Goal: Information Seeking & Learning: Compare options

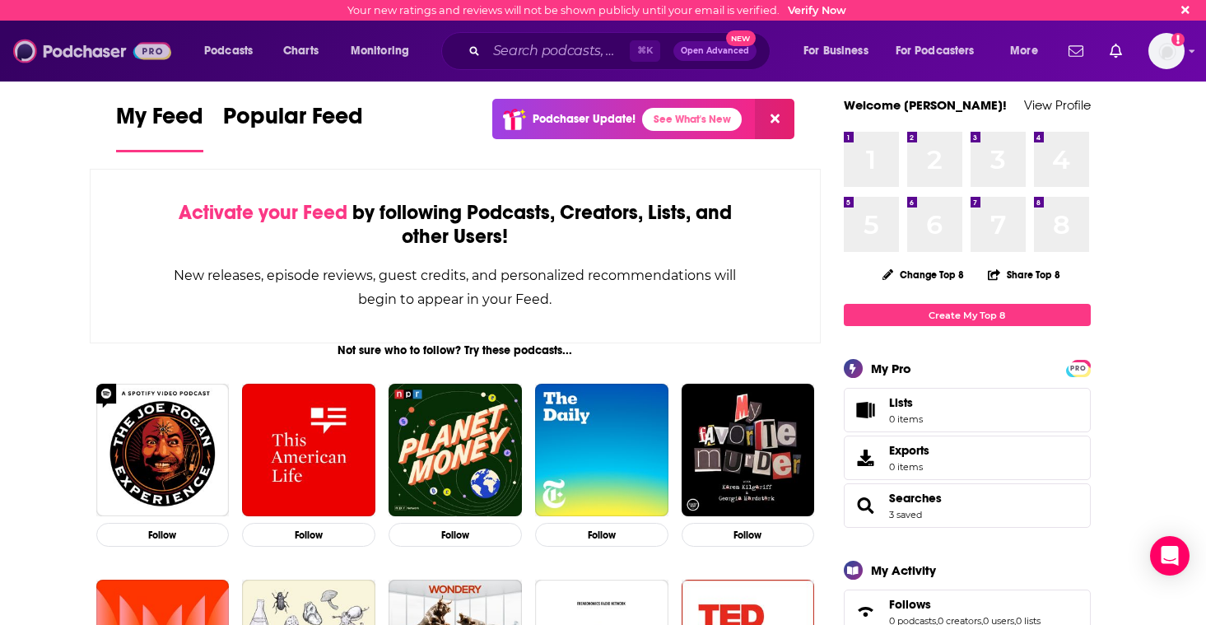
click at [103, 59] on img at bounding box center [92, 50] width 158 height 31
click at [212, 44] on span "Podcasts" at bounding box center [228, 51] width 49 height 23
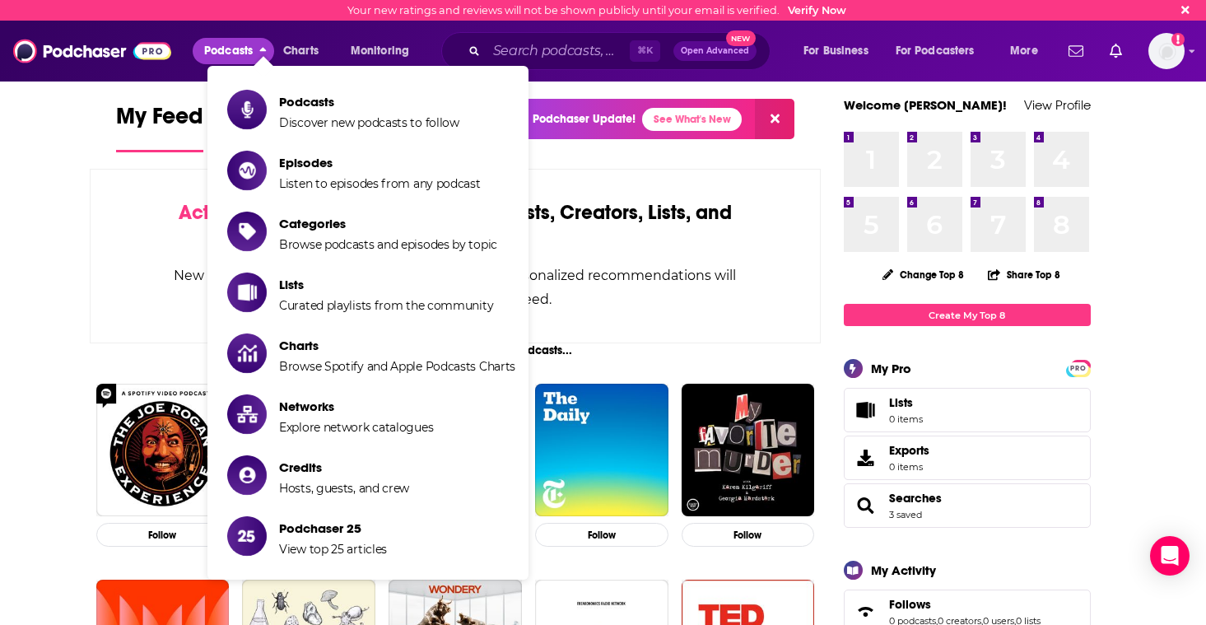
click at [212, 44] on span "Podcasts" at bounding box center [228, 51] width 49 height 23
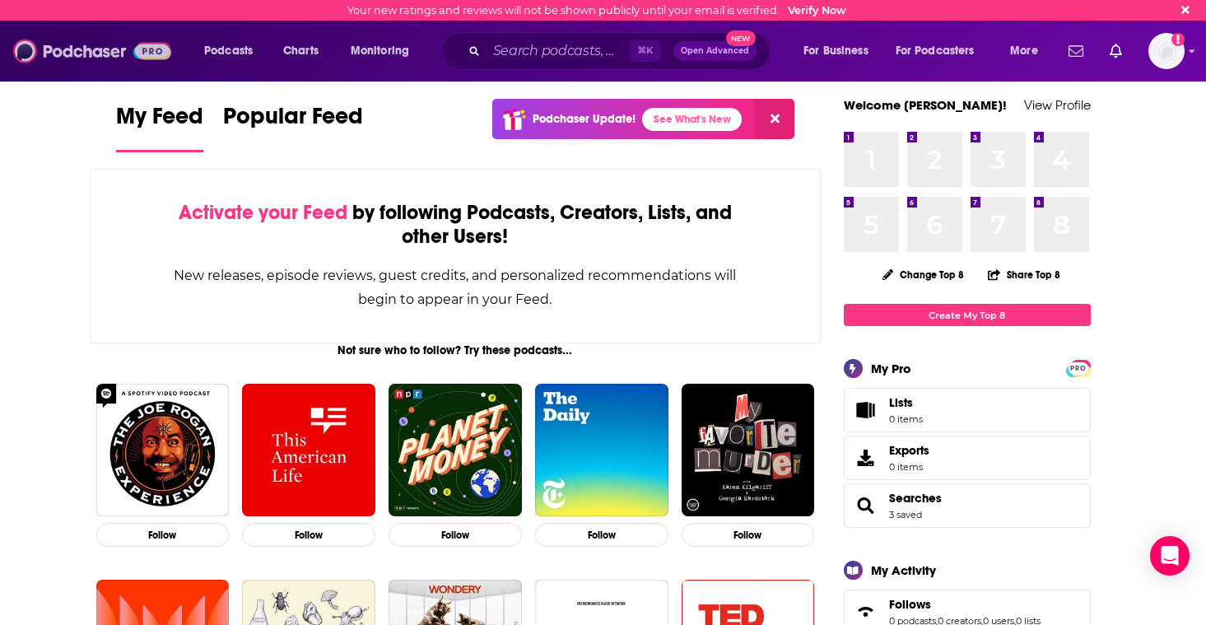
click at [97, 58] on img at bounding box center [92, 50] width 158 height 31
click at [1078, 52] on img "Logged in as KaraSevenLetter" at bounding box center [1166, 51] width 36 height 36
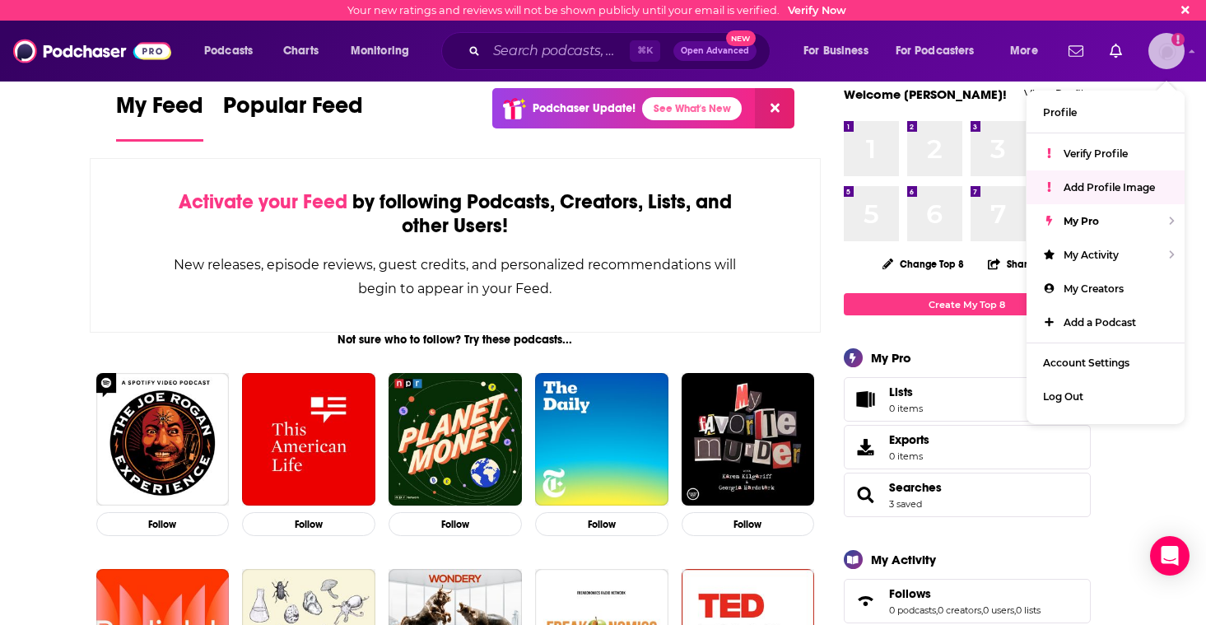
scroll to position [13, 0]
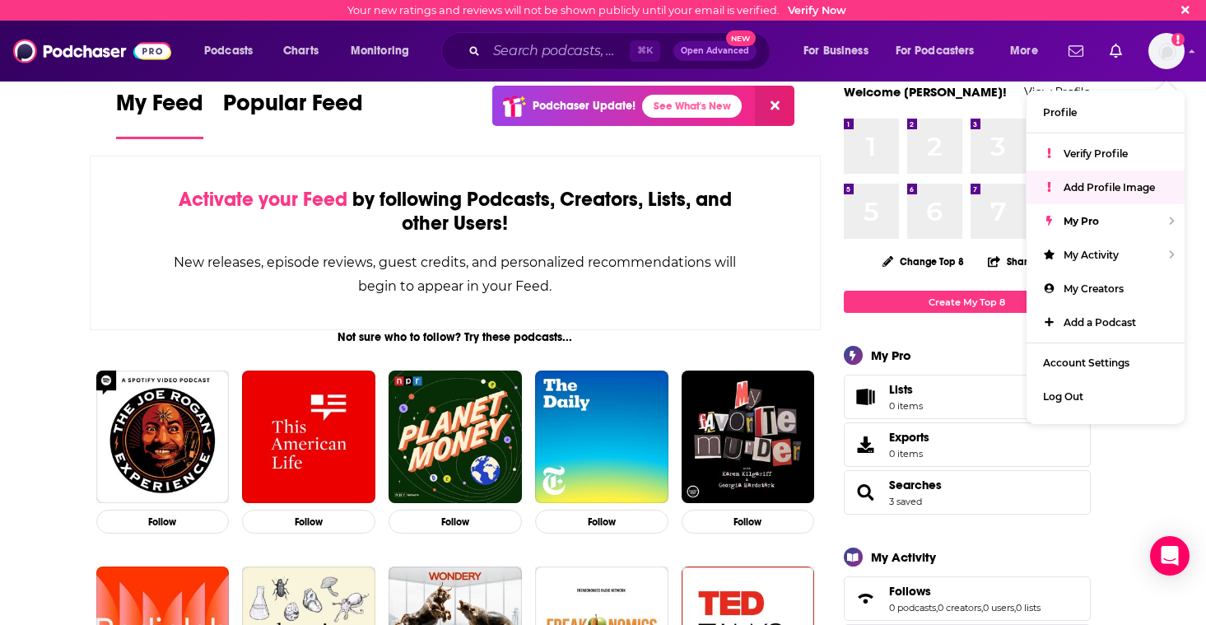
click at [139, 193] on div "Activate your Feed by following Podcasts, Creators, Lists, and other Users! New…" at bounding box center [456, 243] width 732 height 175
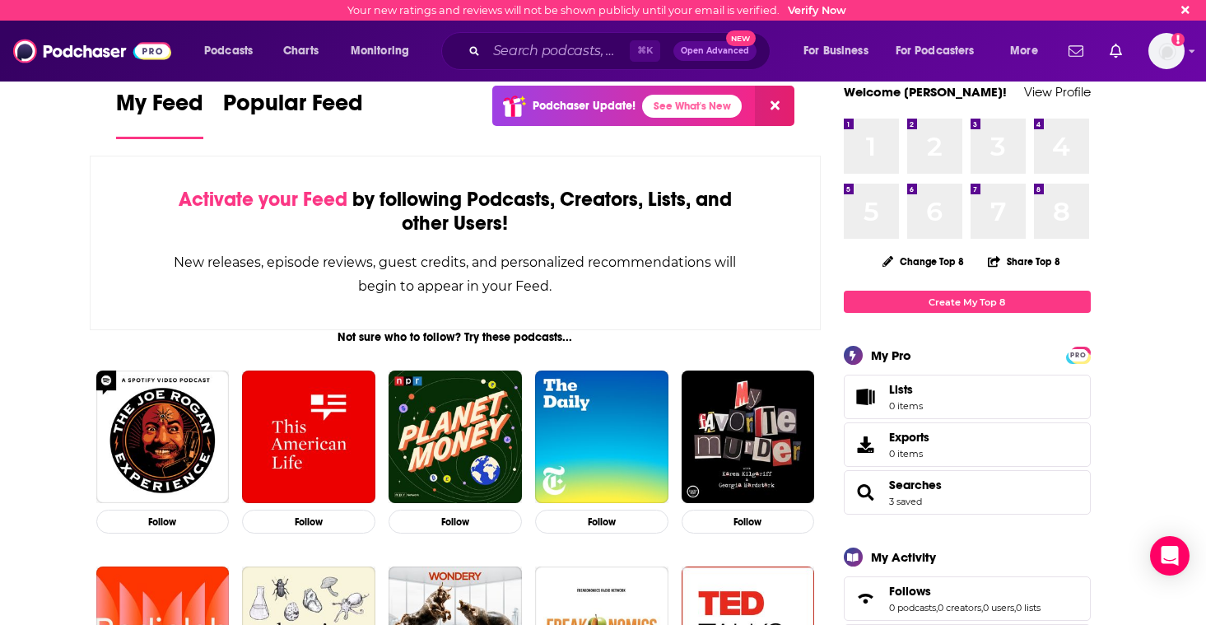
scroll to position [0, 0]
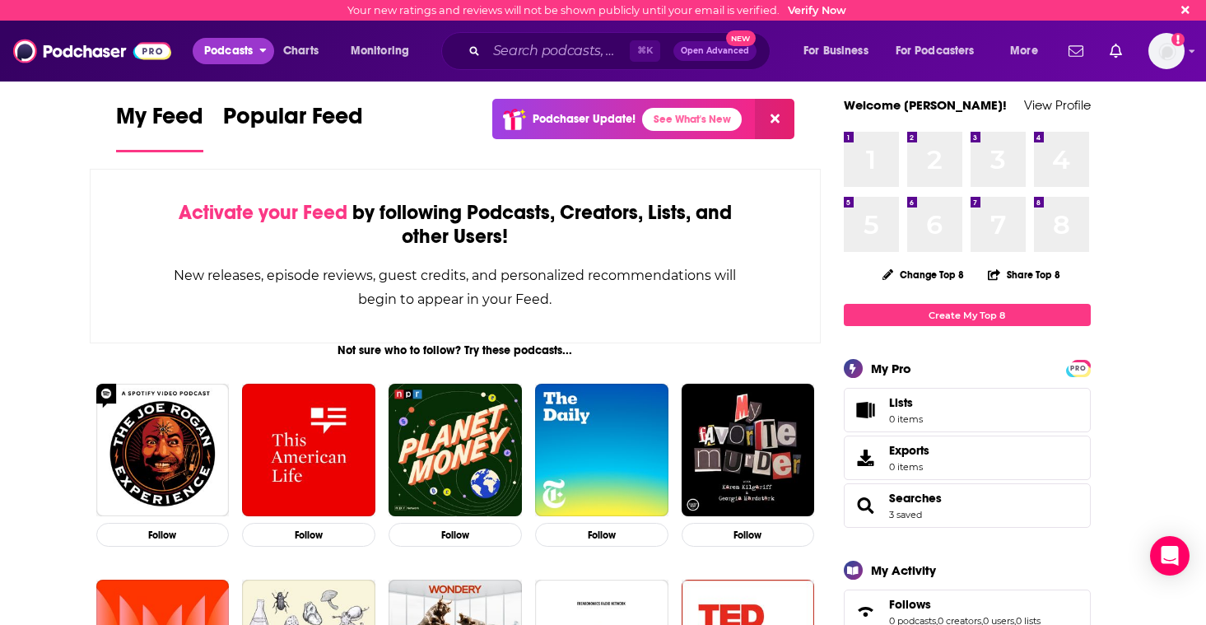
click at [198, 53] on button "Podcasts" at bounding box center [233, 51] width 81 height 26
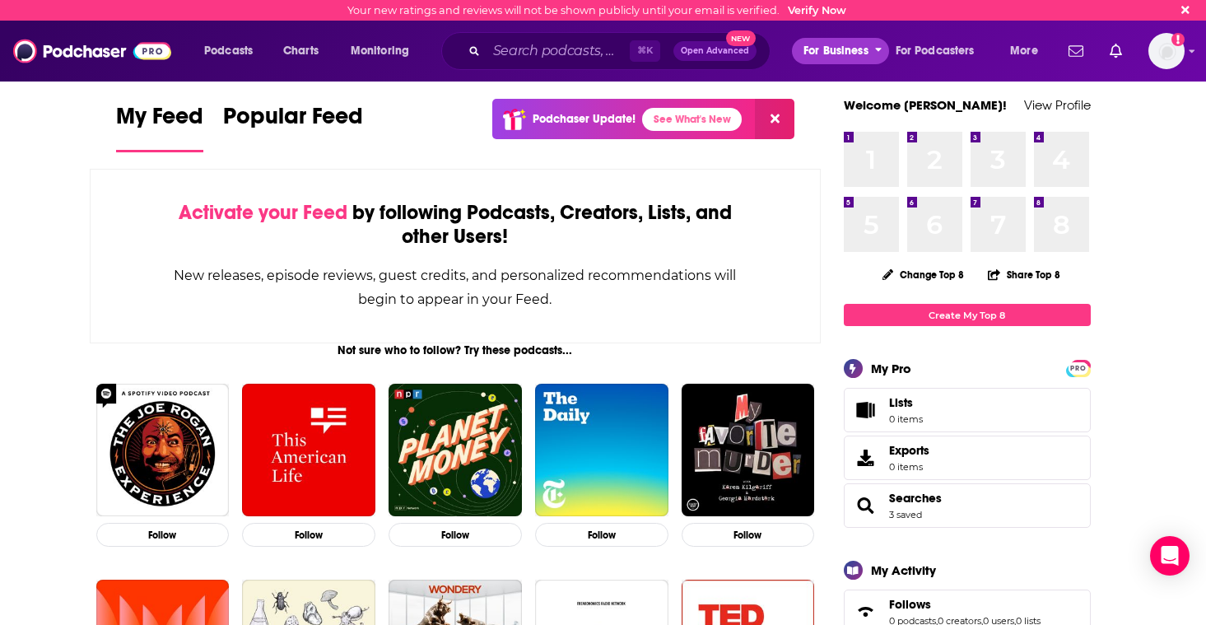
click at [843, 53] on span "For Business" at bounding box center [835, 51] width 65 height 23
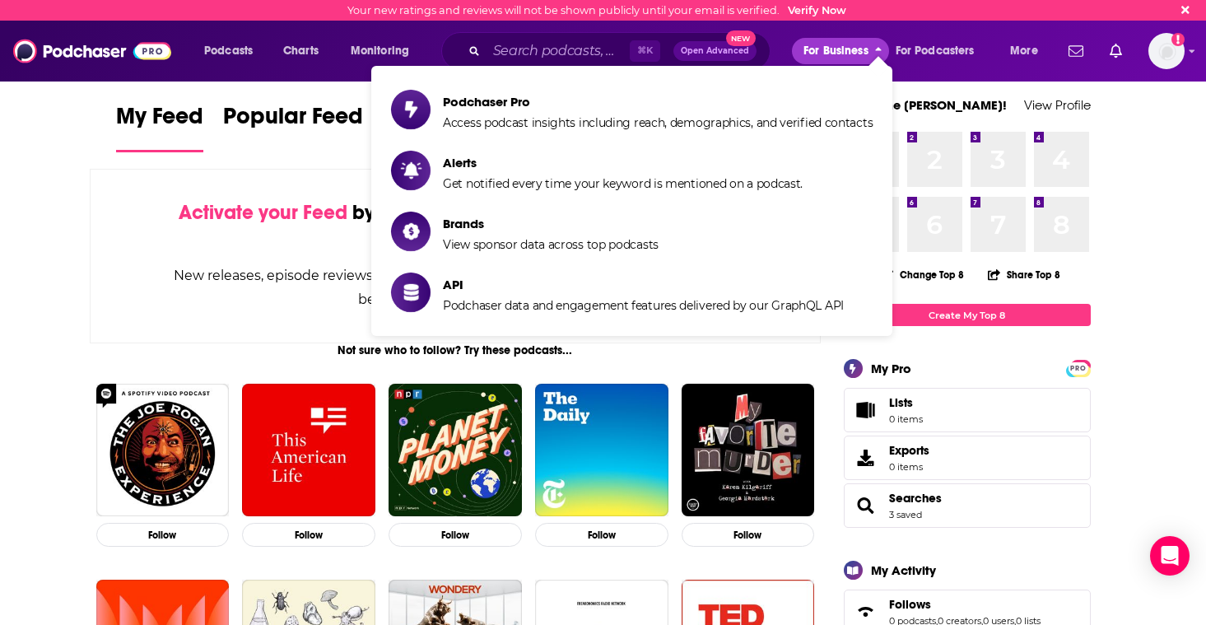
drag, startPoint x: 843, startPoint y: 53, endPoint x: 896, endPoint y: 48, distance: 52.9
click at [847, 52] on span "For Business" at bounding box center [835, 51] width 65 height 23
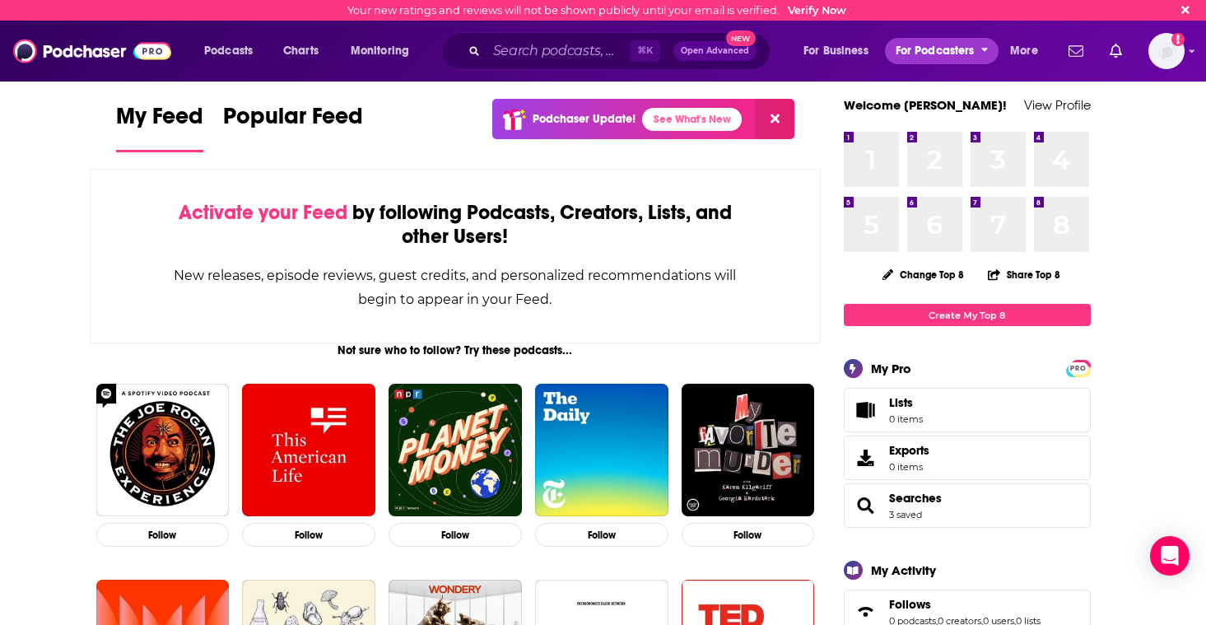
click at [896, 48] on span "For Podcasters" at bounding box center [935, 51] width 79 height 23
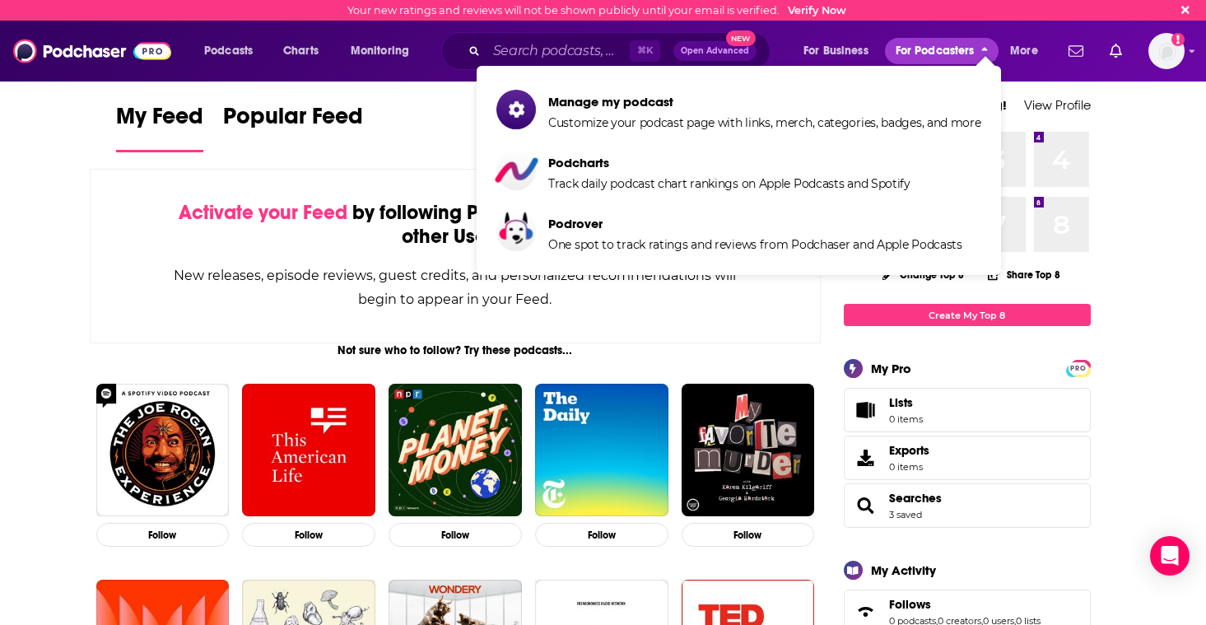
drag, startPoint x: 896, startPoint y: 48, endPoint x: 886, endPoint y: 49, distance: 9.1
click at [894, 49] on button "For Podcasters" at bounding box center [942, 51] width 114 height 26
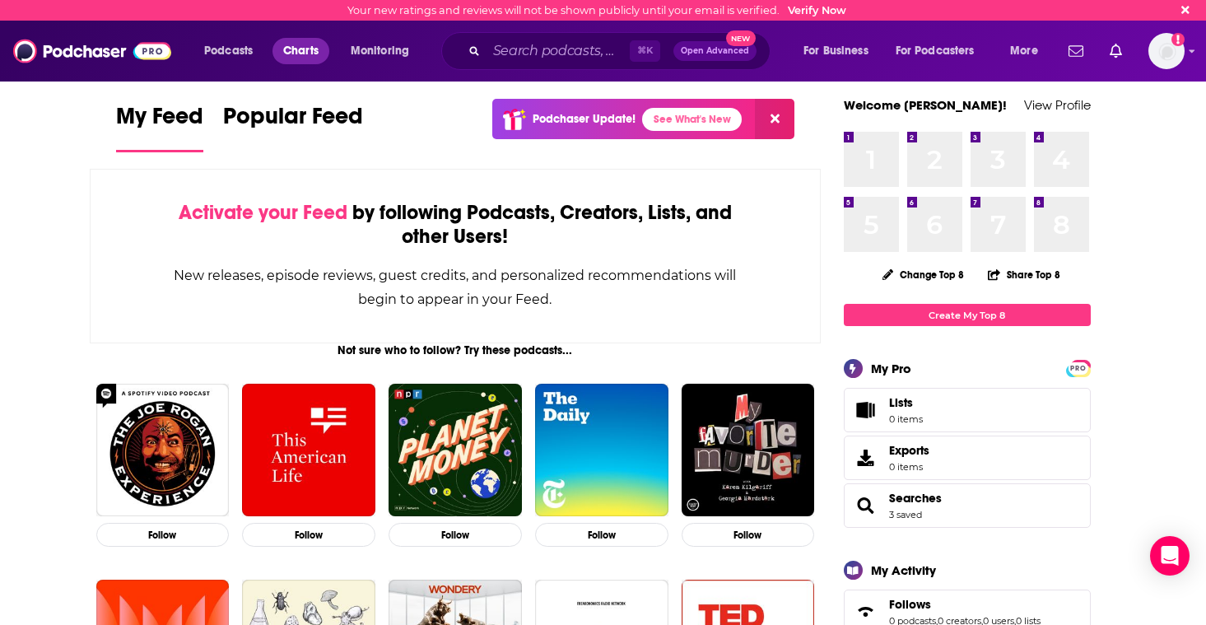
click at [301, 44] on span "Charts" at bounding box center [300, 51] width 35 height 23
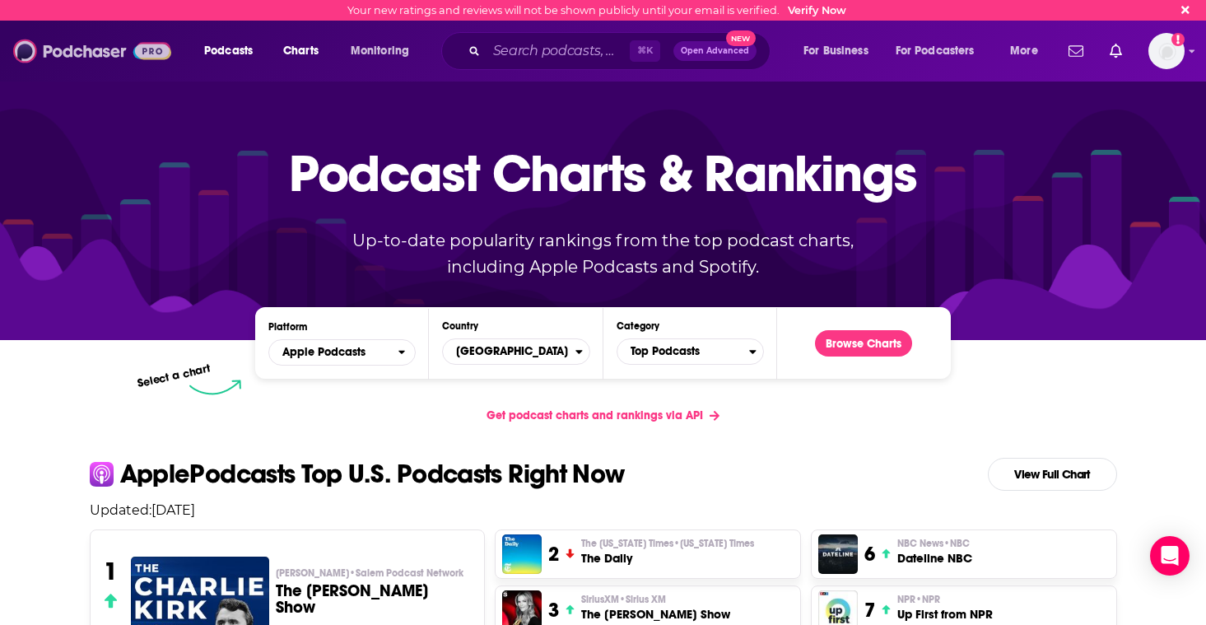
click at [119, 44] on img at bounding box center [92, 50] width 158 height 31
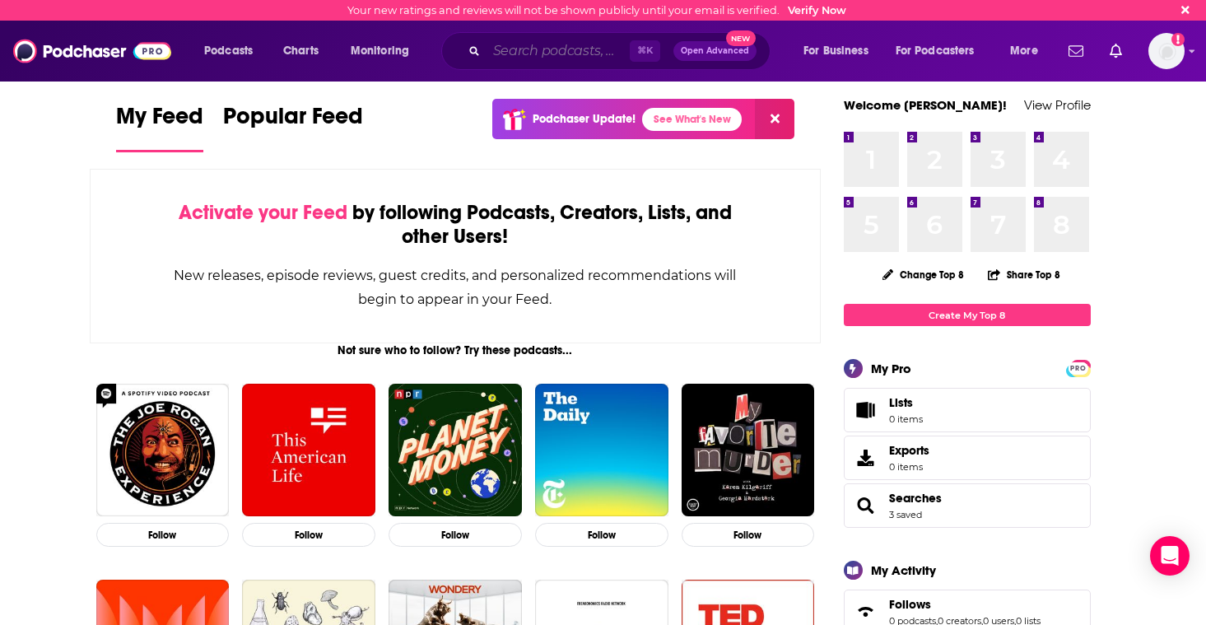
click at [521, 50] on input "Search podcasts, credits, & more..." at bounding box center [557, 51] width 143 height 26
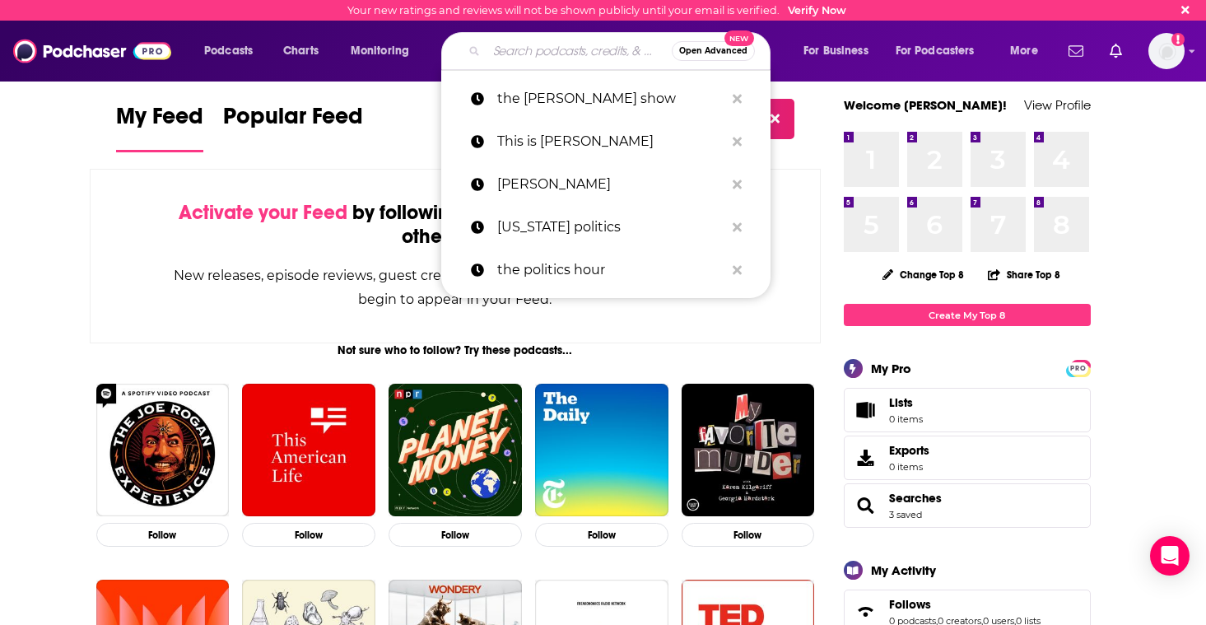
paste input "Politickin'"
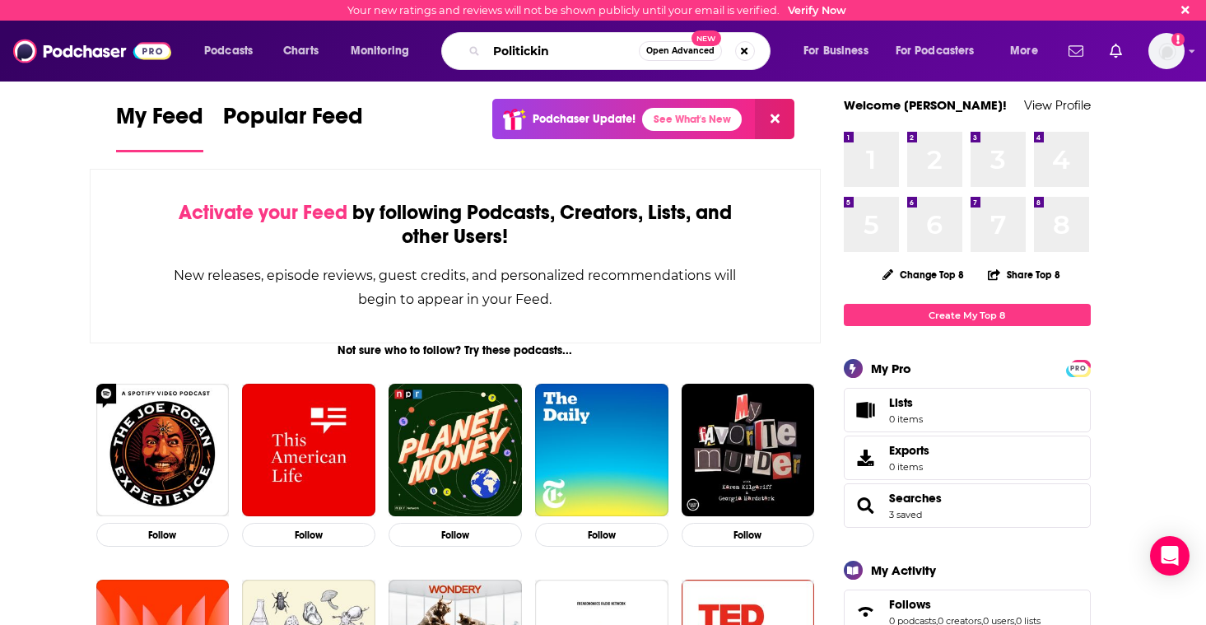
type input "Politickin"
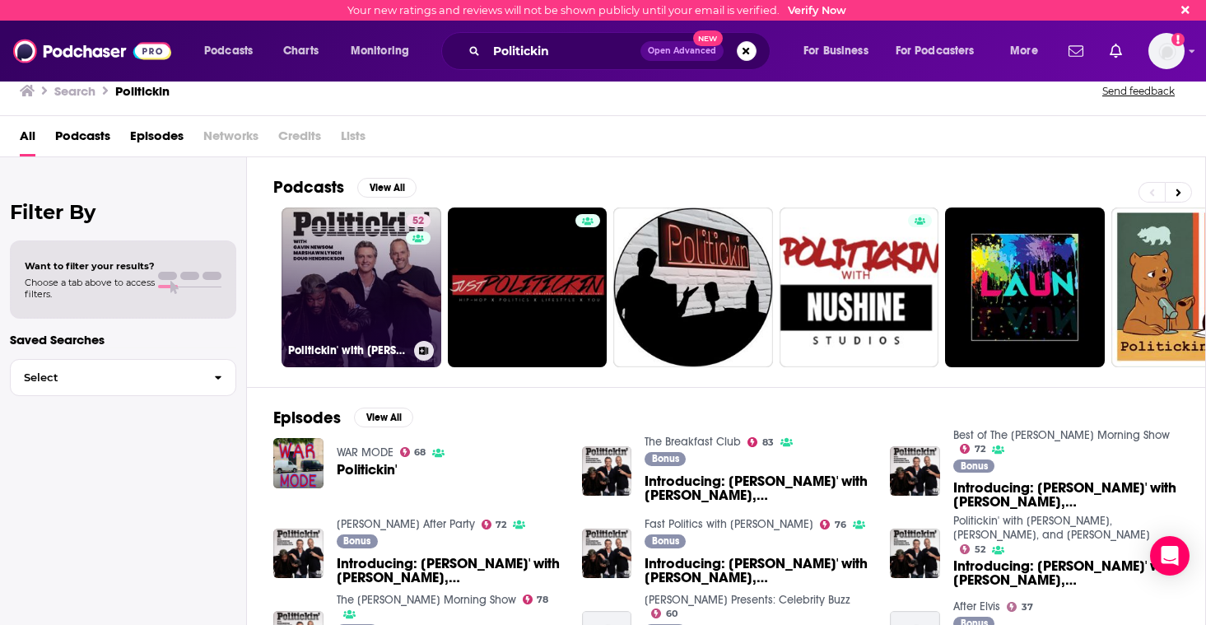
click at [335, 298] on link "52 Politickin' with [PERSON_NAME], [PERSON_NAME], and [PERSON_NAME]" at bounding box center [362, 287] width 160 height 160
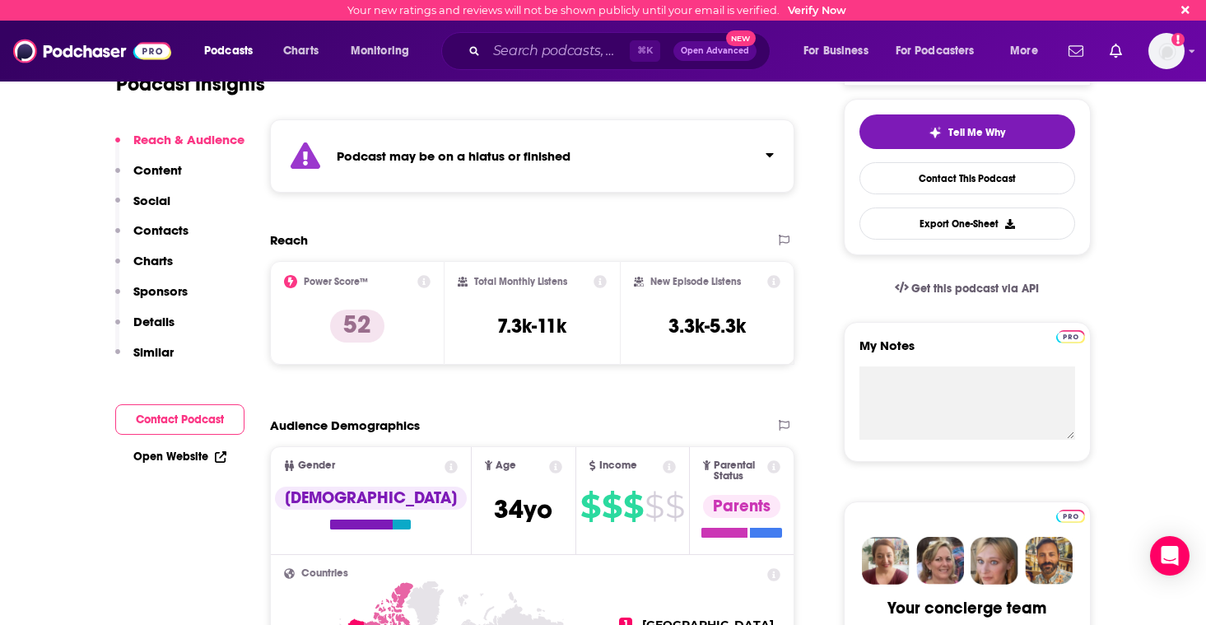
scroll to position [300, 0]
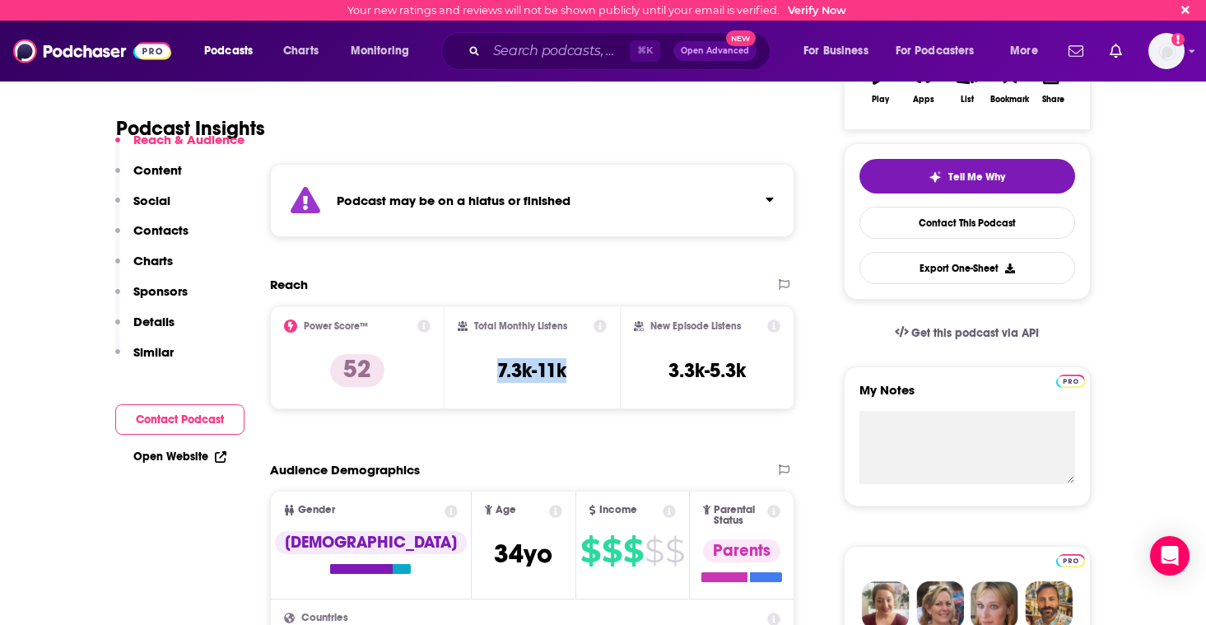
drag, startPoint x: 491, startPoint y: 373, endPoint x: 586, endPoint y: 373, distance: 95.5
click at [586, 373] on div "Total Monthly Listens 7.3k-11k" at bounding box center [532, 357] width 149 height 76
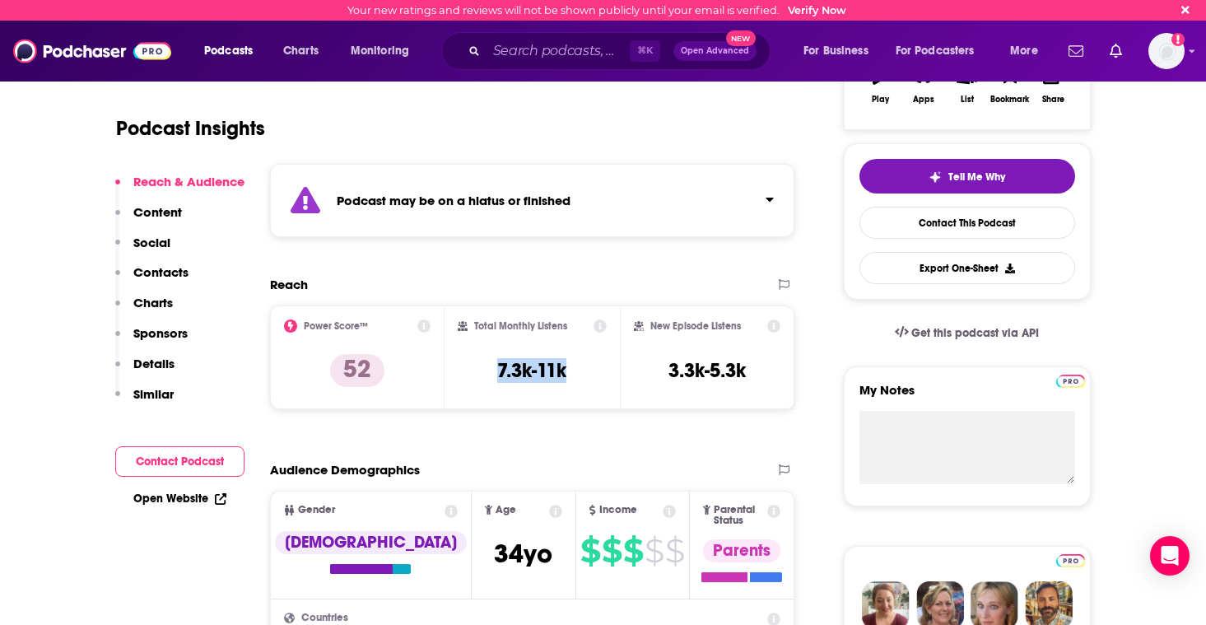
scroll to position [296, 0]
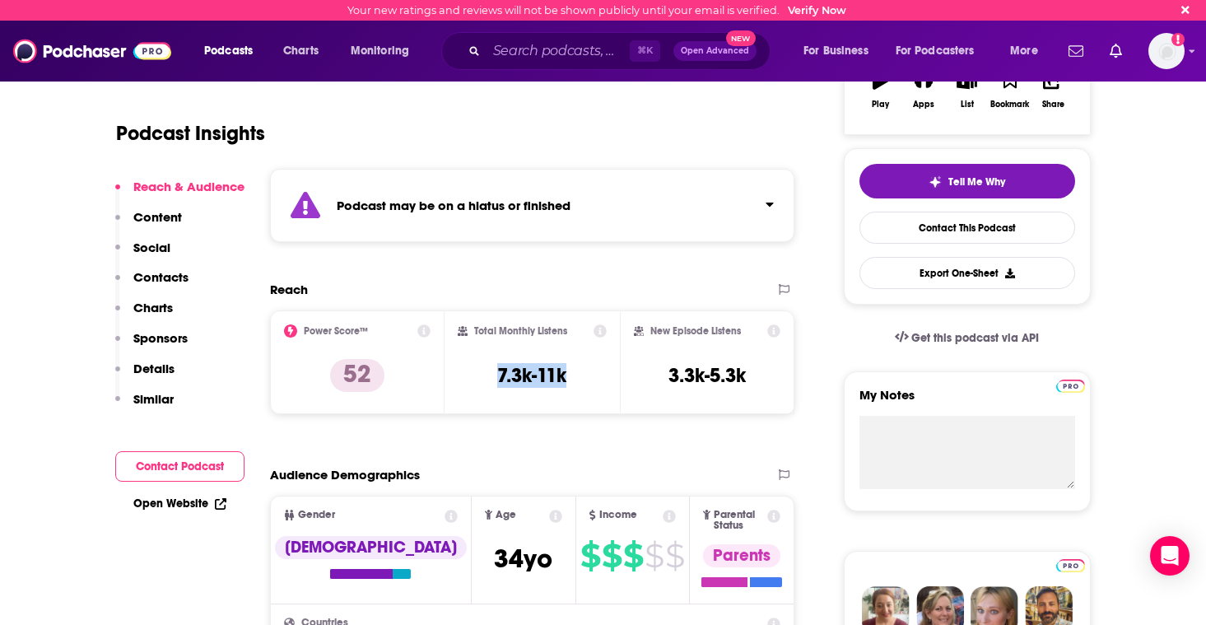
copy h3 "7.3k-11k"
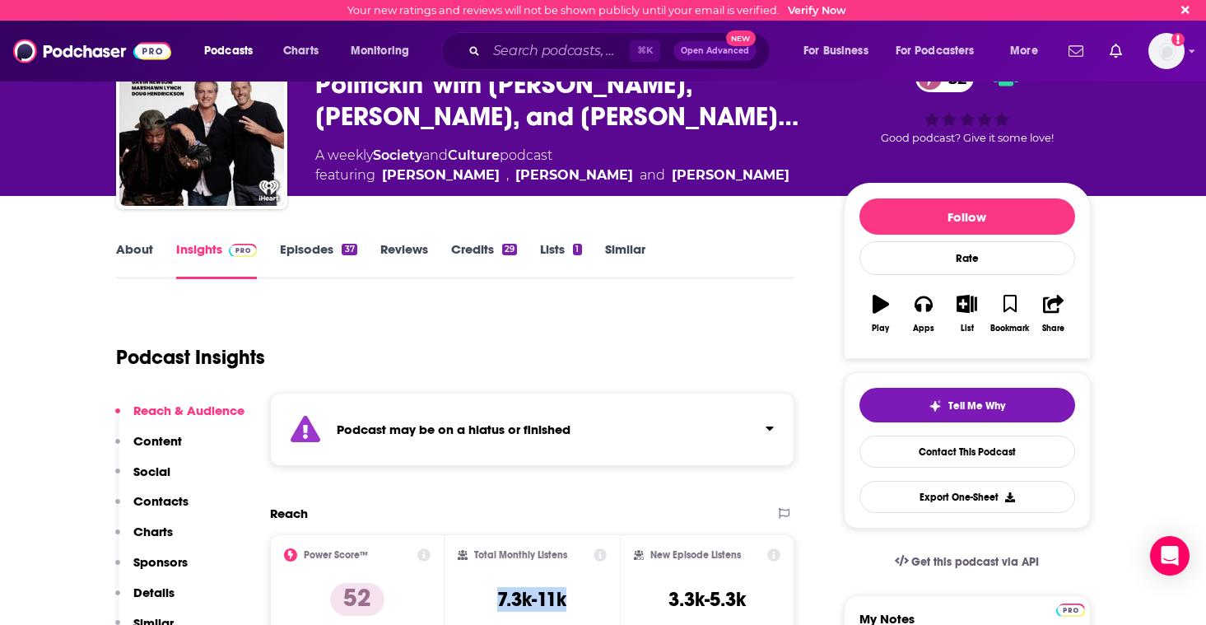
scroll to position [0, 0]
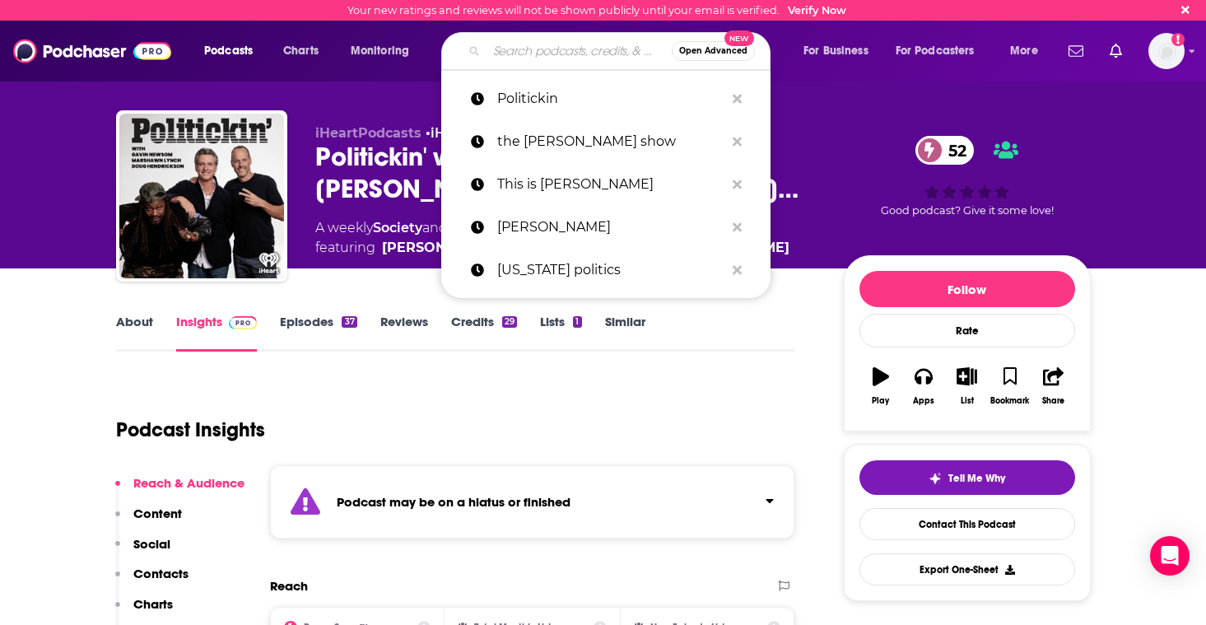
click at [555, 50] on input "Search podcasts, credits, & more..." at bounding box center [578, 51] width 185 height 26
paste input "This is [PERSON_NAME]"
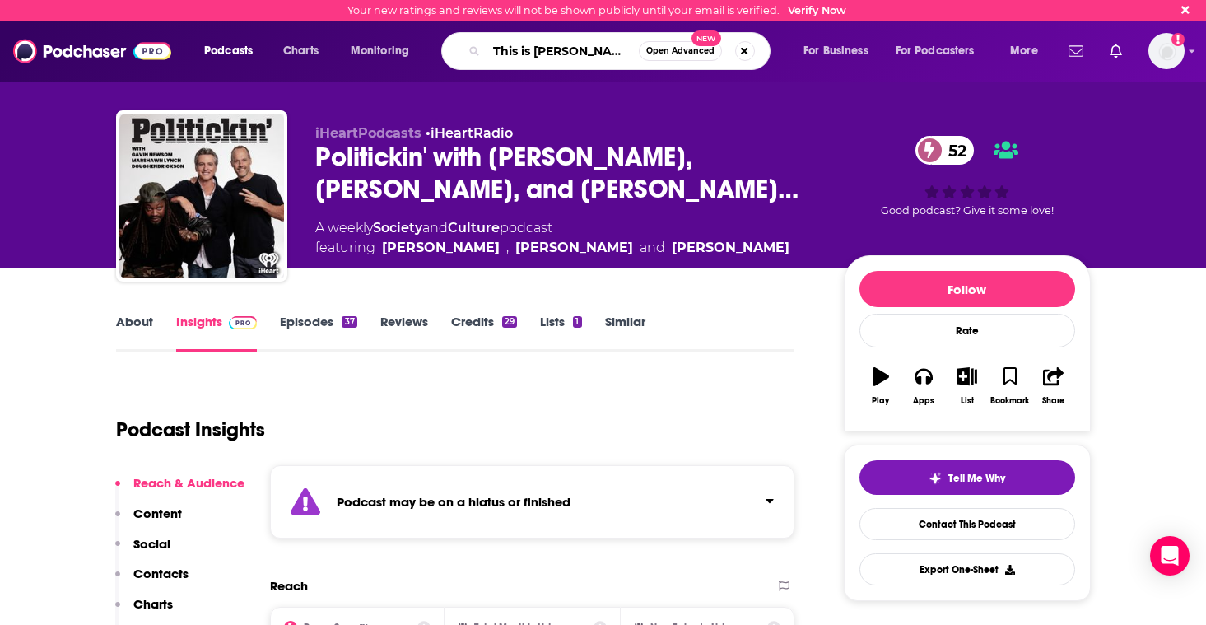
type input "This is [PERSON_NAME]"
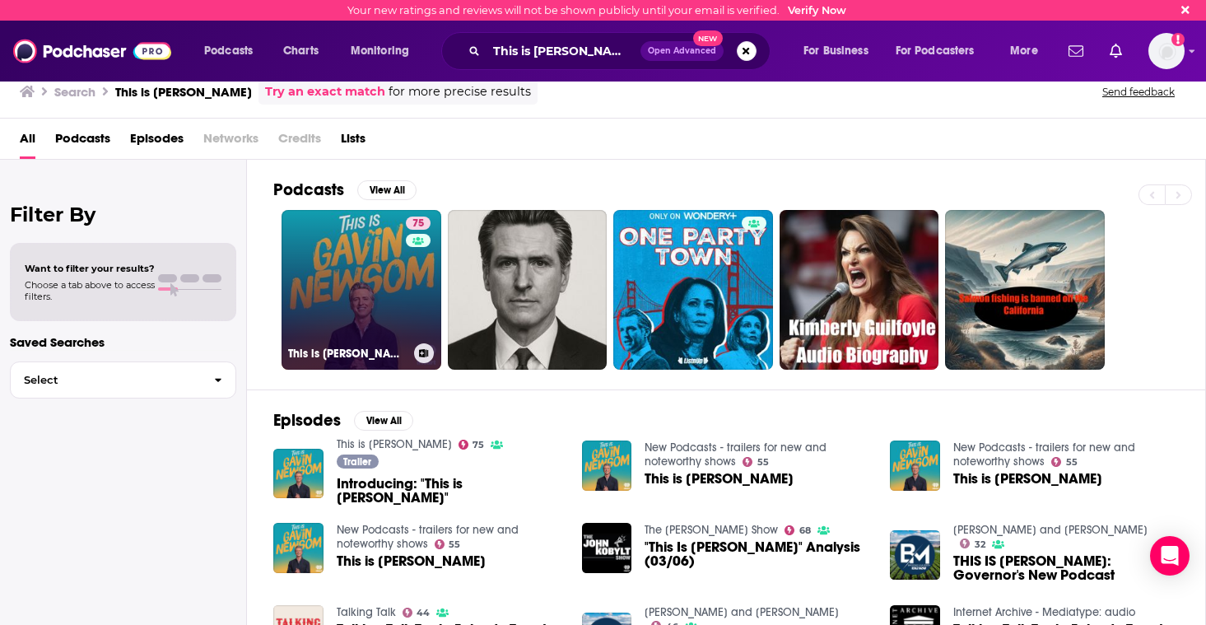
click at [324, 291] on link "75 This is [PERSON_NAME]" at bounding box center [362, 290] width 160 height 160
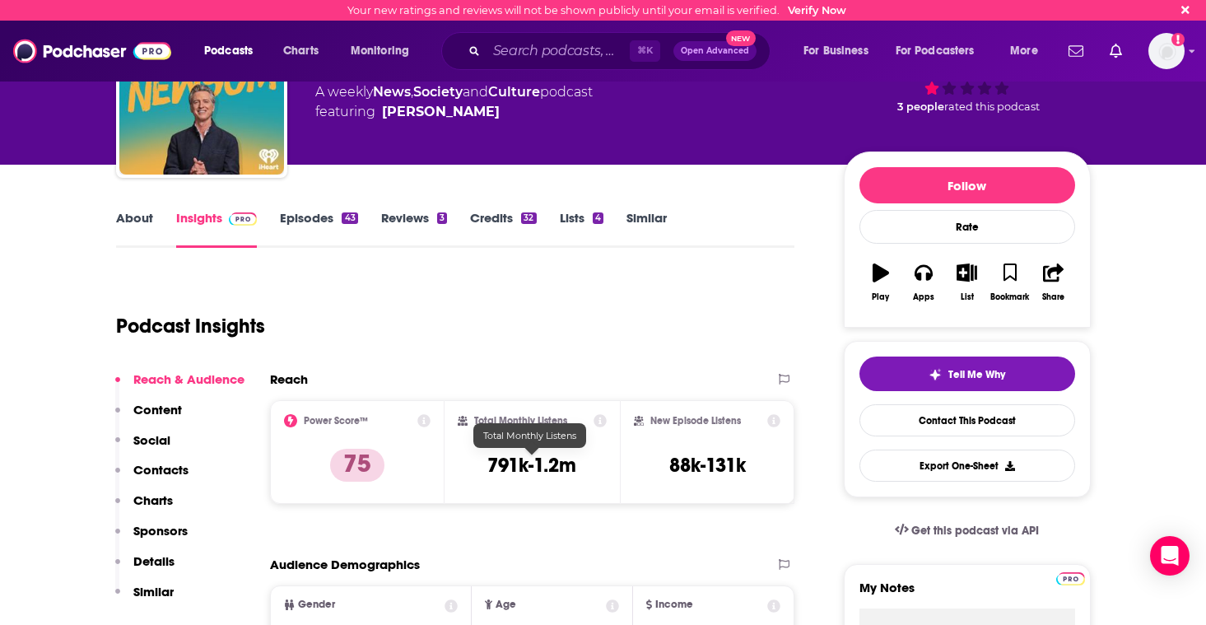
scroll to position [119, 0]
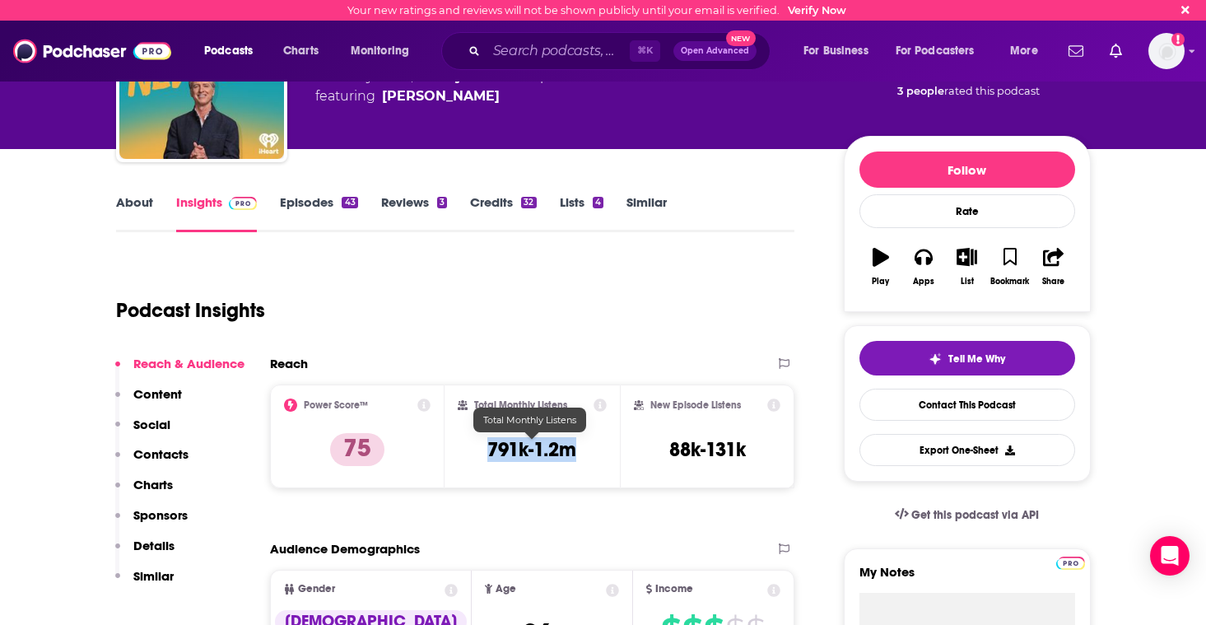
drag, startPoint x: 487, startPoint y: 451, endPoint x: 570, endPoint y: 454, distance: 83.2
click at [570, 454] on h3 "791k-1.2m" at bounding box center [531, 449] width 89 height 25
copy h3 "791k-1.2m"
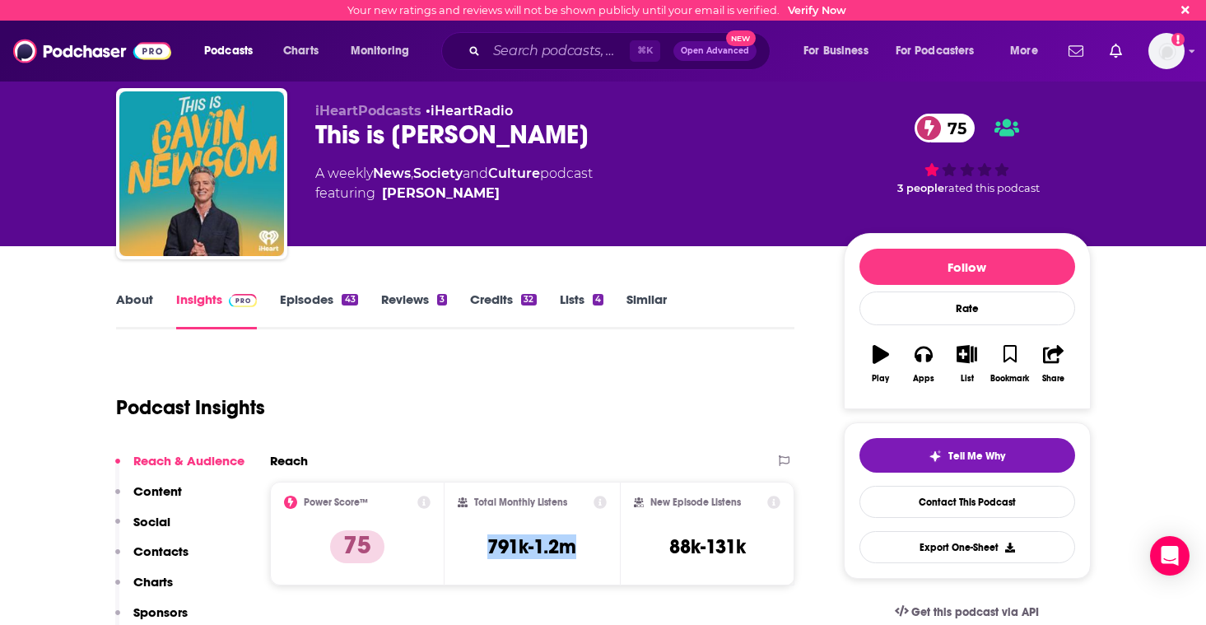
scroll to position [4, 0]
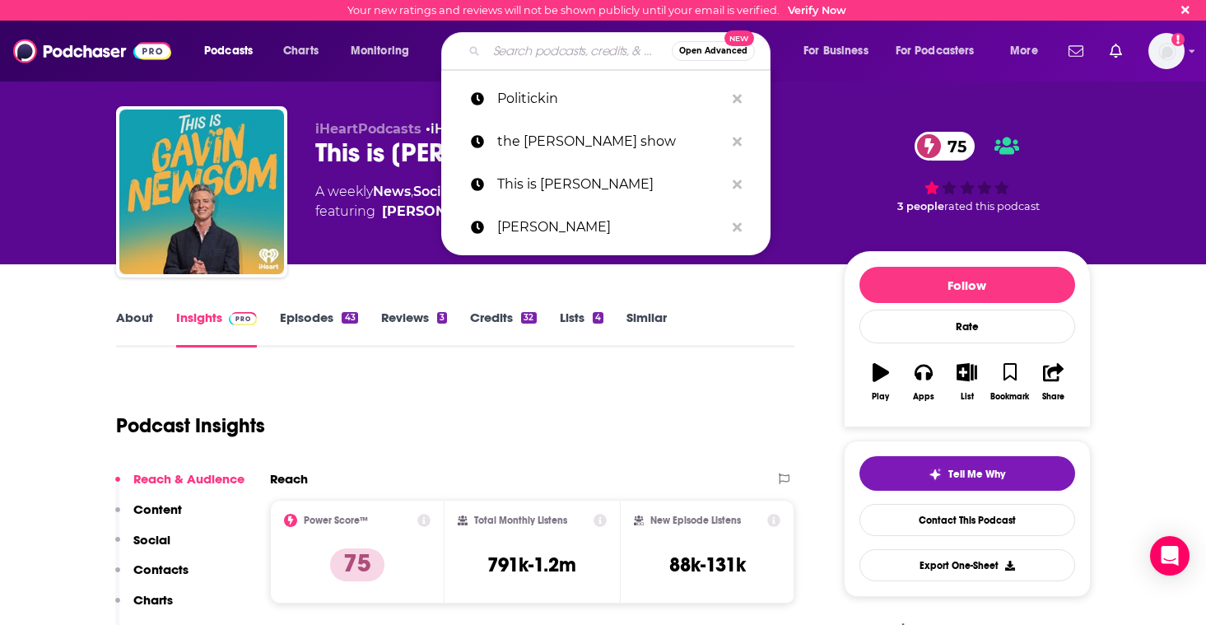
click at [560, 49] on input "Search podcasts, credits, & more..." at bounding box center [578, 51] width 185 height 26
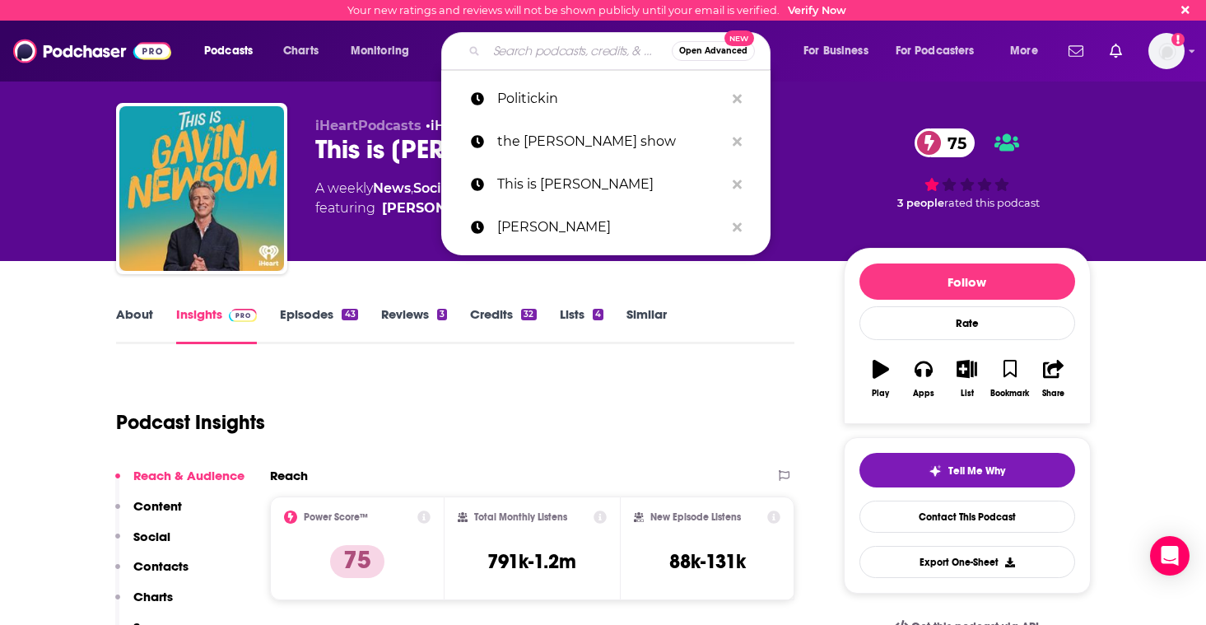
paste input "Drinkin’ Bros Podcast"
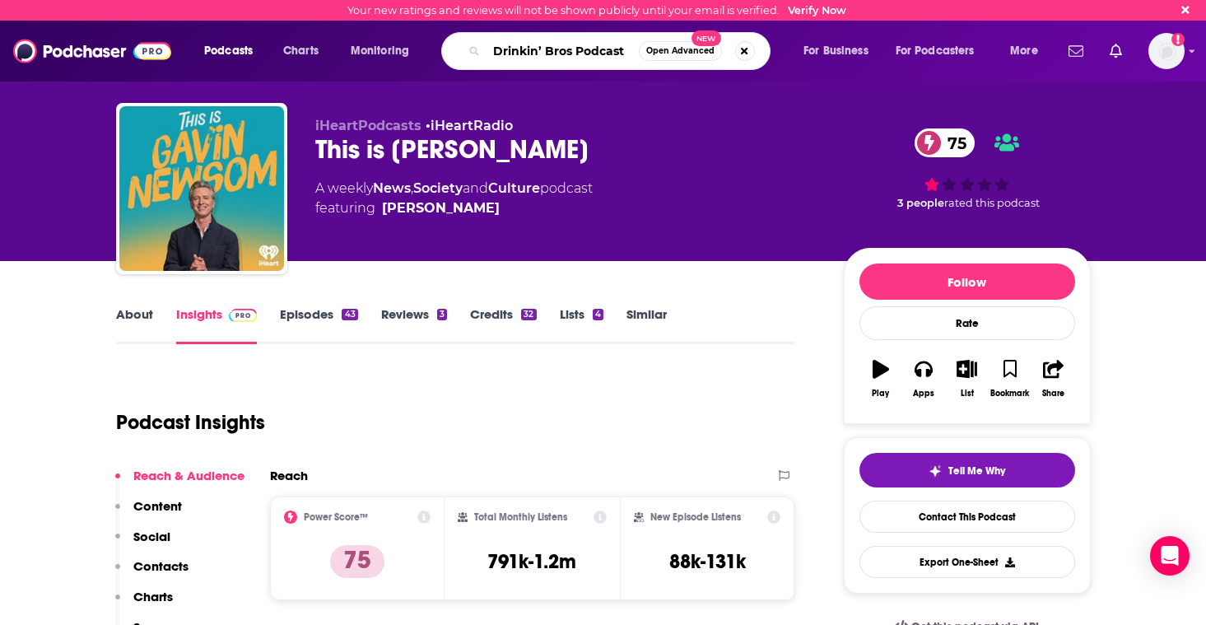
type input "Drinkin’ Bros Podcast"
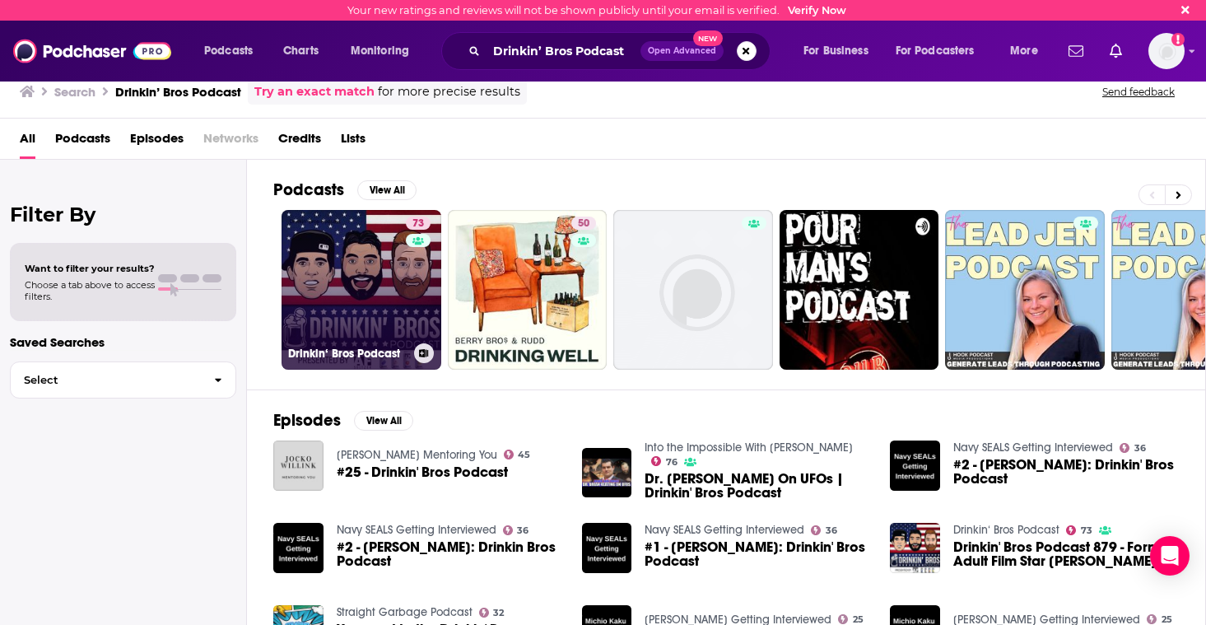
click at [357, 274] on link "73 Drinkin‘ Bros Podcast" at bounding box center [362, 290] width 160 height 160
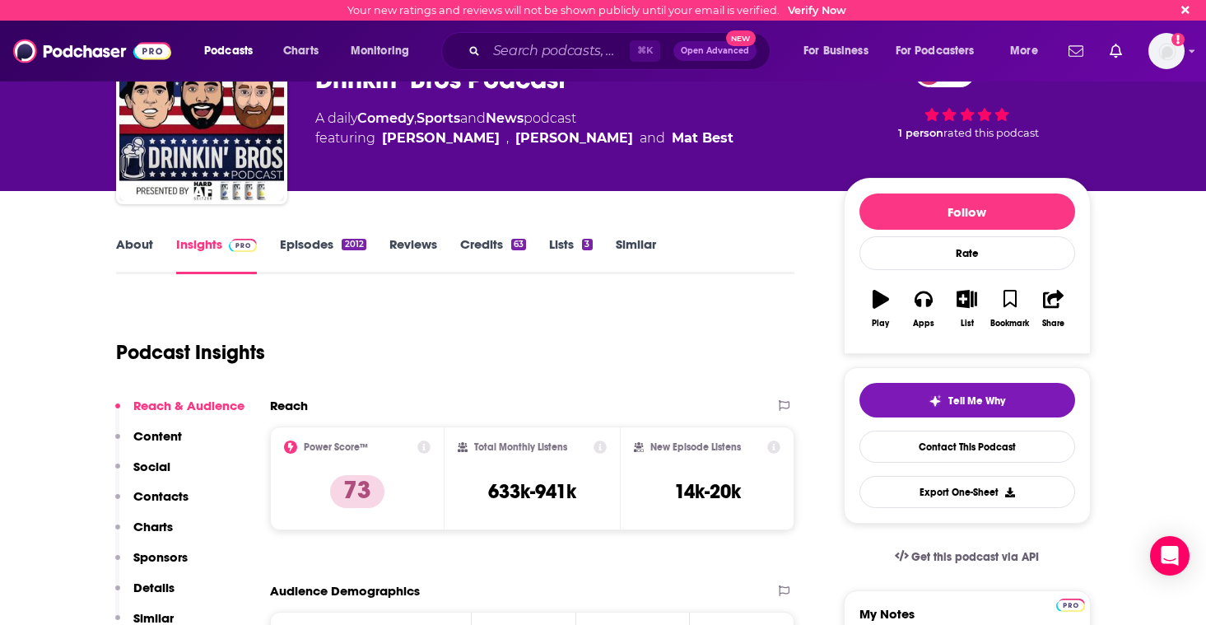
scroll to position [87, 0]
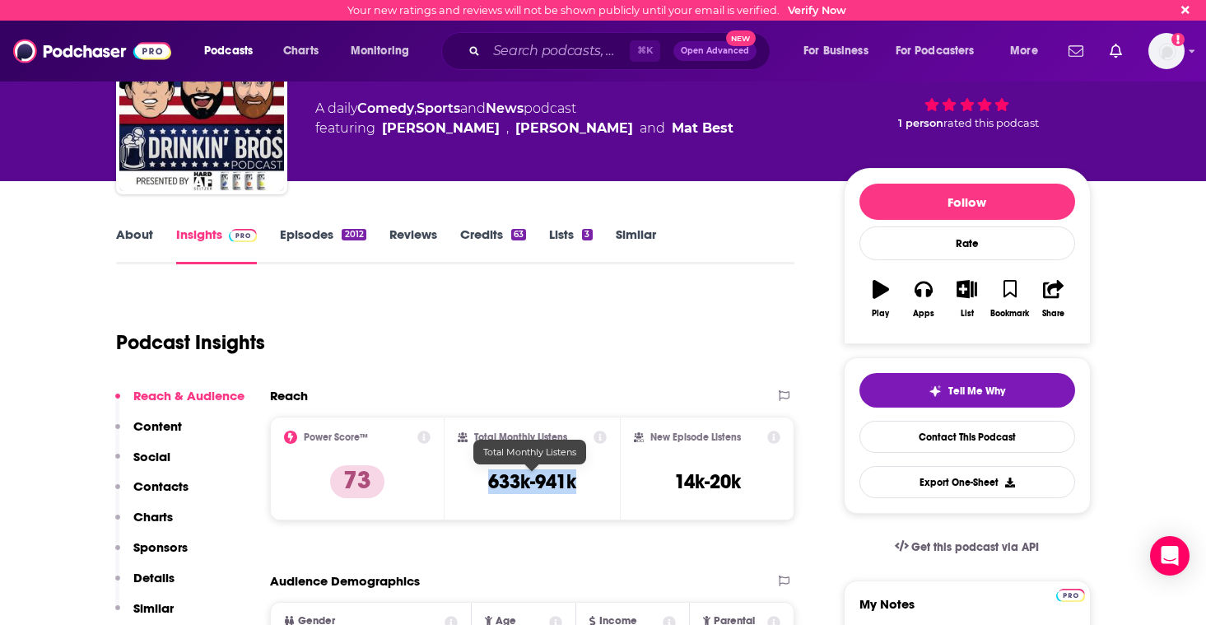
drag, startPoint x: 477, startPoint y: 481, endPoint x: 575, endPoint y: 485, distance: 97.2
click at [575, 485] on div "Total Monthly Listens 633k-941k" at bounding box center [532, 468] width 149 height 76
copy h3 "633k-941k"
click at [540, 348] on div "Podcast Insights" at bounding box center [449, 333] width 666 height 84
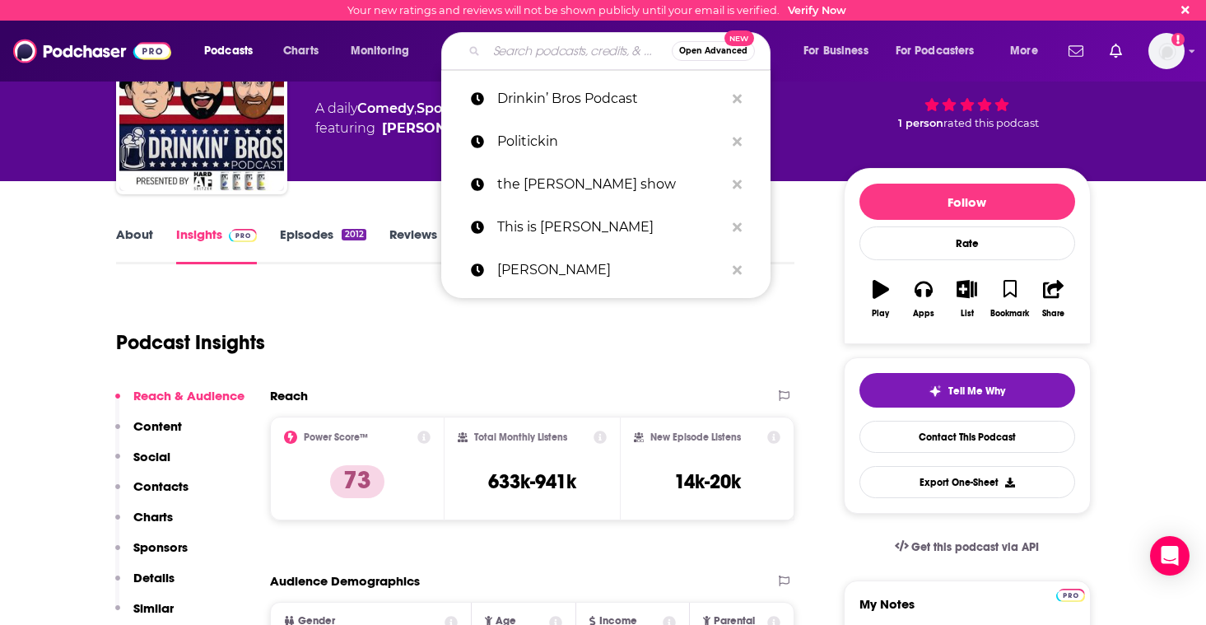
click at [519, 58] on input "Search podcasts, credits, & more..." at bounding box center [578, 51] width 185 height 26
paste input "Flagrant"
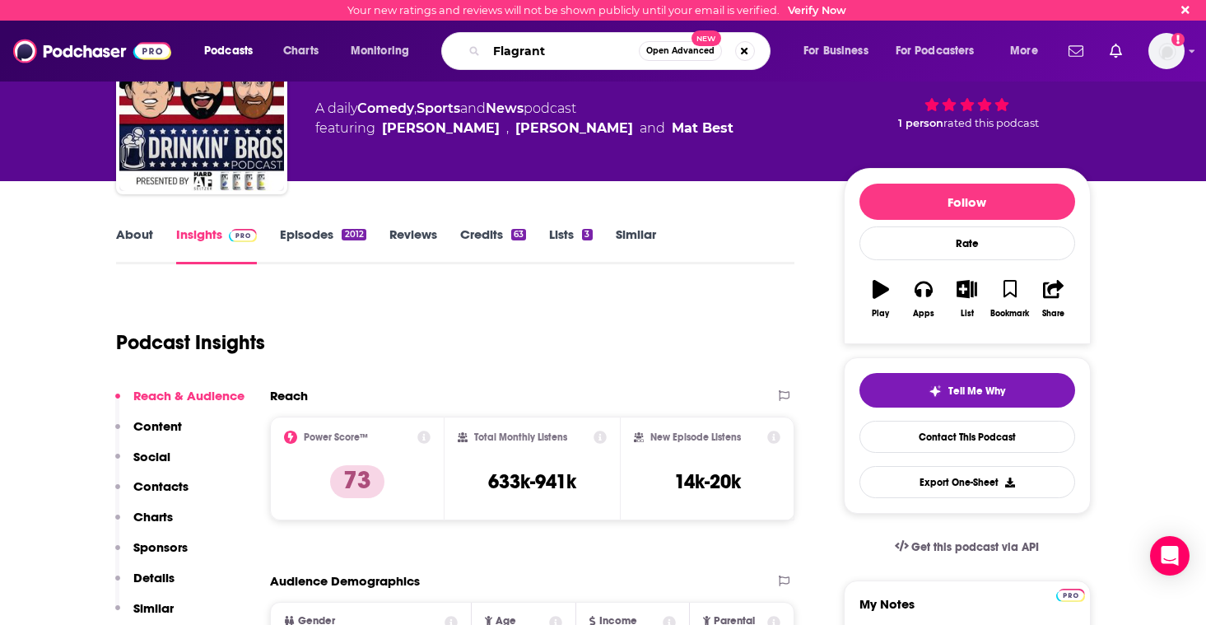
type input "Flagrant"
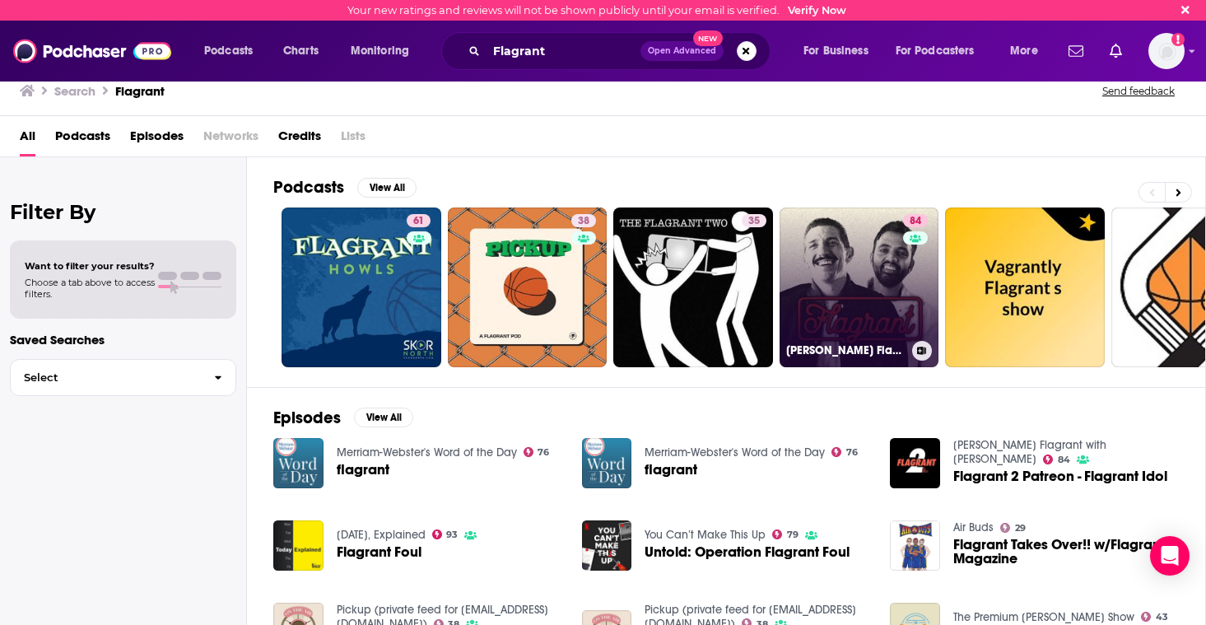
click at [879, 283] on link "84 [PERSON_NAME] Flagrant with [PERSON_NAME]" at bounding box center [859, 287] width 160 height 160
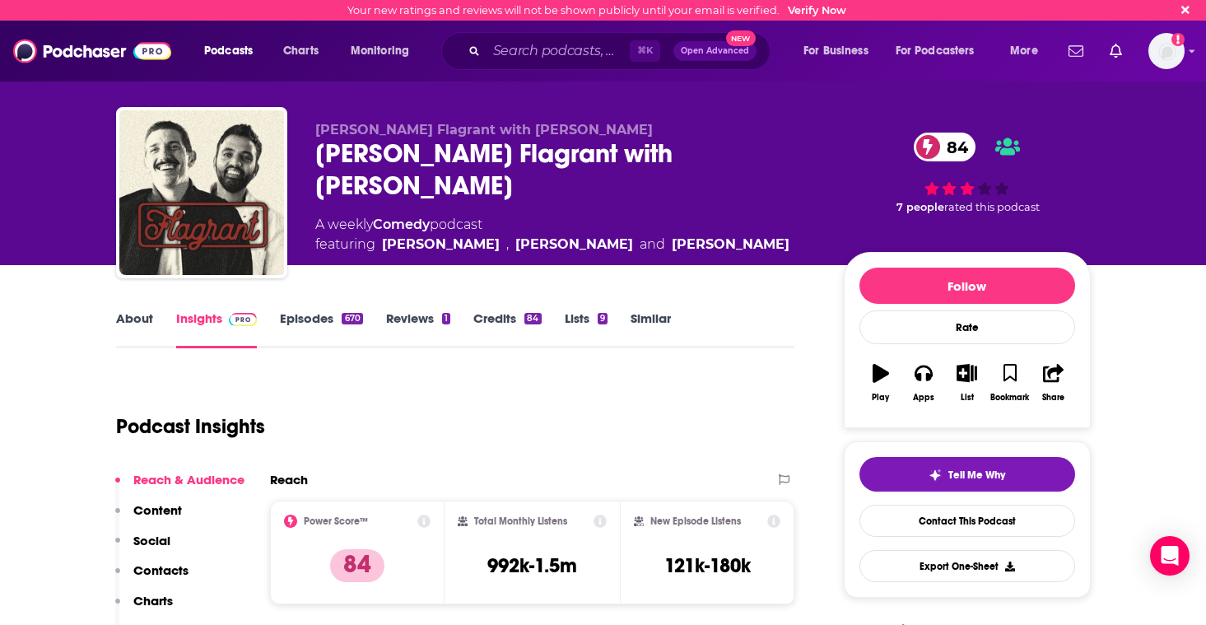
scroll to position [193, 0]
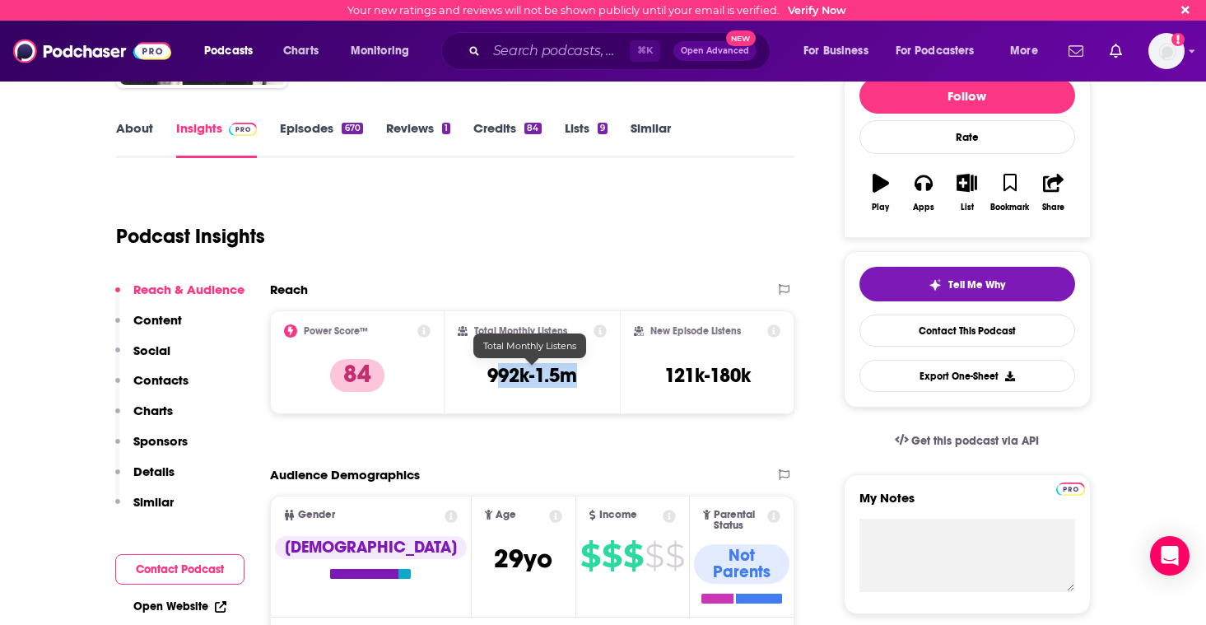
drag, startPoint x: 492, startPoint y: 375, endPoint x: 585, endPoint y: 380, distance: 93.1
click at [588, 380] on div "Total Monthly Listens 992k-1.5m" at bounding box center [532, 362] width 149 height 76
click at [579, 379] on div "Total Monthly Listens 992k-1.5m" at bounding box center [532, 362] width 149 height 76
drag, startPoint x: 581, startPoint y: 378, endPoint x: 456, endPoint y: 377, distance: 125.1
click at [456, 377] on div "Total Monthly Listens 992k-1.5m" at bounding box center [531, 362] width 175 height 104
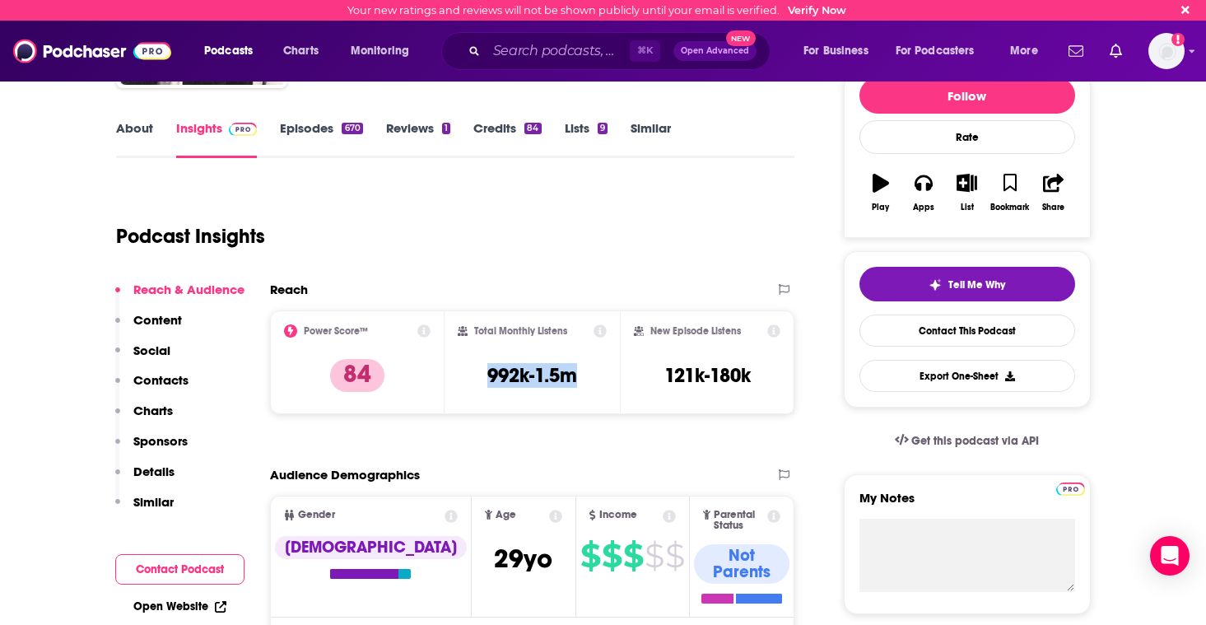
copy h3 "992k-1.5m"
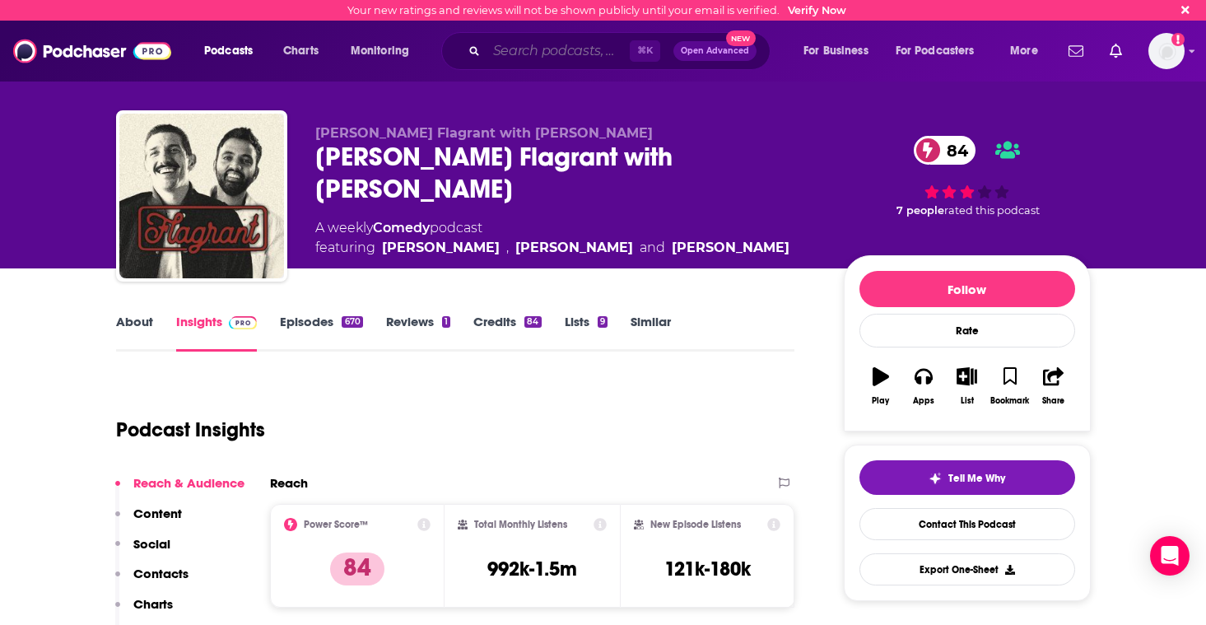
click at [503, 58] on input "Search podcasts, credits, & more..." at bounding box center [557, 51] width 143 height 26
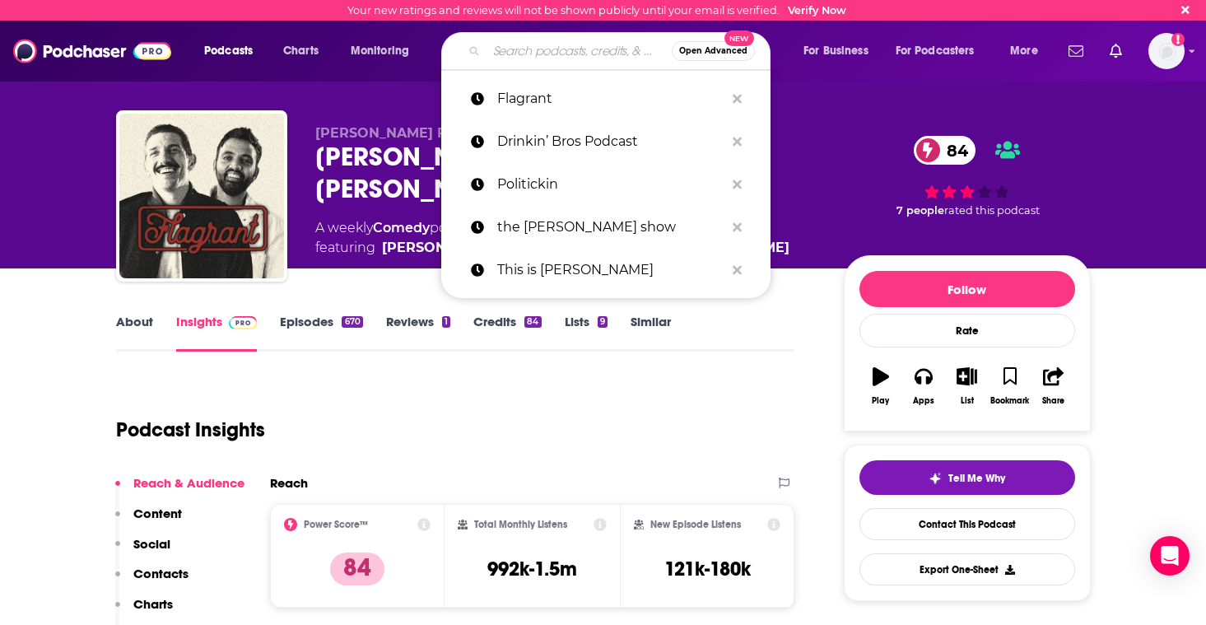
paste input "[PERSON_NAME] Show"
type input "[PERSON_NAME] Show"
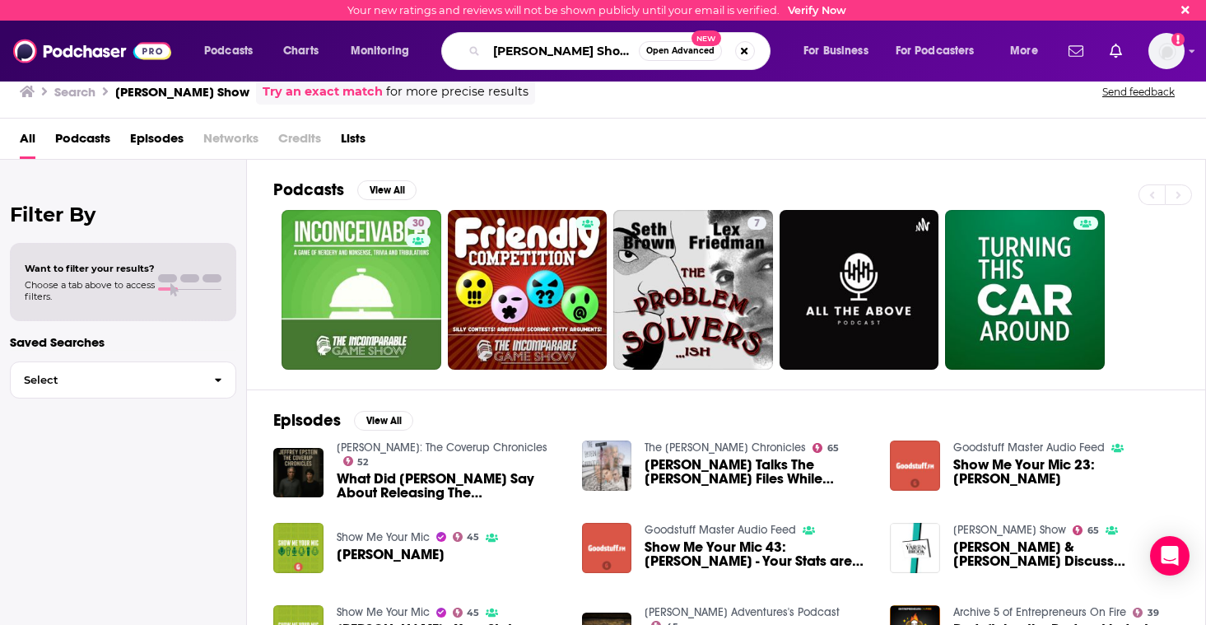
click at [613, 49] on input "[PERSON_NAME] Show" at bounding box center [562, 51] width 152 height 26
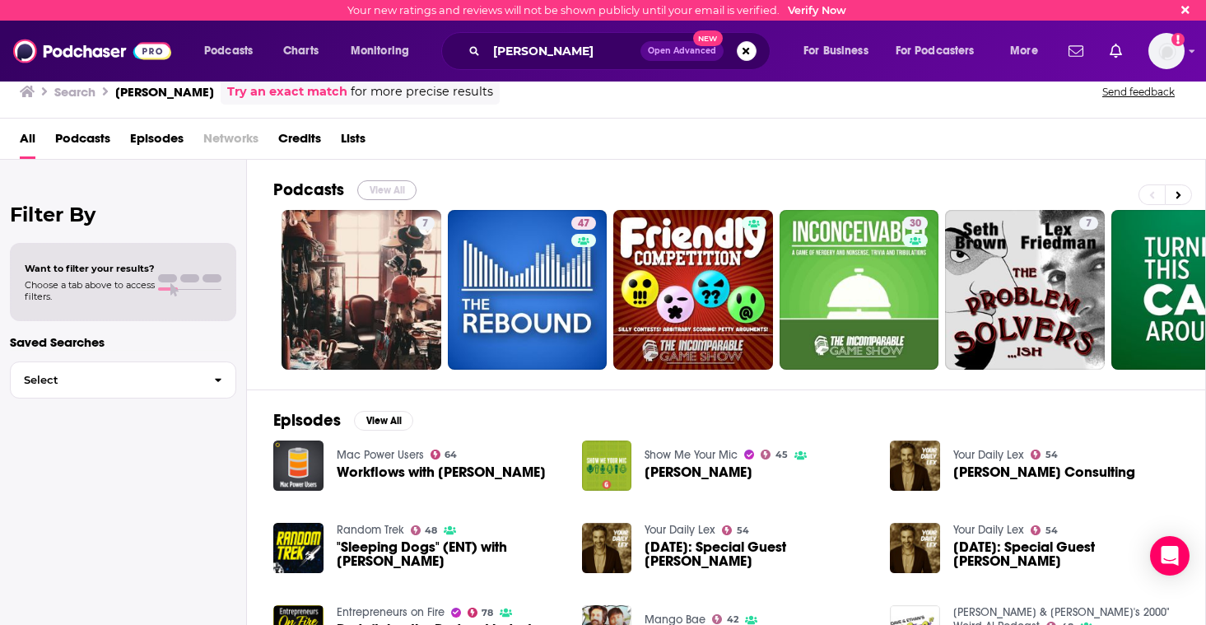
click at [400, 188] on button "View All" at bounding box center [386, 190] width 59 height 20
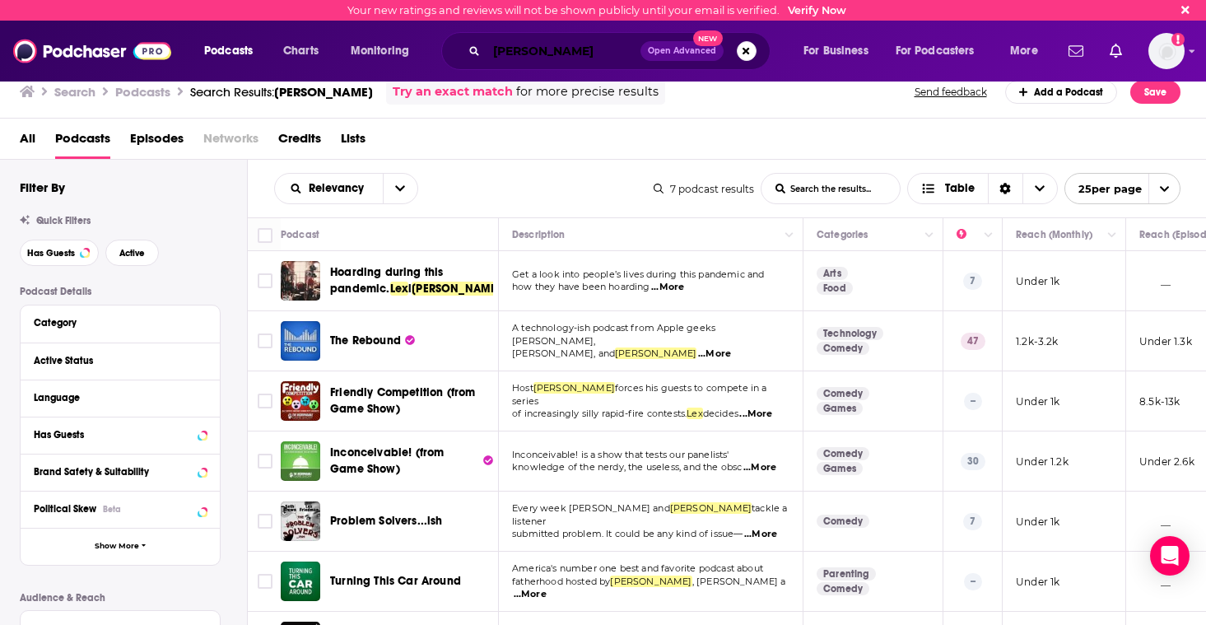
click at [581, 46] on input "[PERSON_NAME]" at bounding box center [563, 51] width 154 height 26
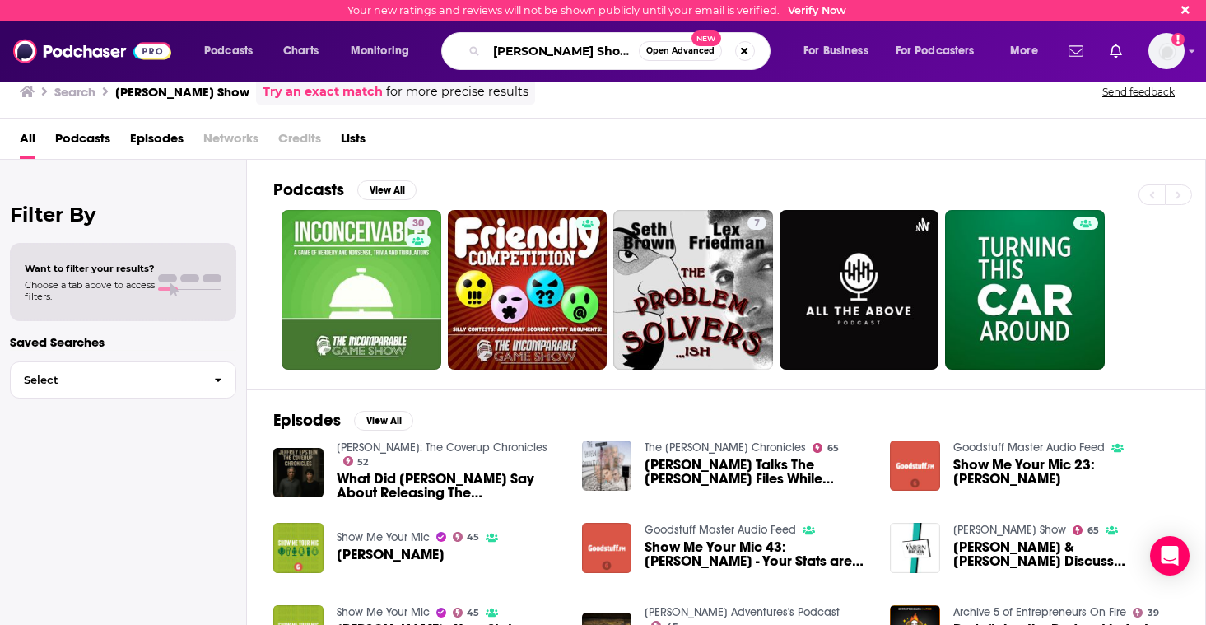
drag, startPoint x: 617, startPoint y: 52, endPoint x: 579, endPoint y: 54, distance: 37.9
click at [579, 54] on input "[PERSON_NAME] Show" at bounding box center [562, 51] width 152 height 26
type input "[PERSON_NAME] Podcast"
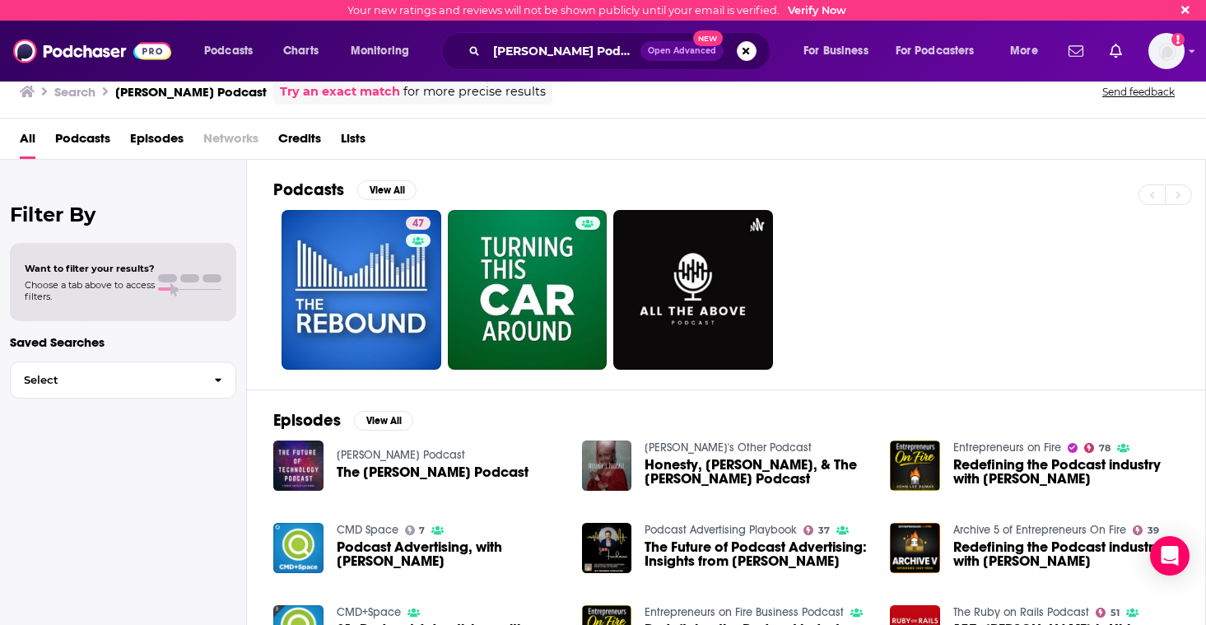
click at [347, 378] on div "Podcasts View All 47" at bounding box center [739, 275] width 933 height 230
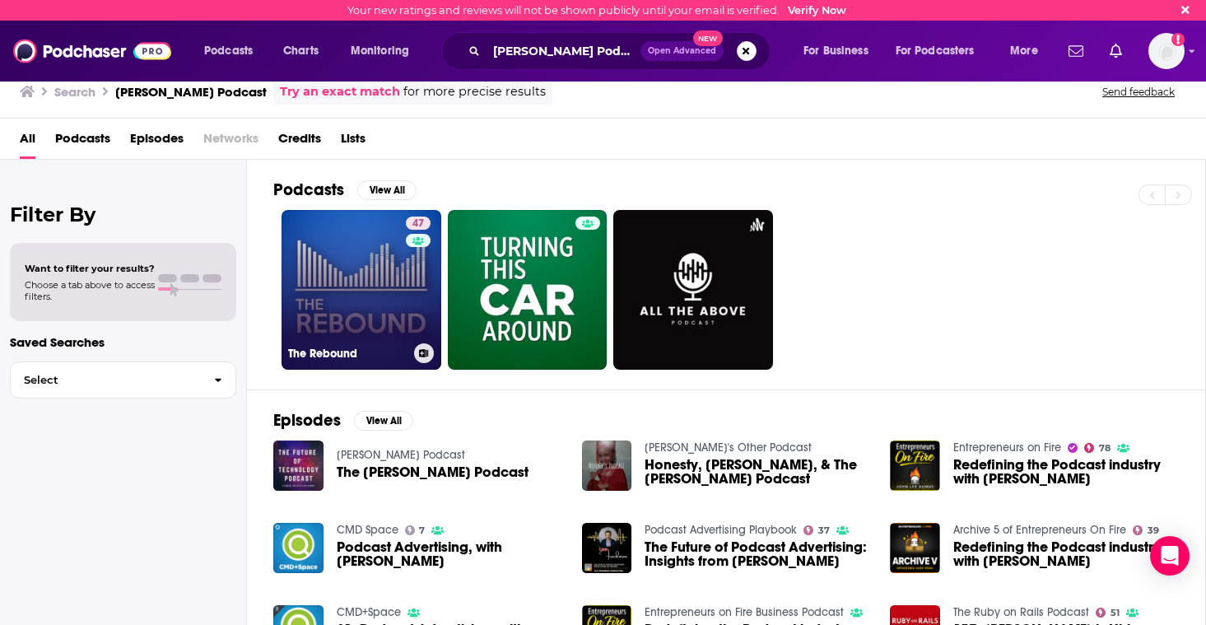
click at [328, 329] on link "47 The Rebound" at bounding box center [362, 290] width 160 height 160
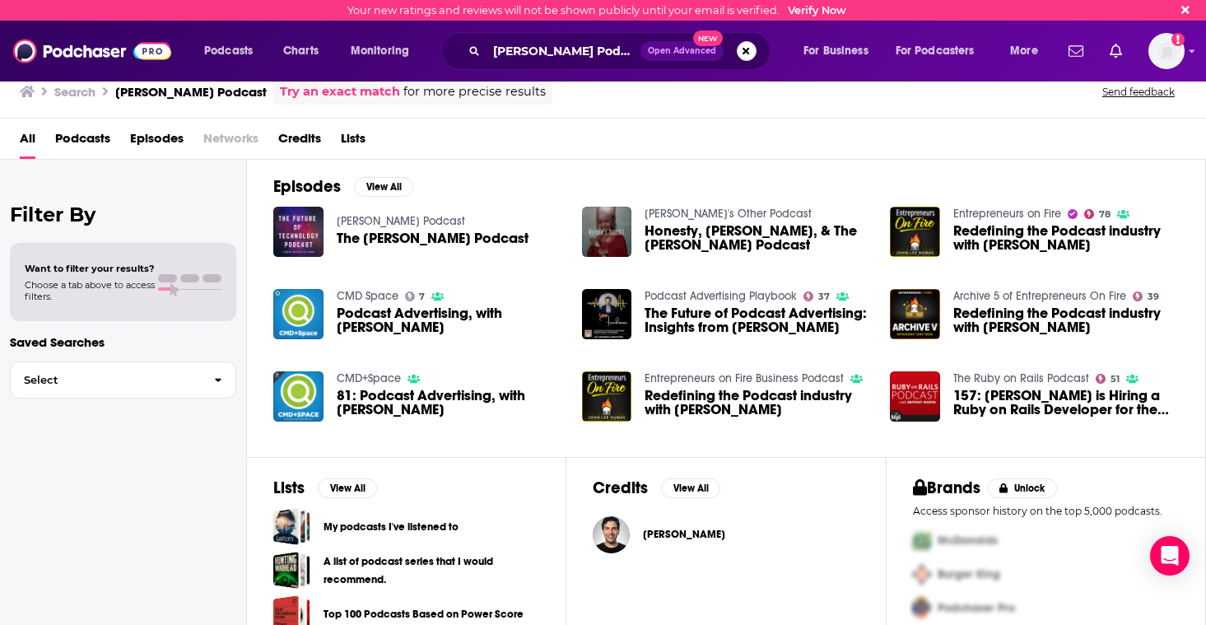
scroll to position [258, 0]
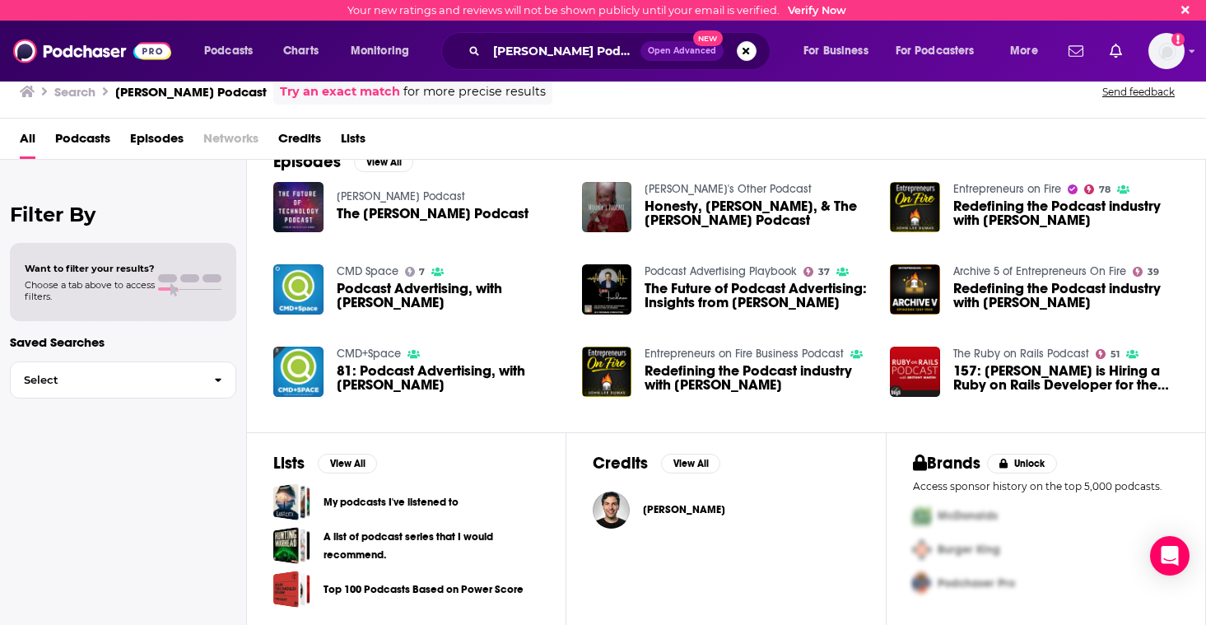
click at [659, 509] on span "[PERSON_NAME]" at bounding box center [684, 509] width 82 height 13
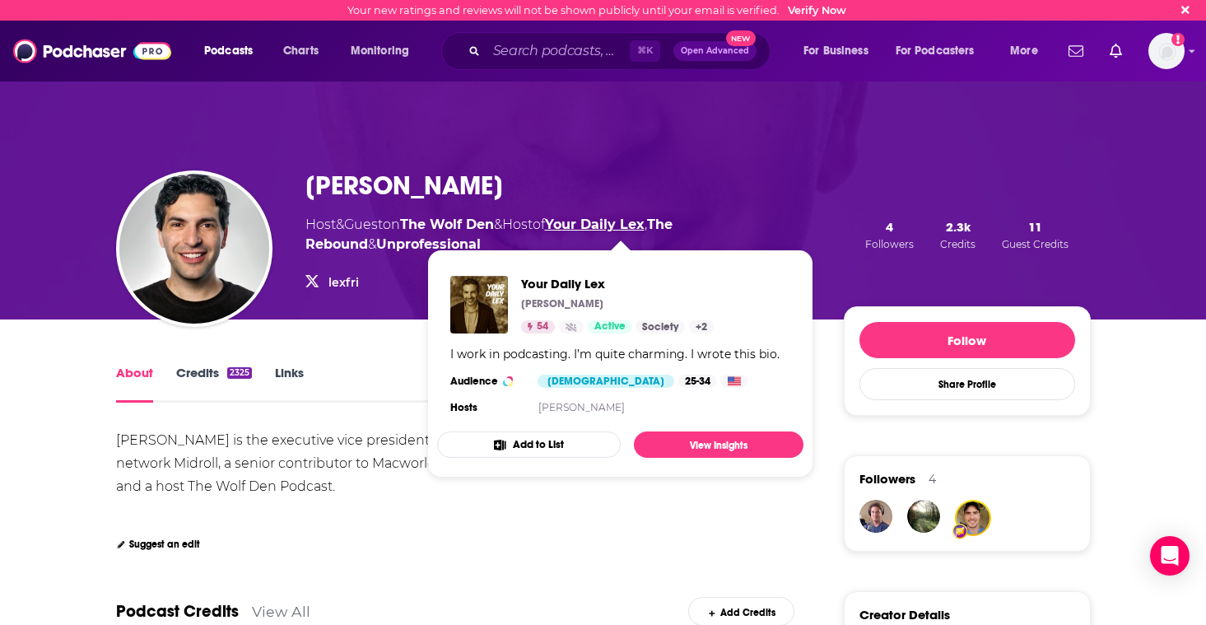
click at [600, 224] on link "Your Daily Lex" at bounding box center [595, 224] width 100 height 16
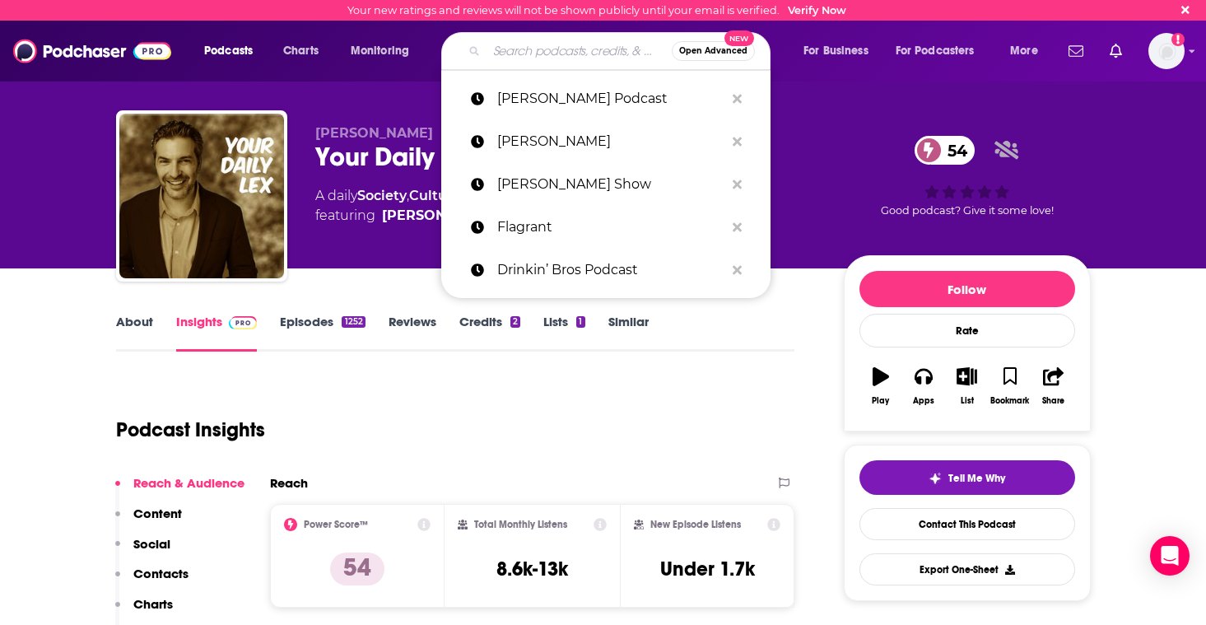
click at [519, 51] on input "Search podcasts, credits, & more..." at bounding box center [578, 51] width 185 height 26
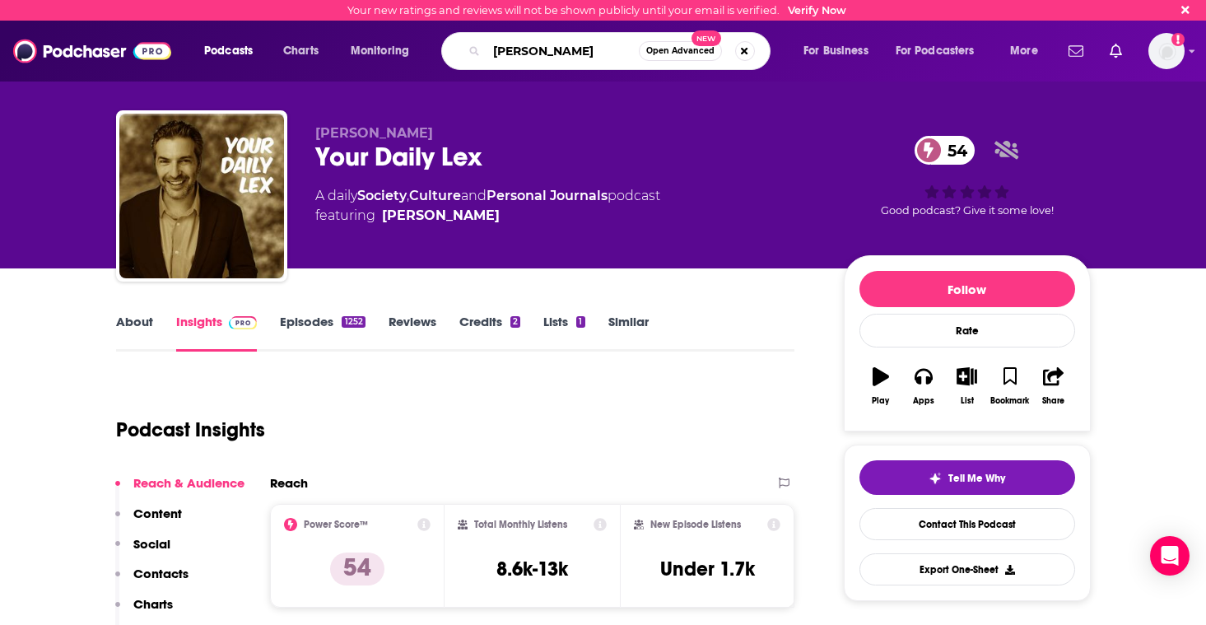
type input "[PERSON_NAME]"
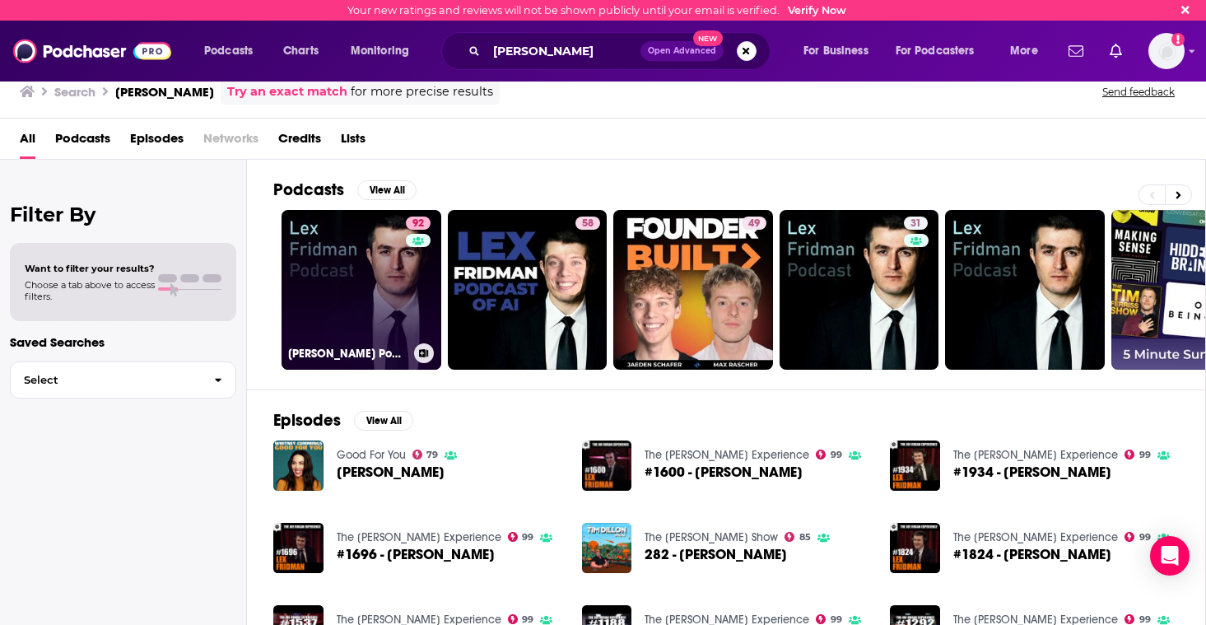
click at [374, 247] on link "92 [PERSON_NAME] Podcast" at bounding box center [362, 290] width 160 height 160
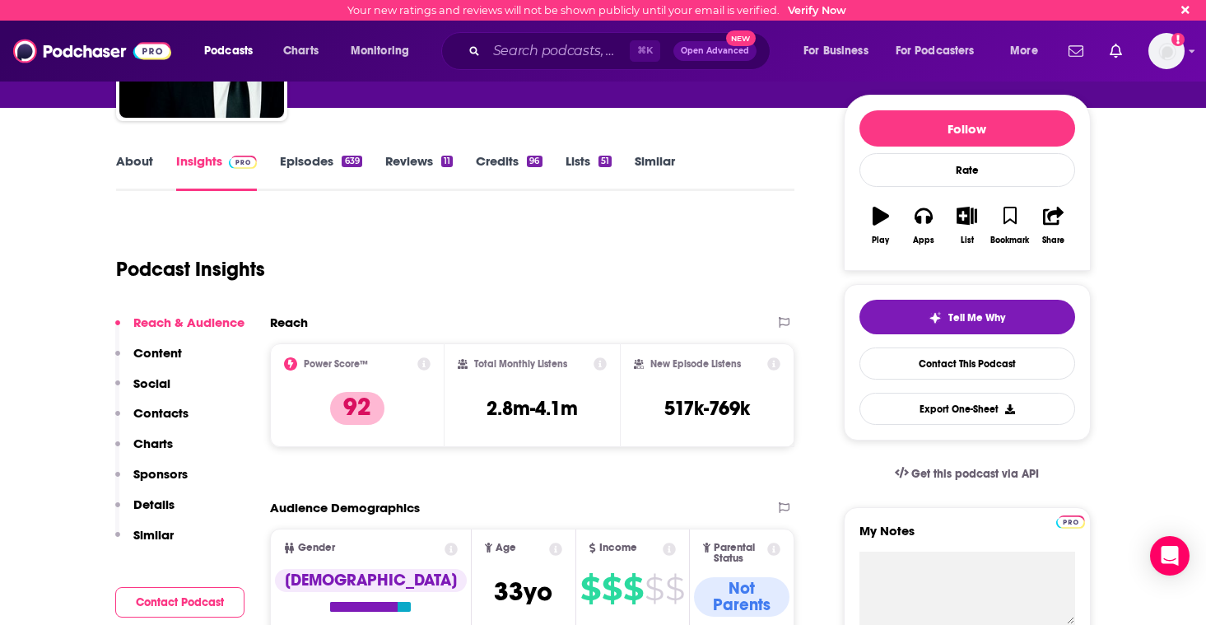
scroll to position [163, 0]
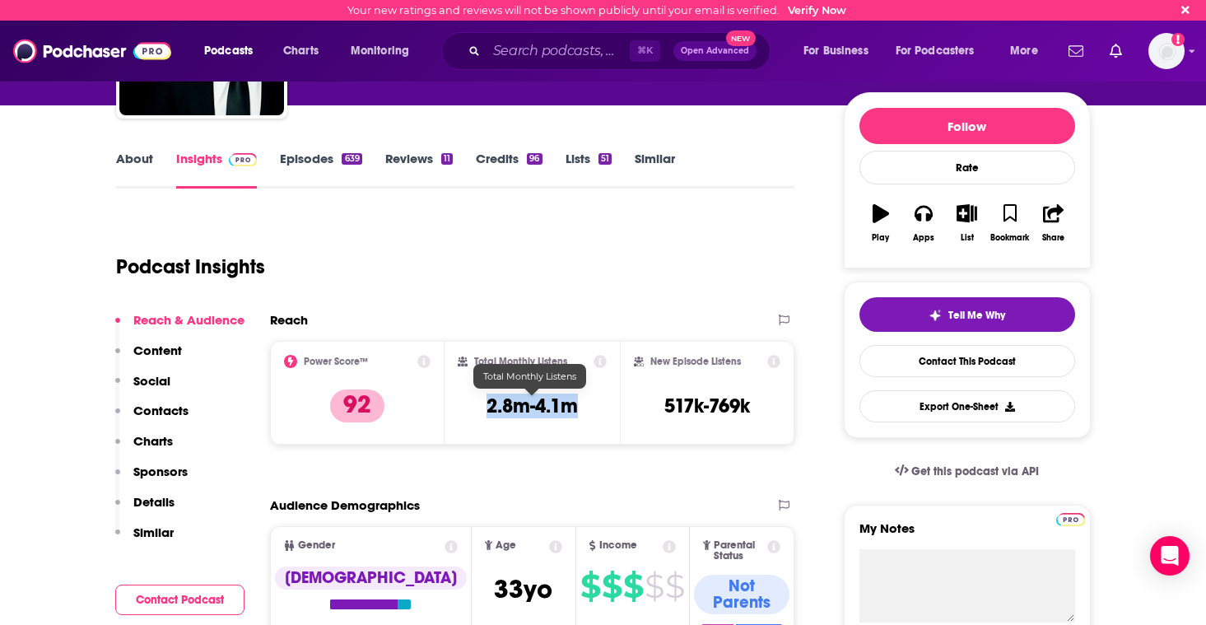
drag, startPoint x: 577, startPoint y: 410, endPoint x: 489, endPoint y: 409, distance: 88.1
click at [489, 409] on h3 "2.8m-4.1m" at bounding box center [531, 405] width 91 height 25
copy h3 "2.8m-4.1m"
click at [486, 51] on input "Search podcasts, credits, & more..." at bounding box center [557, 51] width 143 height 26
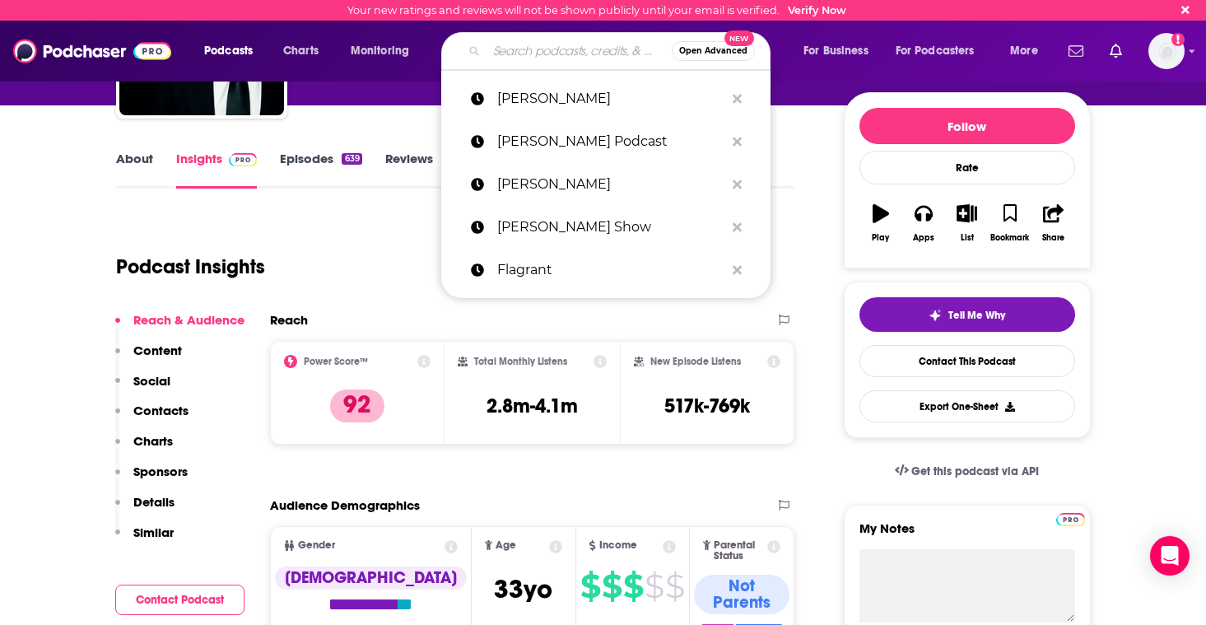
paste input "No Lie with [PERSON_NAME] [PERSON_NAME]"
type input "No Lie with [PERSON_NAME] [PERSON_NAME]"
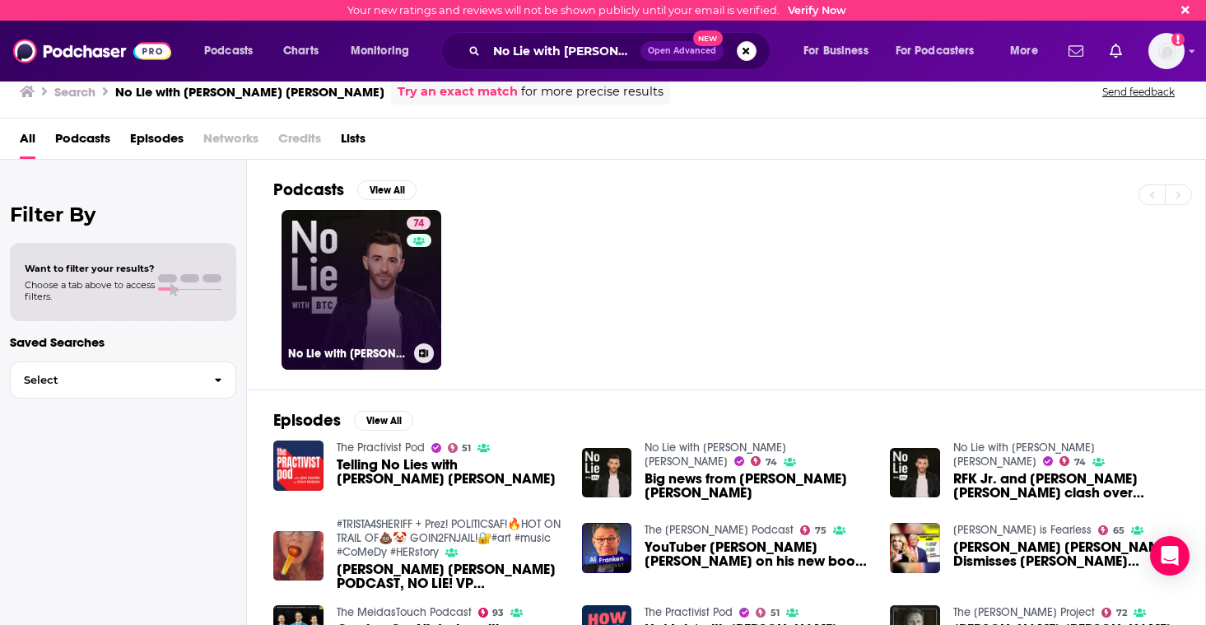
click at [347, 290] on link "74 No Lie with [PERSON_NAME] [PERSON_NAME]" at bounding box center [362, 290] width 160 height 160
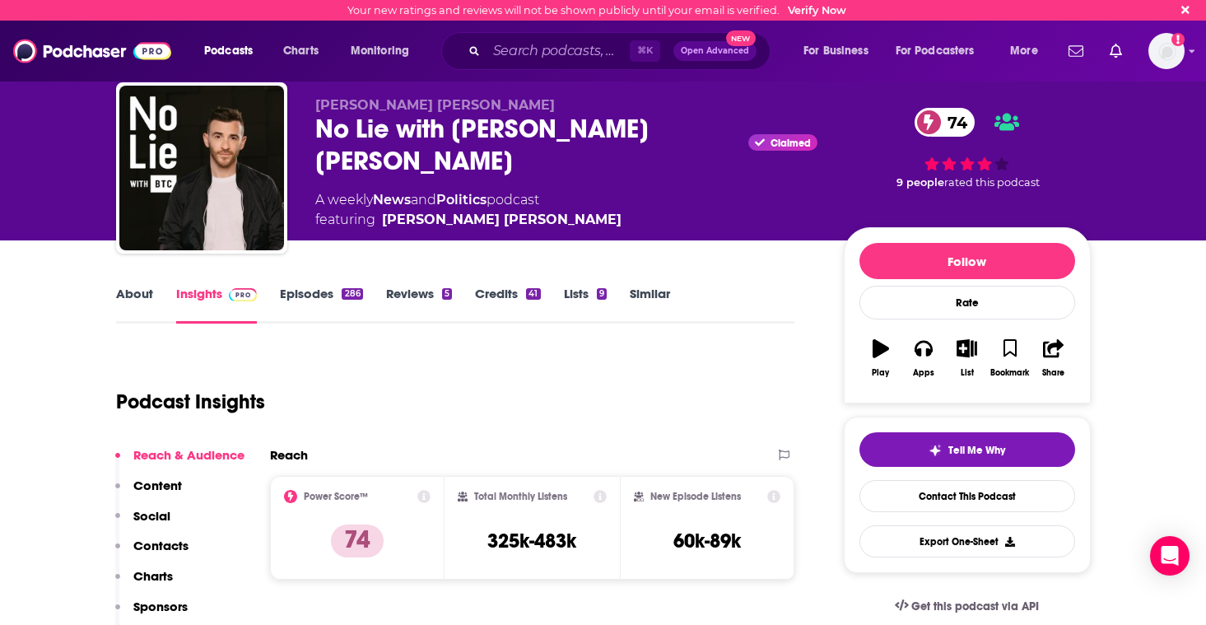
scroll to position [35, 0]
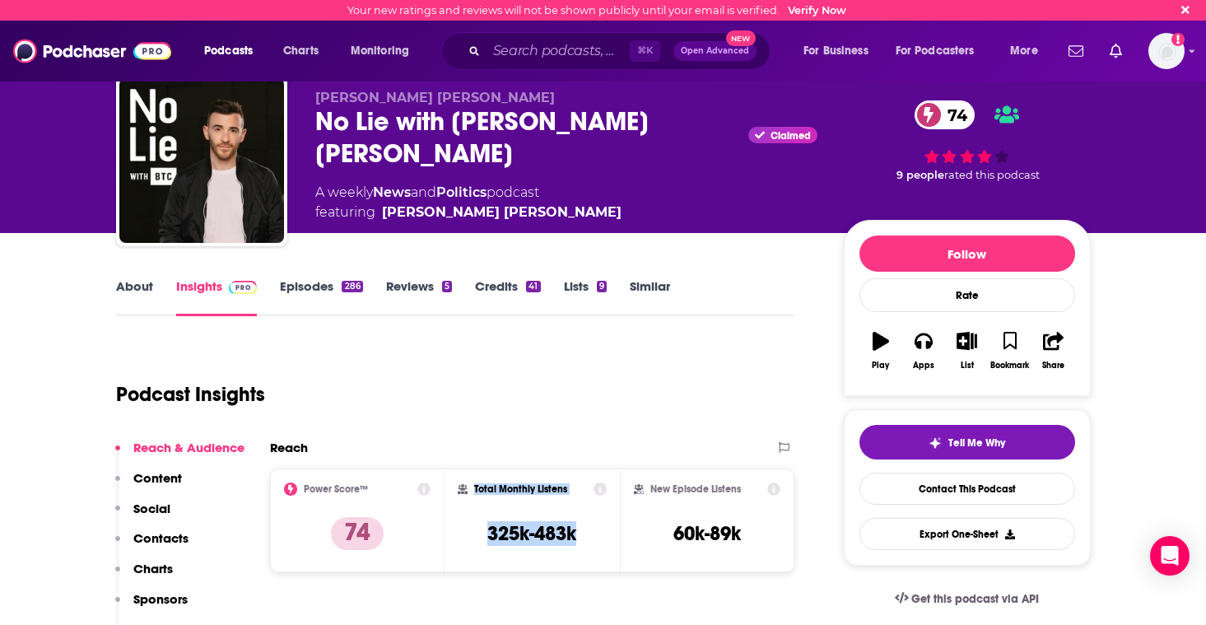
drag, startPoint x: 577, startPoint y: 529, endPoint x: 445, endPoint y: 528, distance: 131.7
click at [445, 528] on div "Total Monthly Listens 325k-483k" at bounding box center [531, 520] width 175 height 104
drag, startPoint x: 578, startPoint y: 529, endPoint x: 469, endPoint y: 531, distance: 108.7
click at [469, 531] on div "Total Monthly Listens 325k-483k" at bounding box center [532, 520] width 149 height 76
copy h3 "325k-483k"
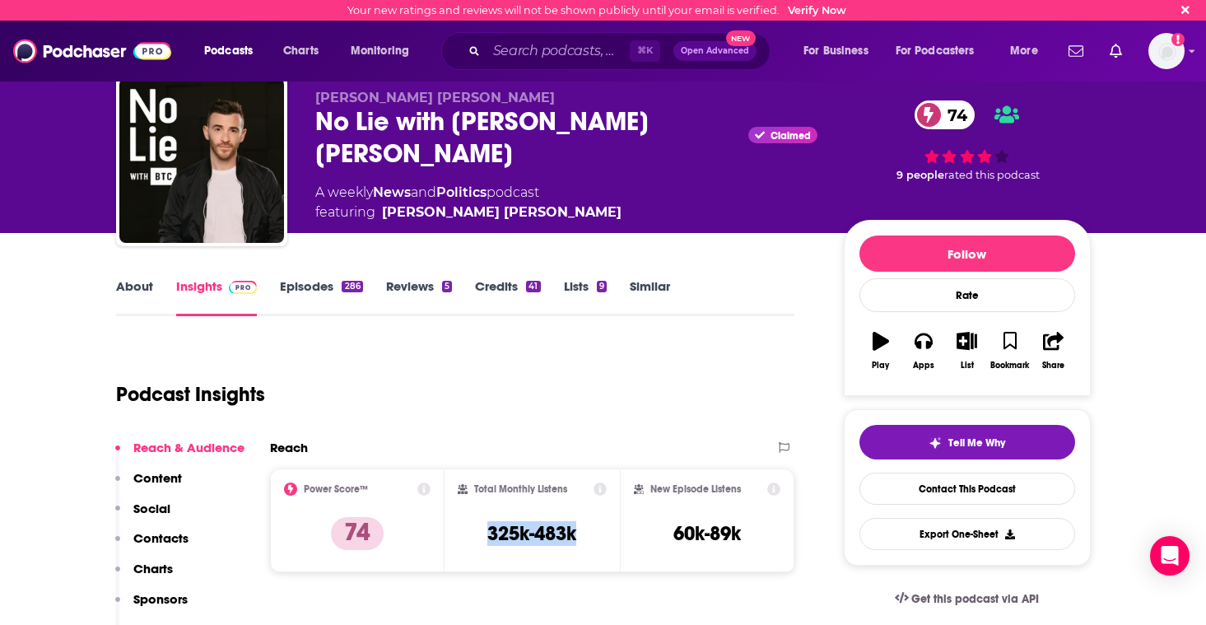
scroll to position [33, 0]
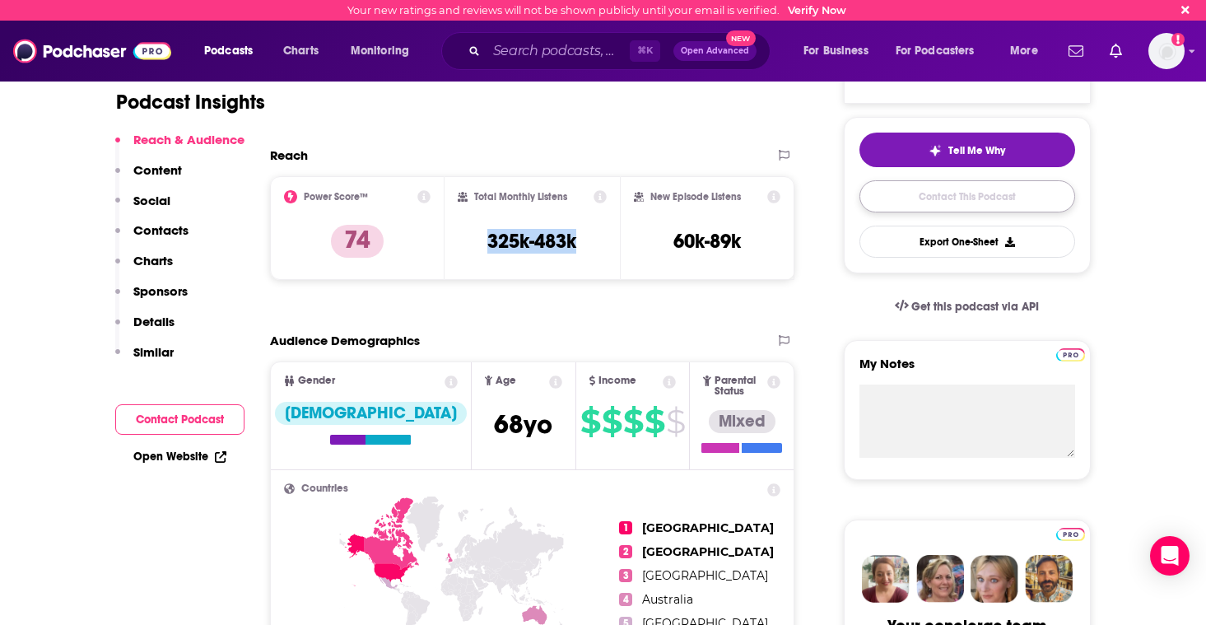
click at [944, 193] on link "Contact This Podcast" at bounding box center [967, 196] width 216 height 32
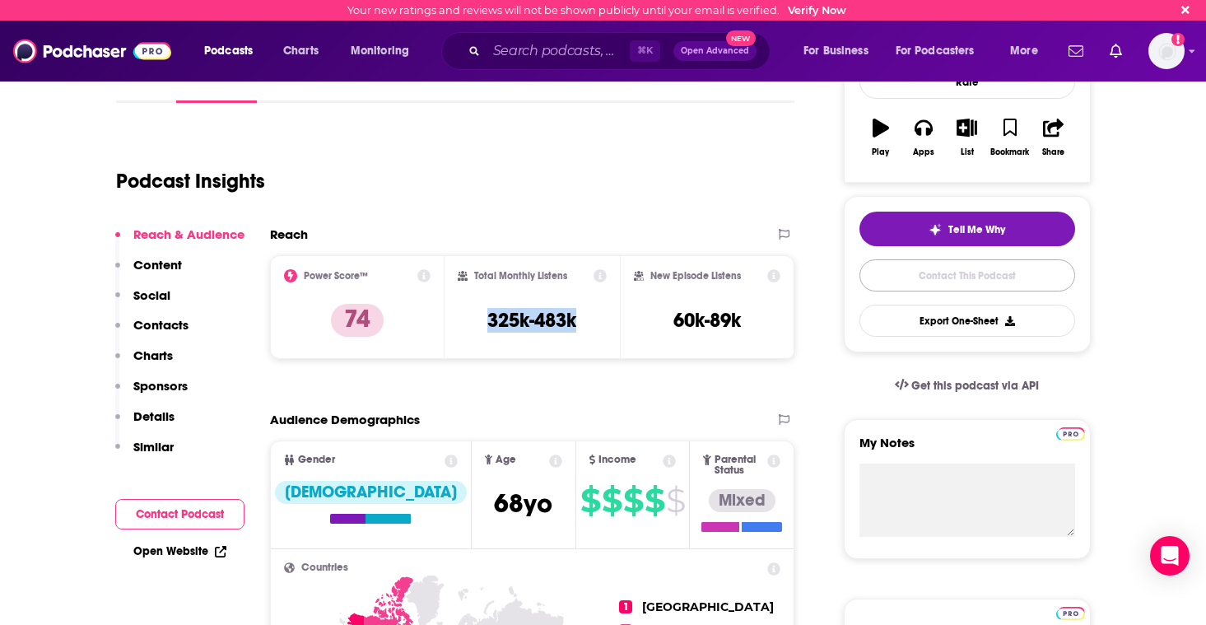
scroll to position [250, 0]
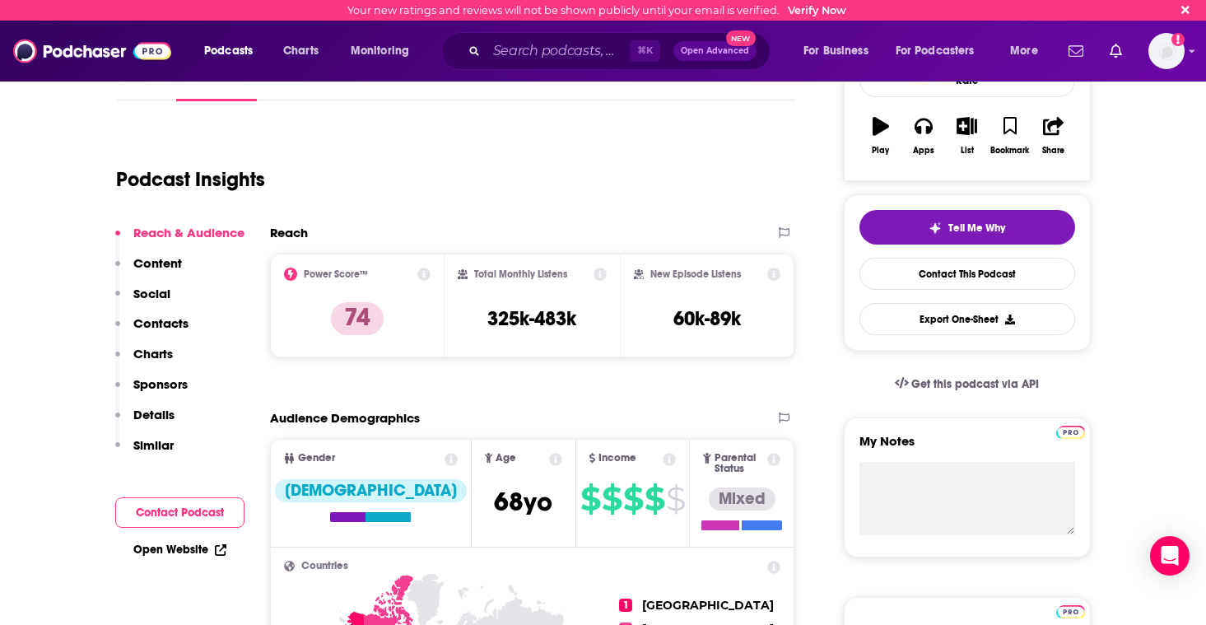
click at [473, 48] on icon "Search podcasts, credits, & more..." at bounding box center [473, 50] width 9 height 9
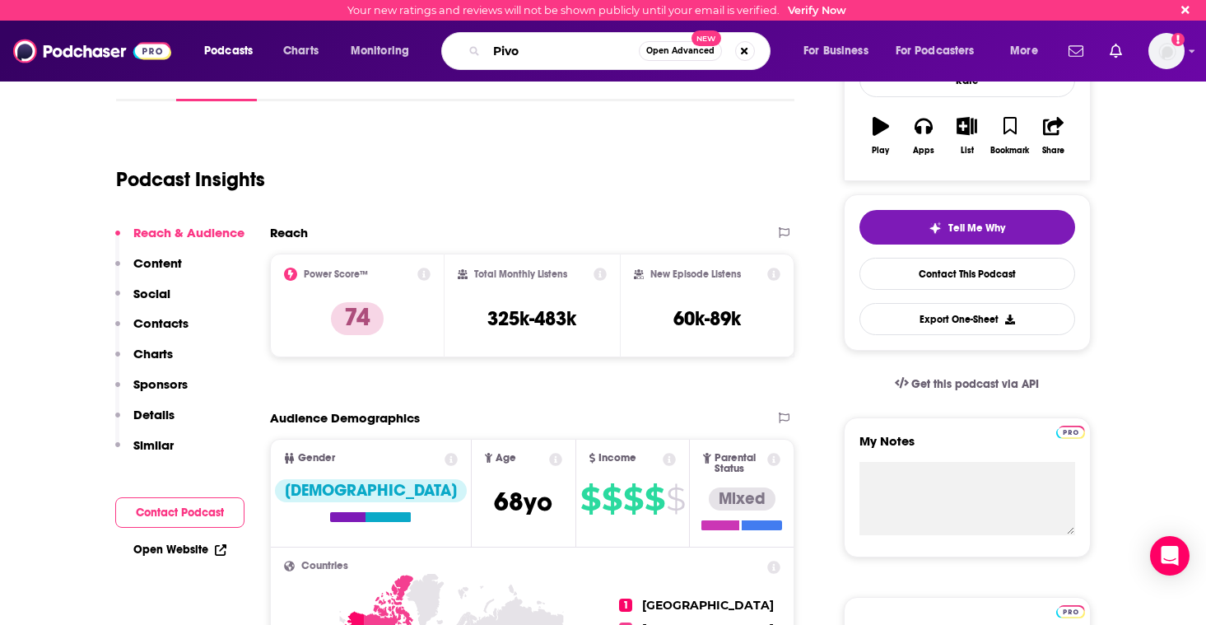
type input "Pivot"
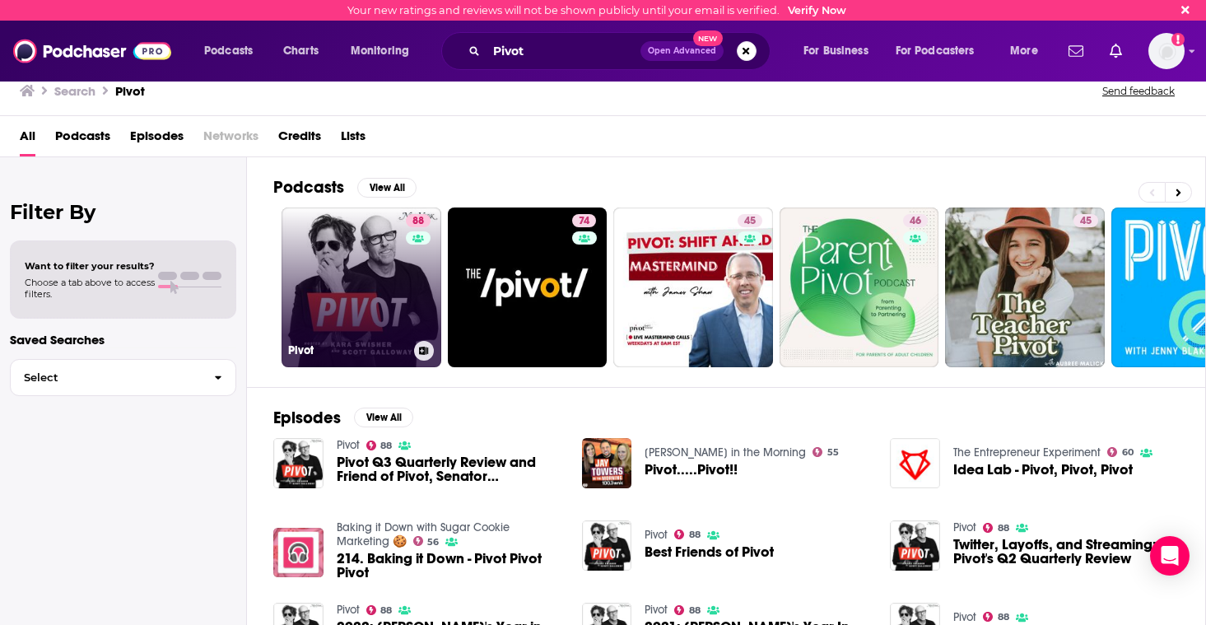
click at [390, 288] on link "88 Pivot" at bounding box center [362, 287] width 160 height 160
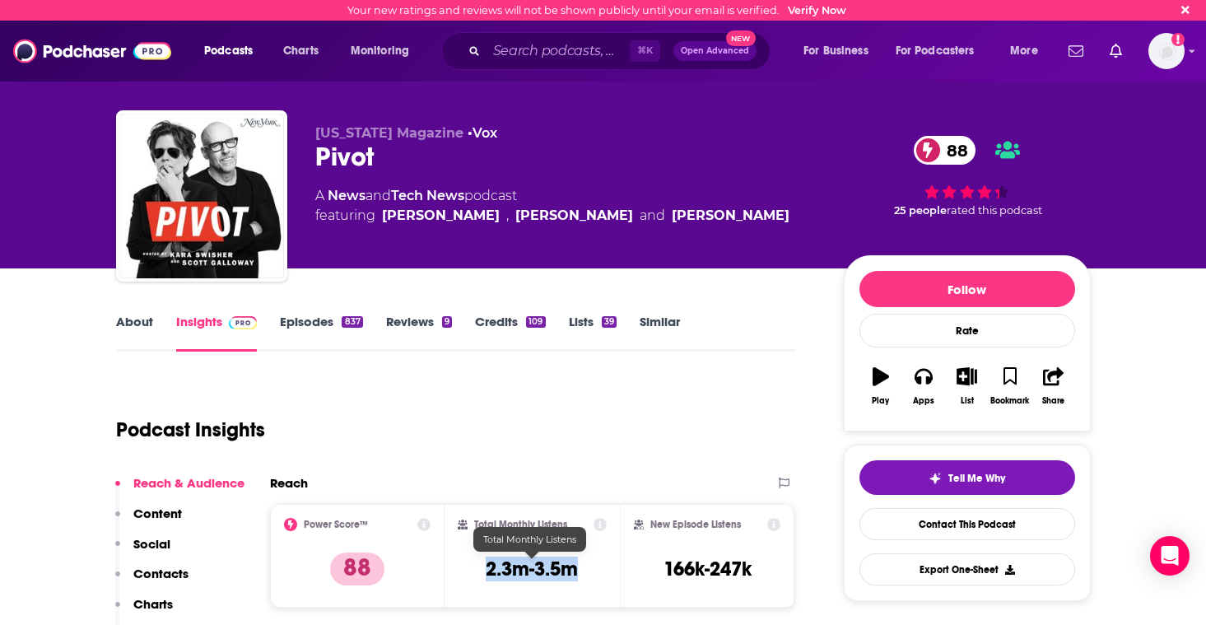
drag, startPoint x: 579, startPoint y: 567, endPoint x: 484, endPoint y: 566, distance: 94.7
click at [486, 566] on h3 "2.3m-3.5m" at bounding box center [532, 568] width 92 height 25
copy h3 "2.3m-3.5m"
click at [533, 48] on input "Search podcasts, credits, & more..." at bounding box center [557, 51] width 143 height 26
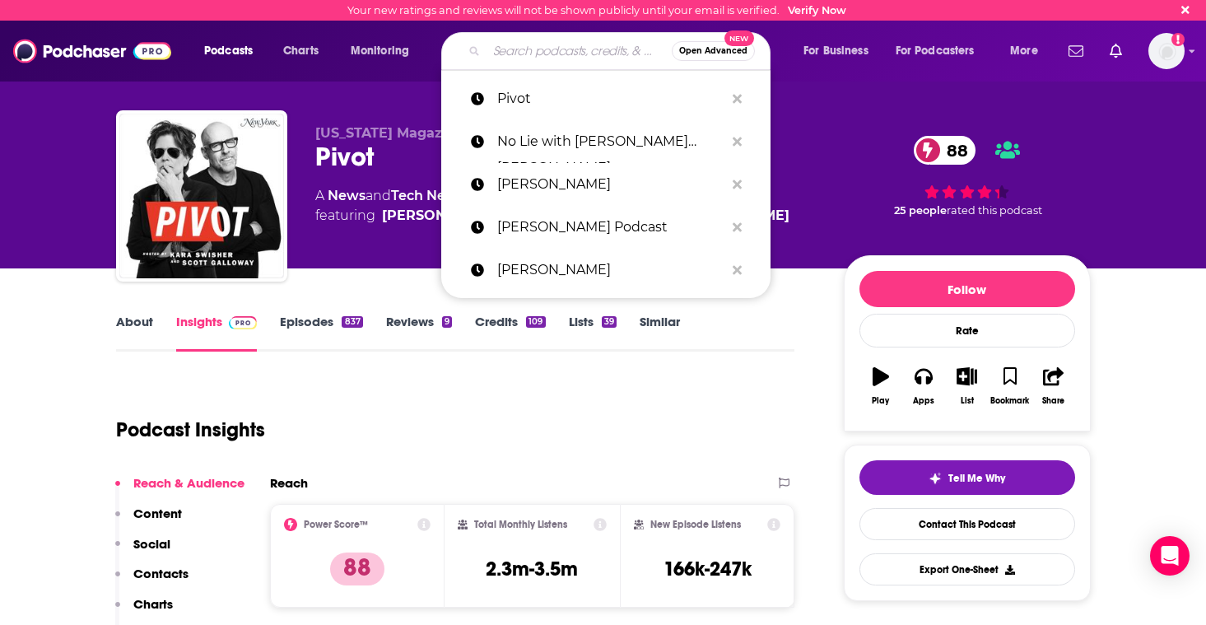
paste input "Pod Save America"
type input "Pod Save America"
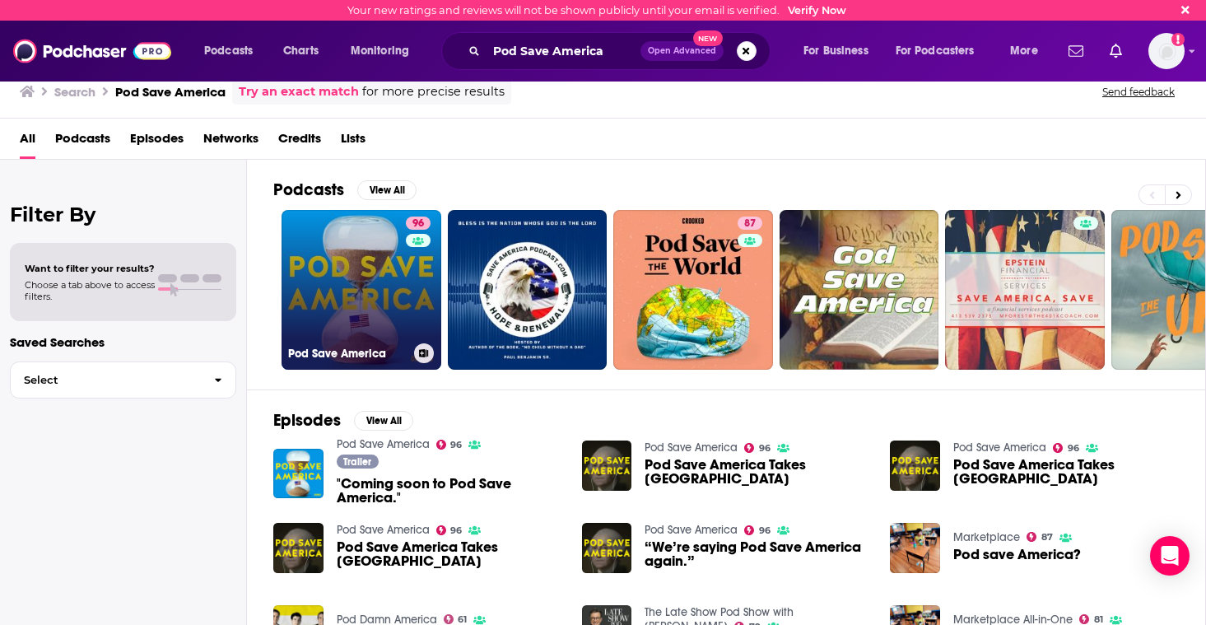
click at [356, 296] on link "96 Pod Save America" at bounding box center [362, 290] width 160 height 160
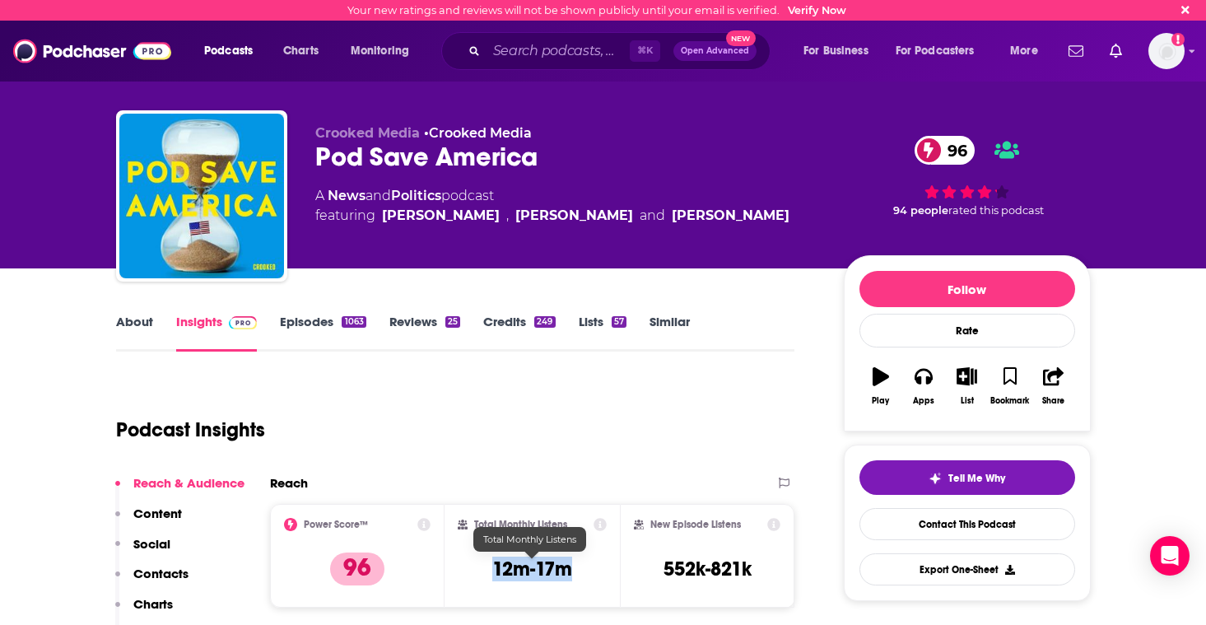
drag, startPoint x: 579, startPoint y: 569, endPoint x: 492, endPoint y: 566, distance: 86.5
click at [488, 566] on div "Total Monthly Listens 12m-17m" at bounding box center [532, 556] width 149 height 76
copy h3 "12m-17m"
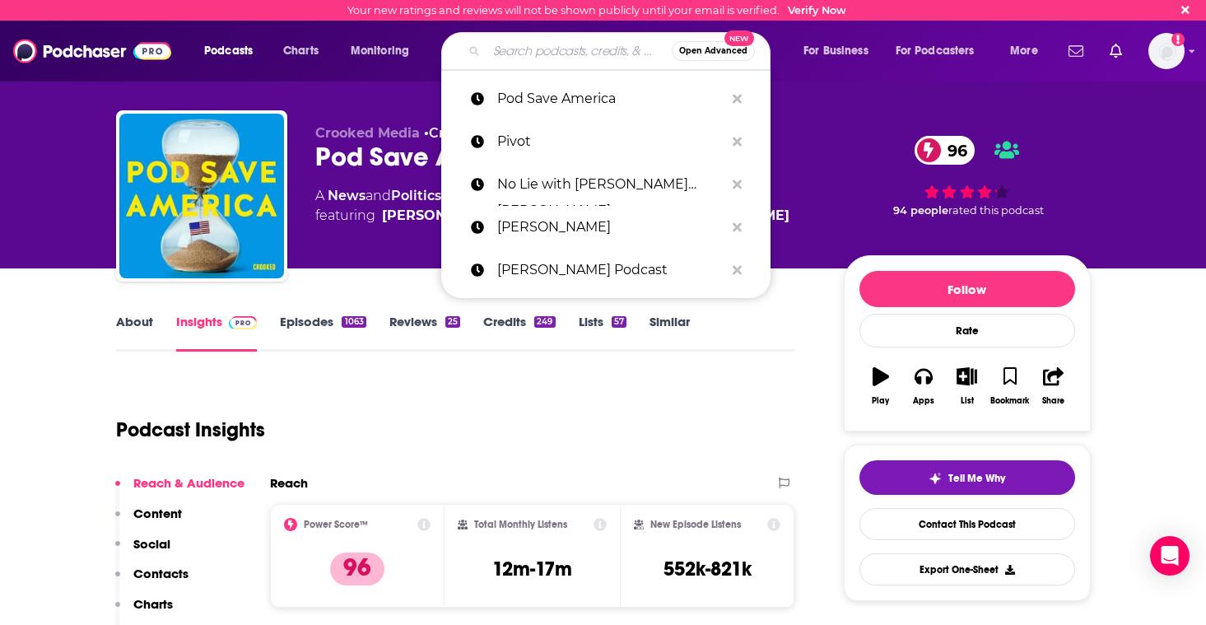
click at [514, 51] on input "Search podcasts, credits, & more..." at bounding box center [578, 51] width 185 height 26
paste input "MeidasTouch"
type input "MeidasTouch"
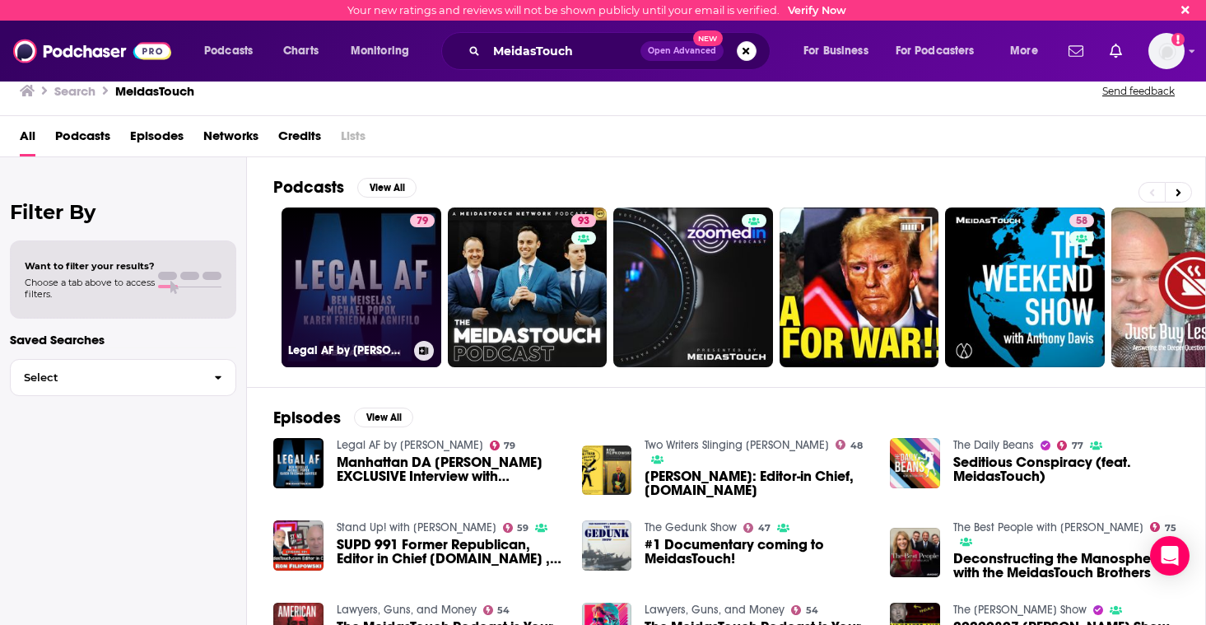
click at [354, 302] on link "79 Legal AF by [PERSON_NAME]" at bounding box center [362, 287] width 160 height 160
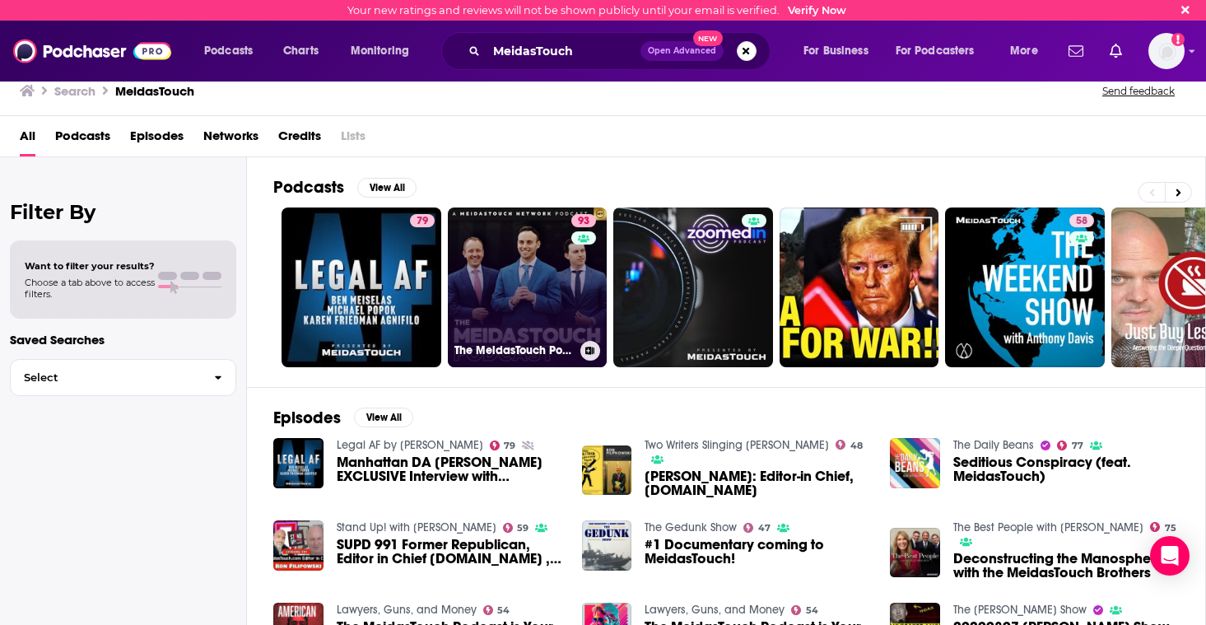
click at [498, 290] on link "93 The MeidasTouch Podcast" at bounding box center [528, 287] width 160 height 160
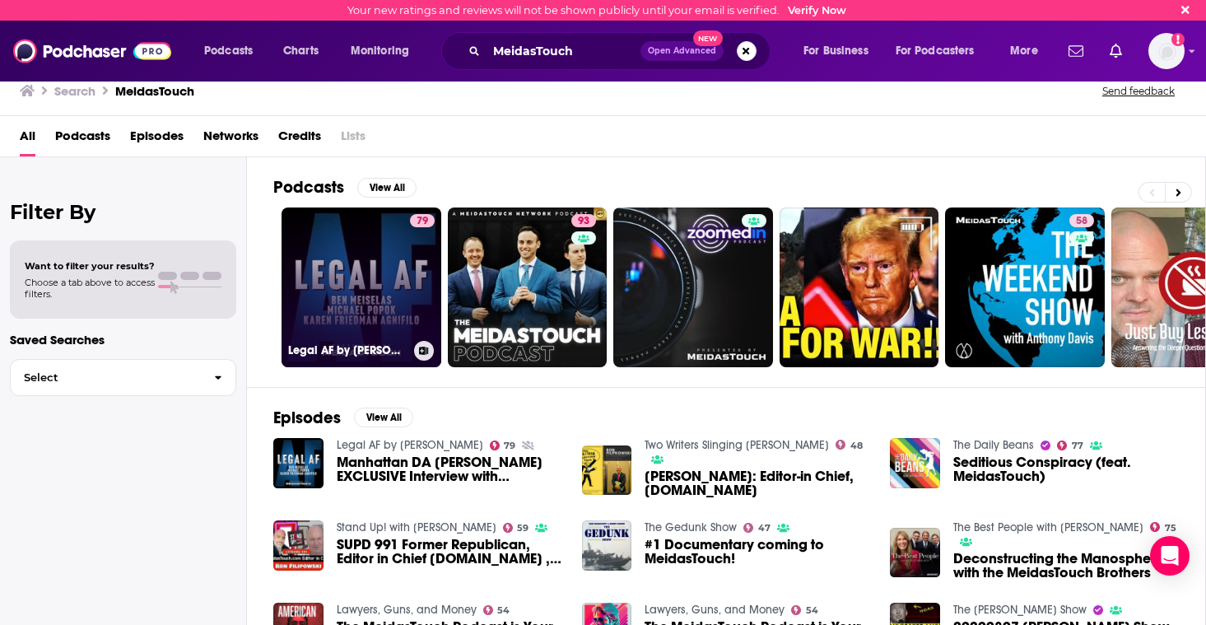
click at [320, 251] on link "79 Legal AF by [PERSON_NAME]" at bounding box center [362, 287] width 160 height 160
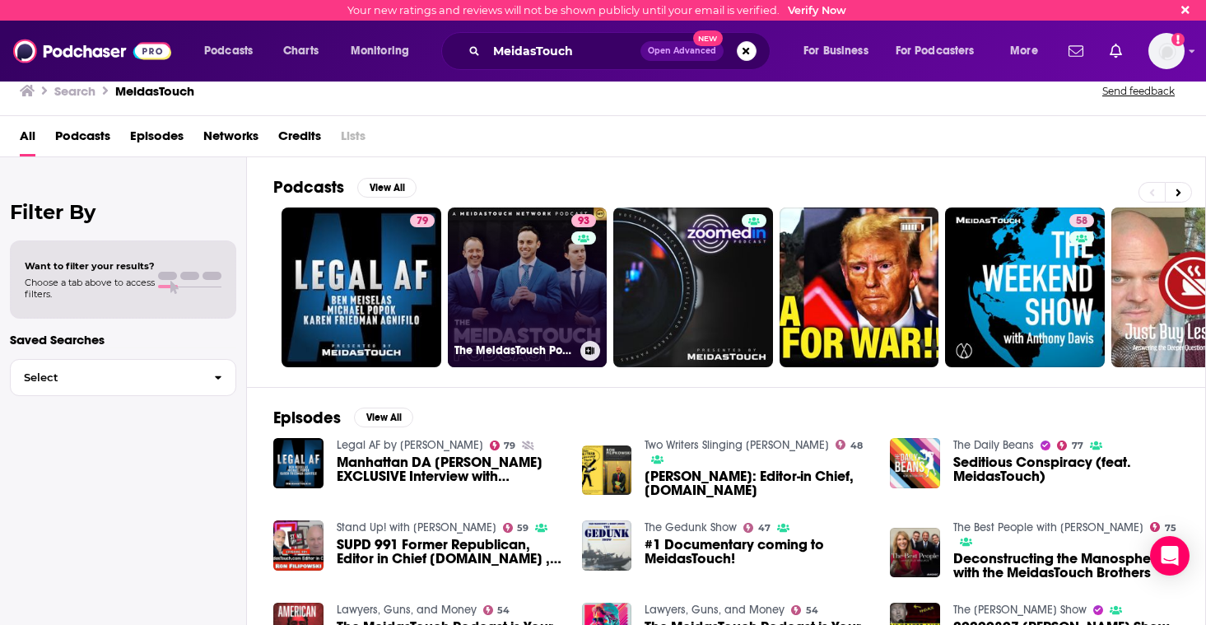
click at [511, 303] on link "93 The MeidasTouch Podcast" at bounding box center [528, 287] width 160 height 160
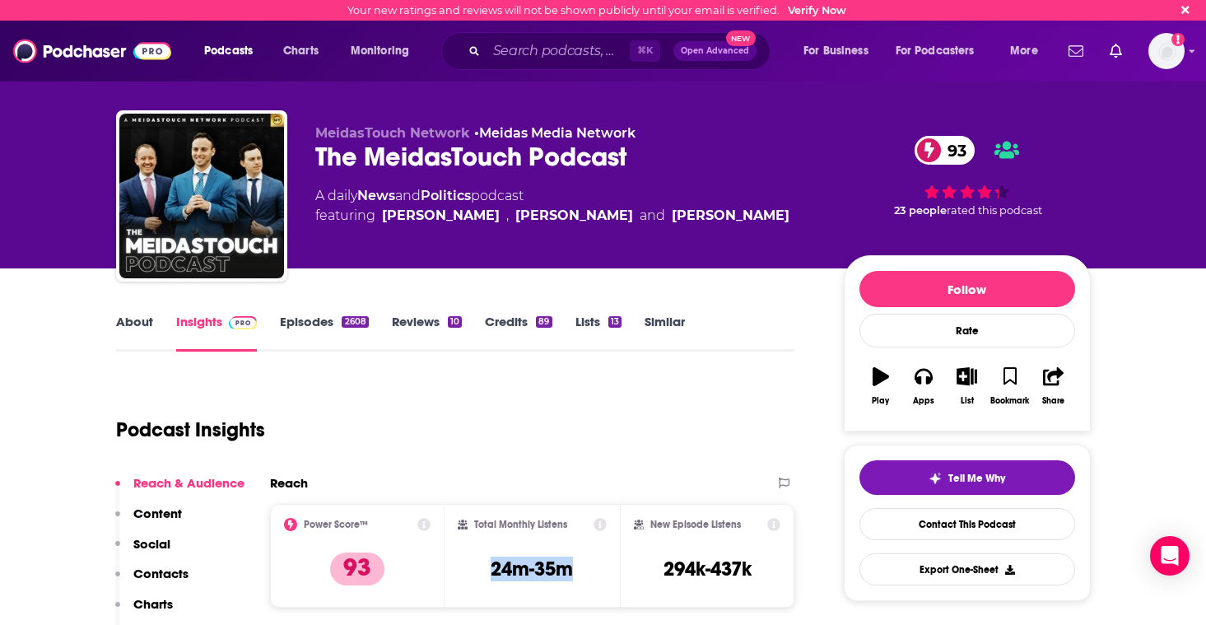
drag, startPoint x: 570, startPoint y: 568, endPoint x: 463, endPoint y: 566, distance: 107.0
click at [463, 566] on div "Total Monthly Listens 24m-35m" at bounding box center [532, 556] width 149 height 76
copy h3 "24m-35m"
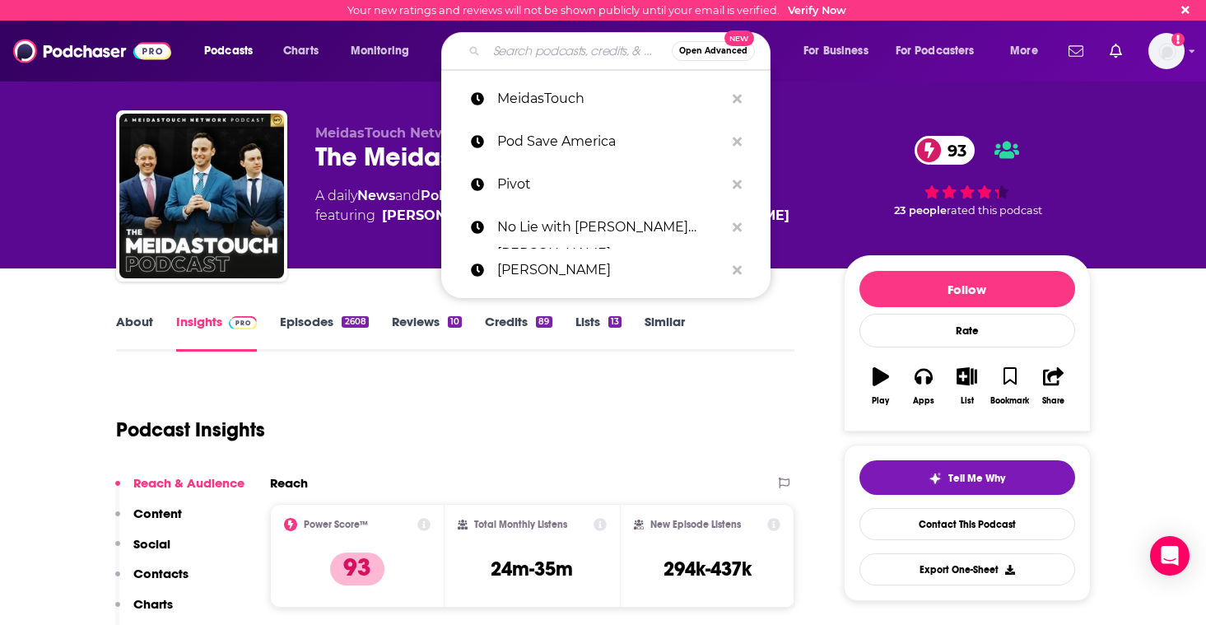
click at [514, 44] on input "Search podcasts, credits, & more..." at bounding box center [578, 51] width 185 height 26
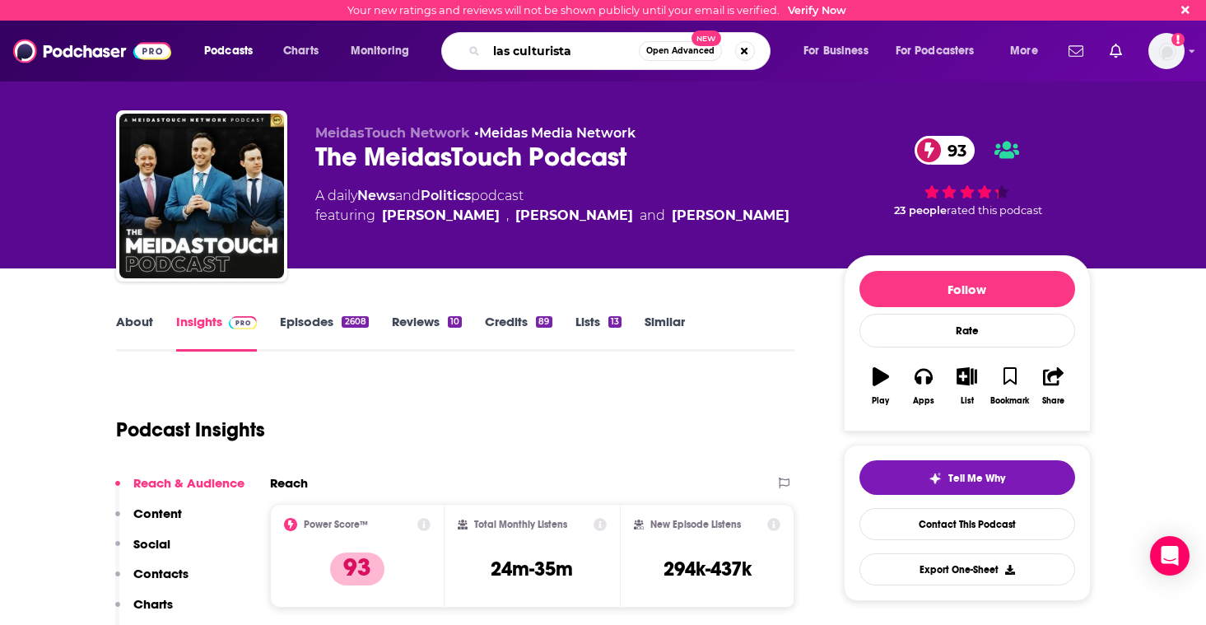
type input "las culturistas"
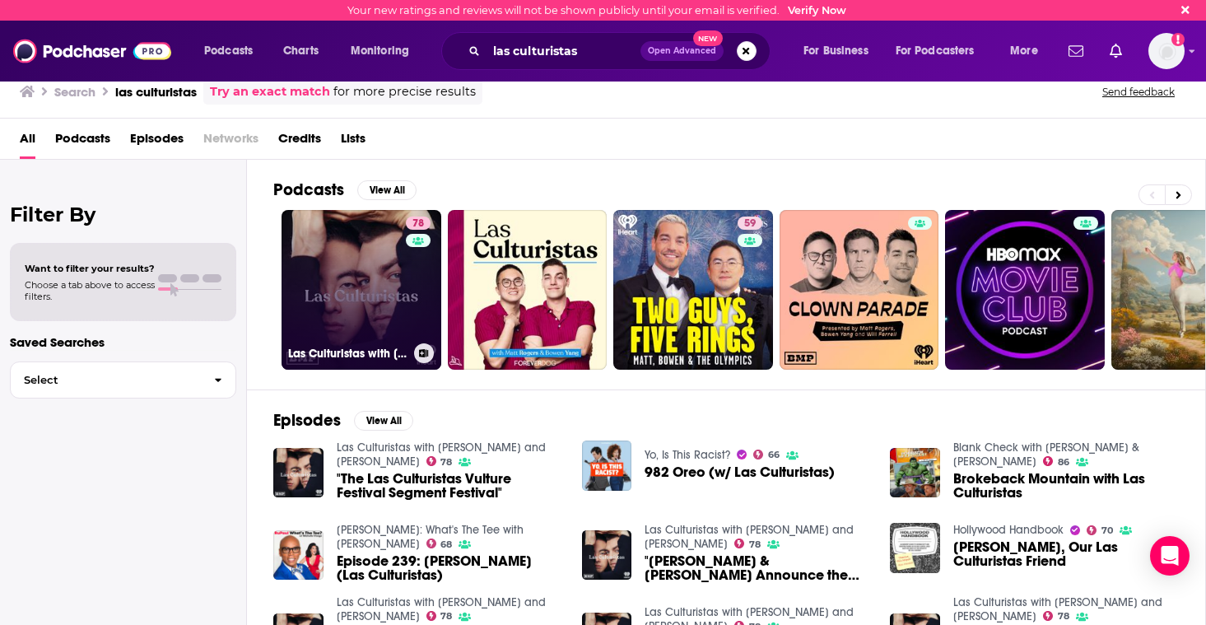
click at [379, 297] on link "78 Las Culturistas with [PERSON_NAME] and [PERSON_NAME]" at bounding box center [362, 290] width 160 height 160
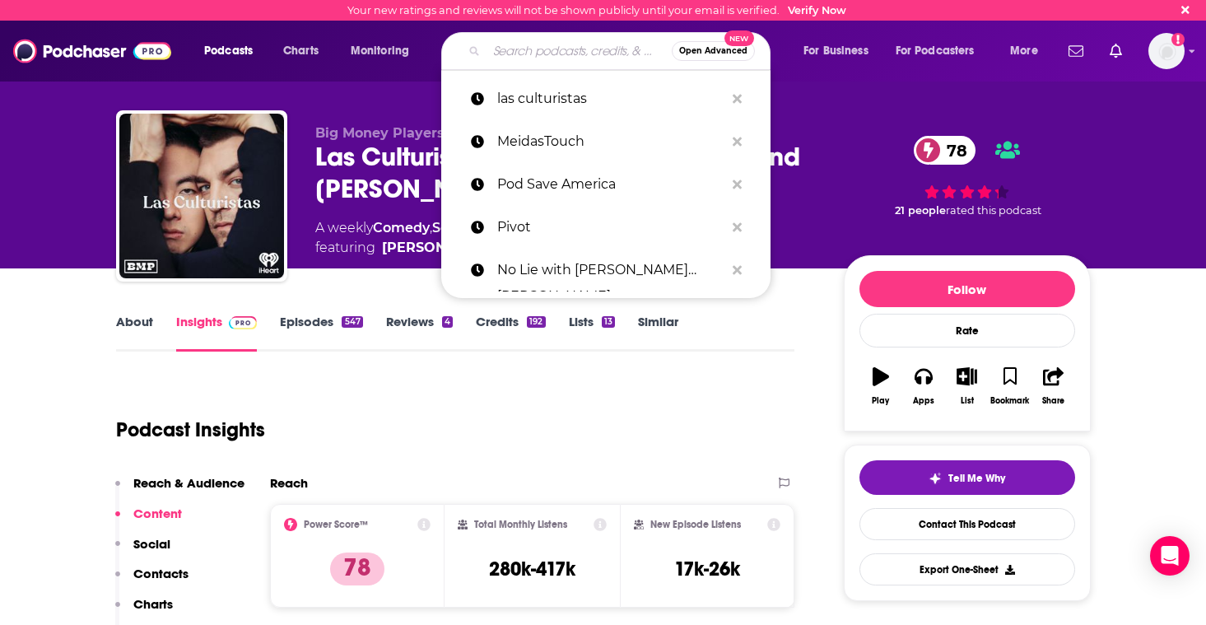
click at [528, 58] on input "Search podcasts, credits, & more..." at bounding box center [578, 51] width 185 height 26
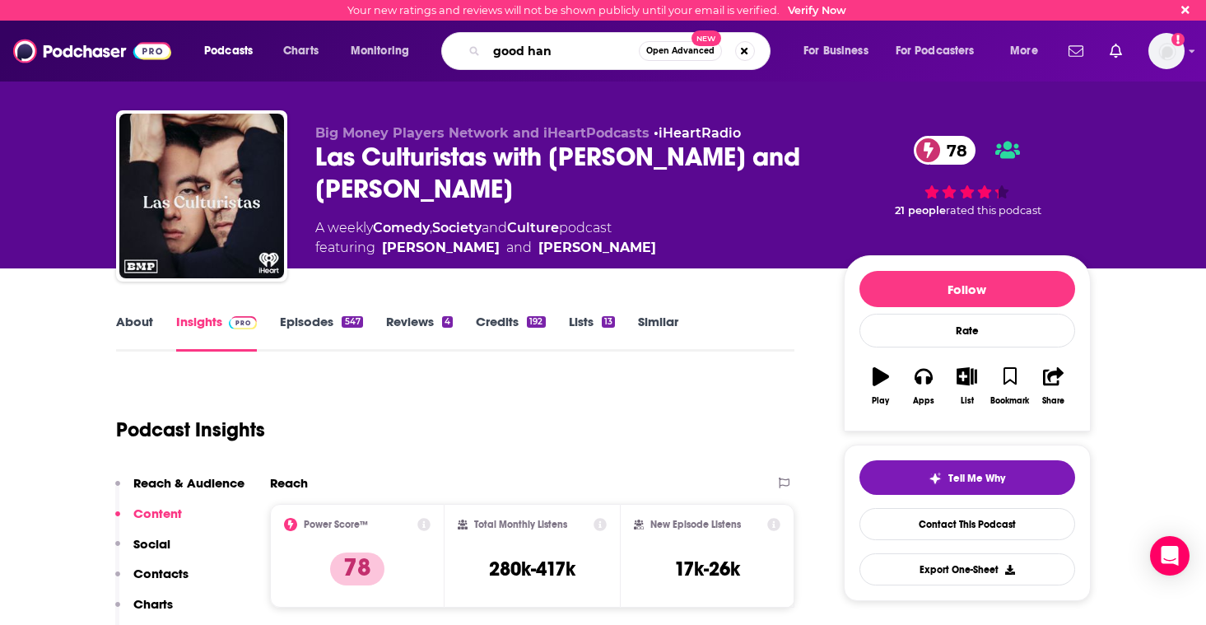
type input "good hang"
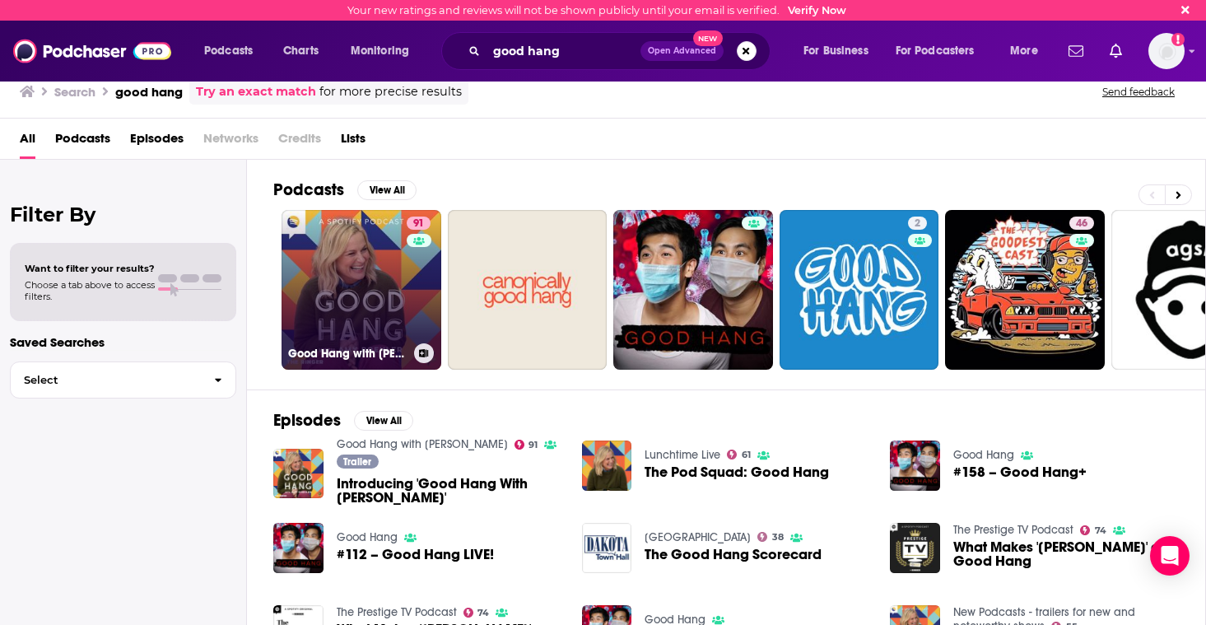
click at [392, 300] on link "91 Good Hang with [PERSON_NAME]" at bounding box center [362, 290] width 160 height 160
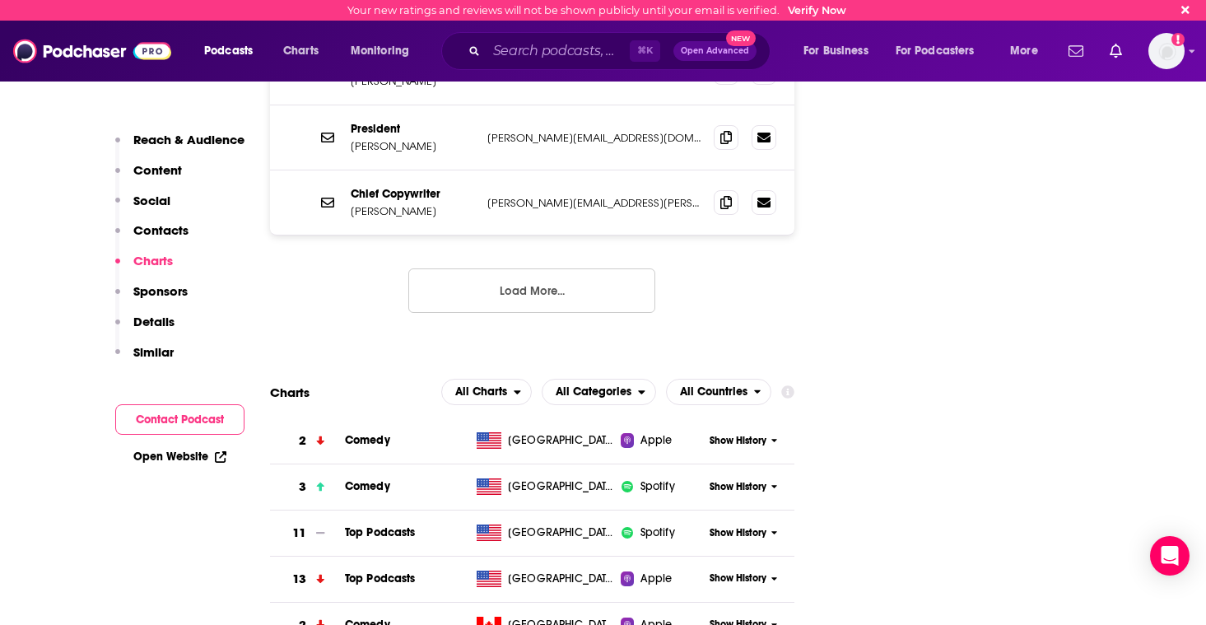
scroll to position [1833, 0]
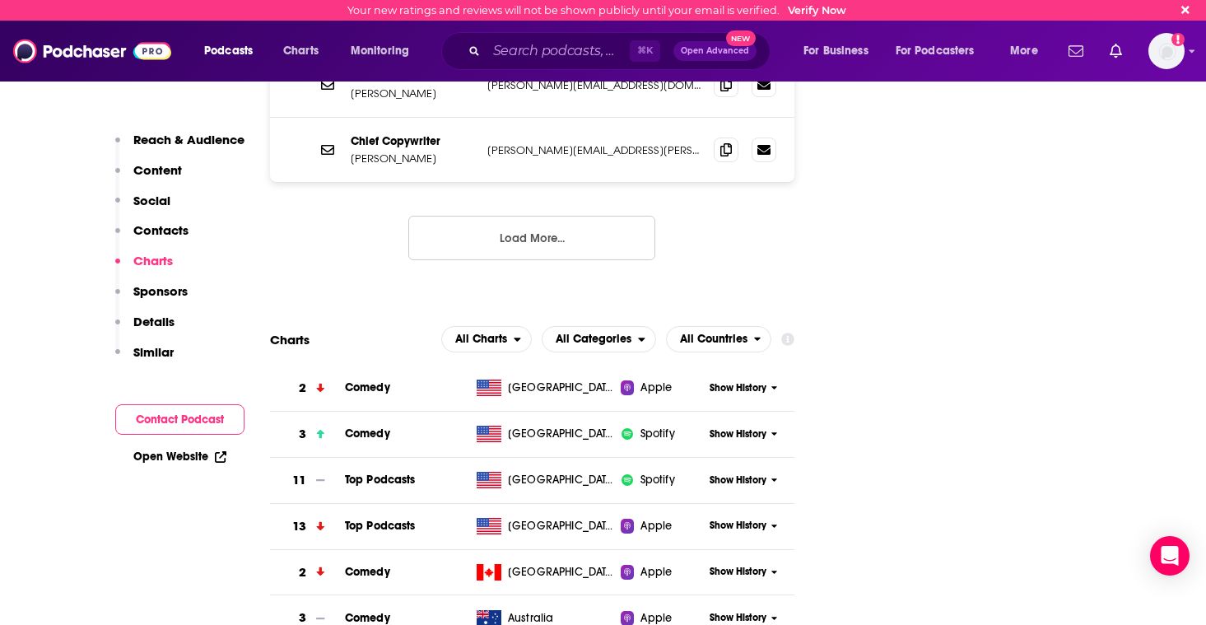
click at [365, 365] on td "Comedy" at bounding box center [407, 388] width 125 height 46
click at [361, 380] on span "Comedy" at bounding box center [367, 387] width 45 height 14
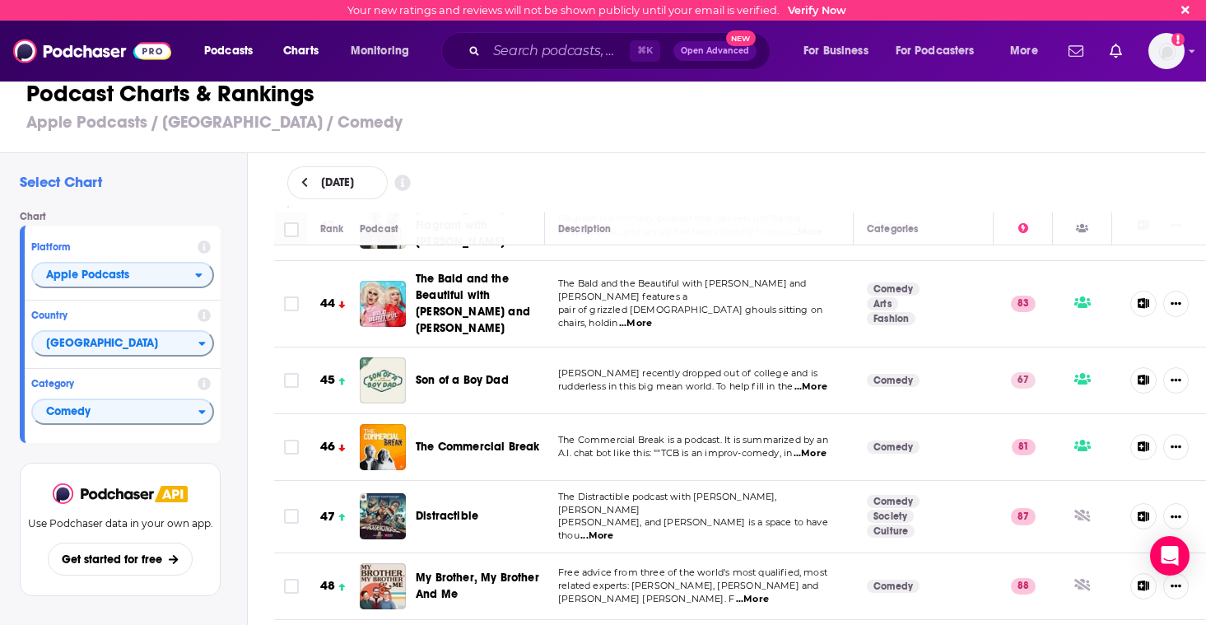
scroll to position [2911, 0]
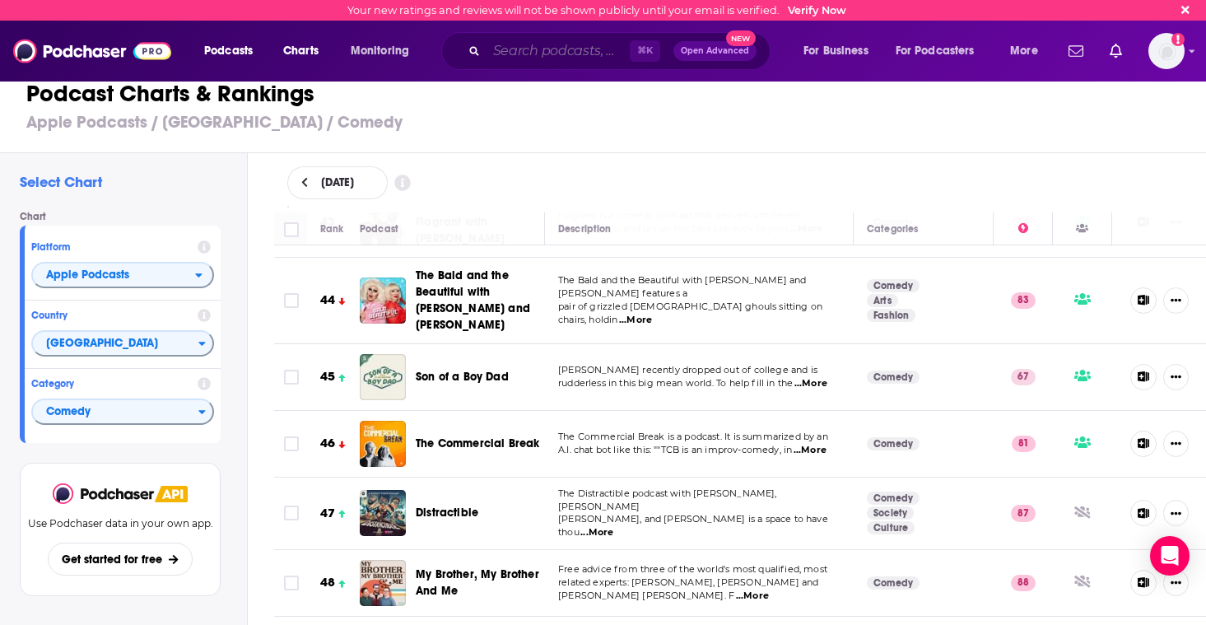
click at [520, 49] on input "Search podcasts, credits, & more..." at bounding box center [557, 51] width 143 height 26
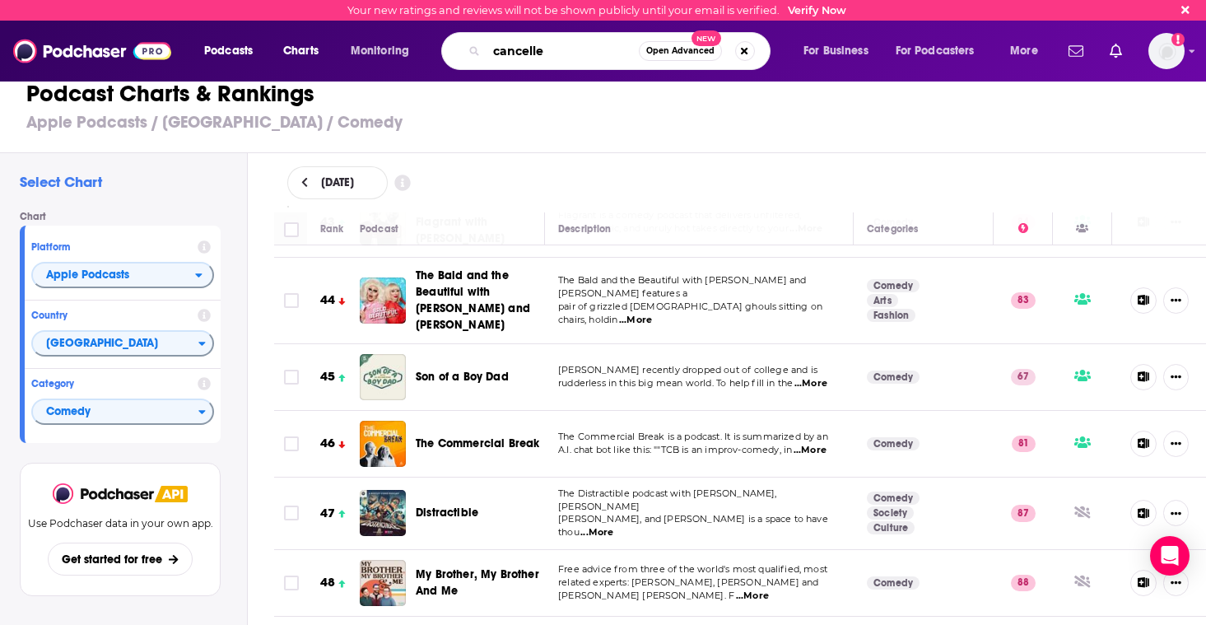
type input "cancelled"
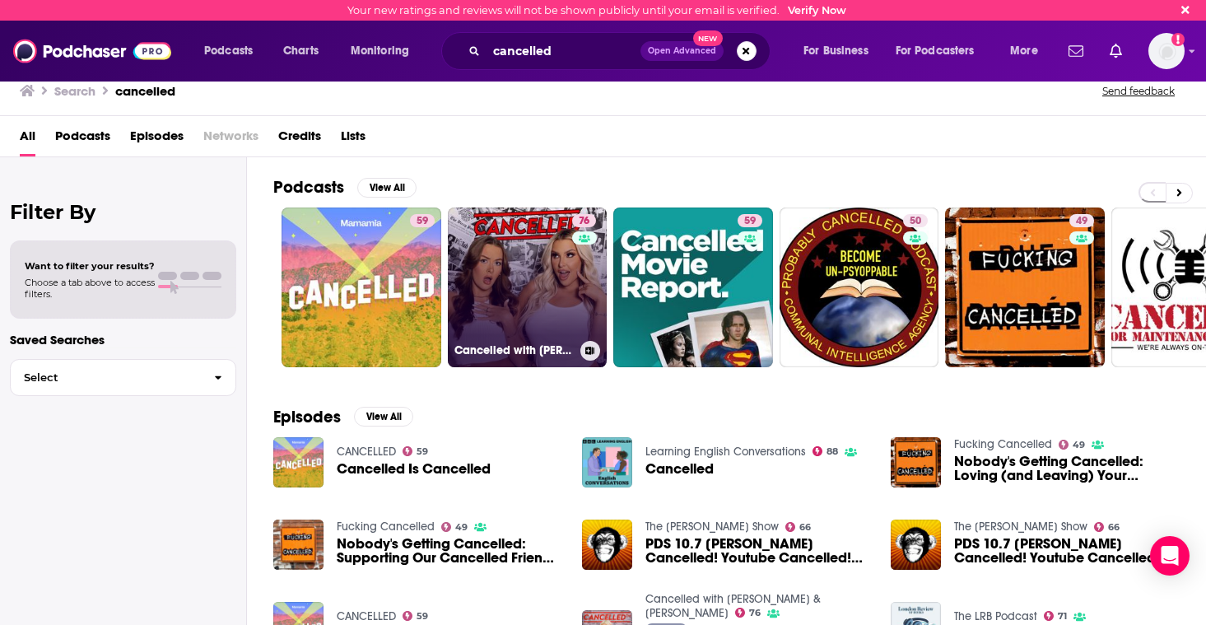
click at [536, 282] on link "76 Cancelled with Tana Mongeau & Brooke Schofield" at bounding box center [528, 287] width 160 height 160
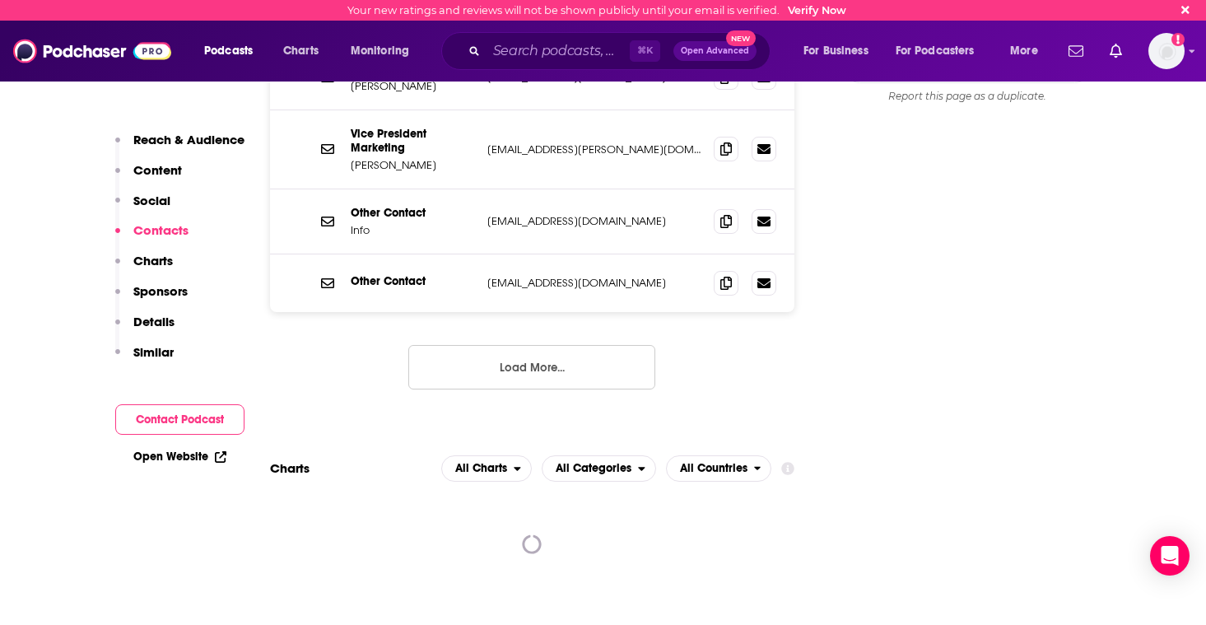
scroll to position [1751, 0]
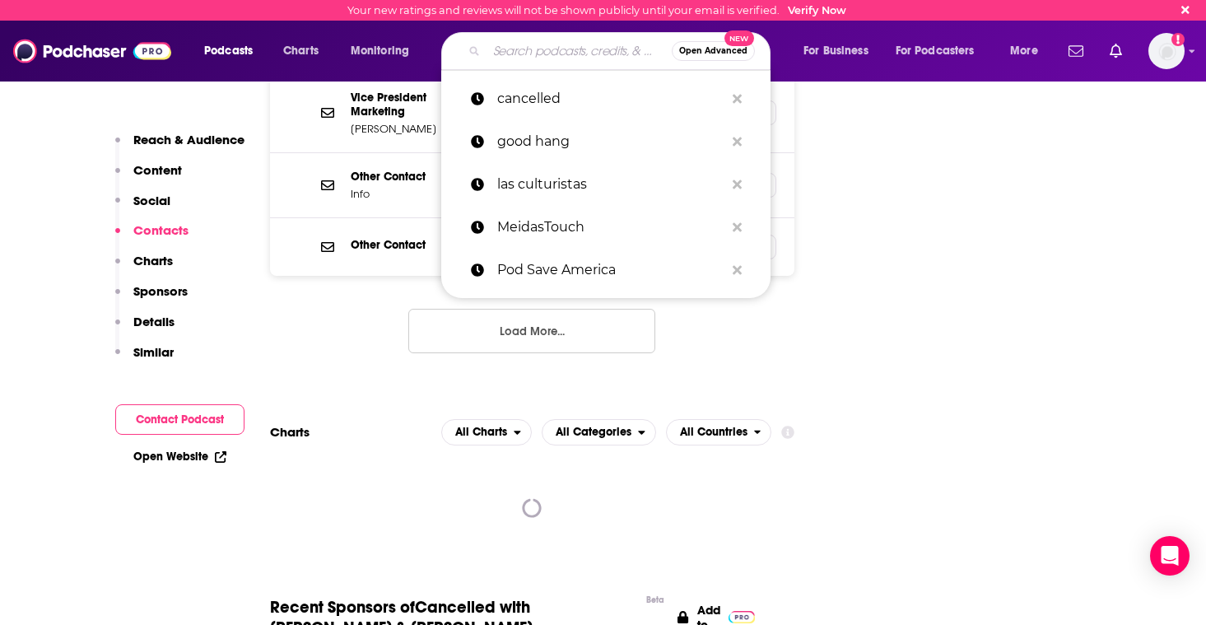
click at [510, 43] on input "Search podcasts, credits, & more..." at bounding box center [578, 51] width 185 height 26
paste input "Your Mom's House"
type input "Your Mom's House"
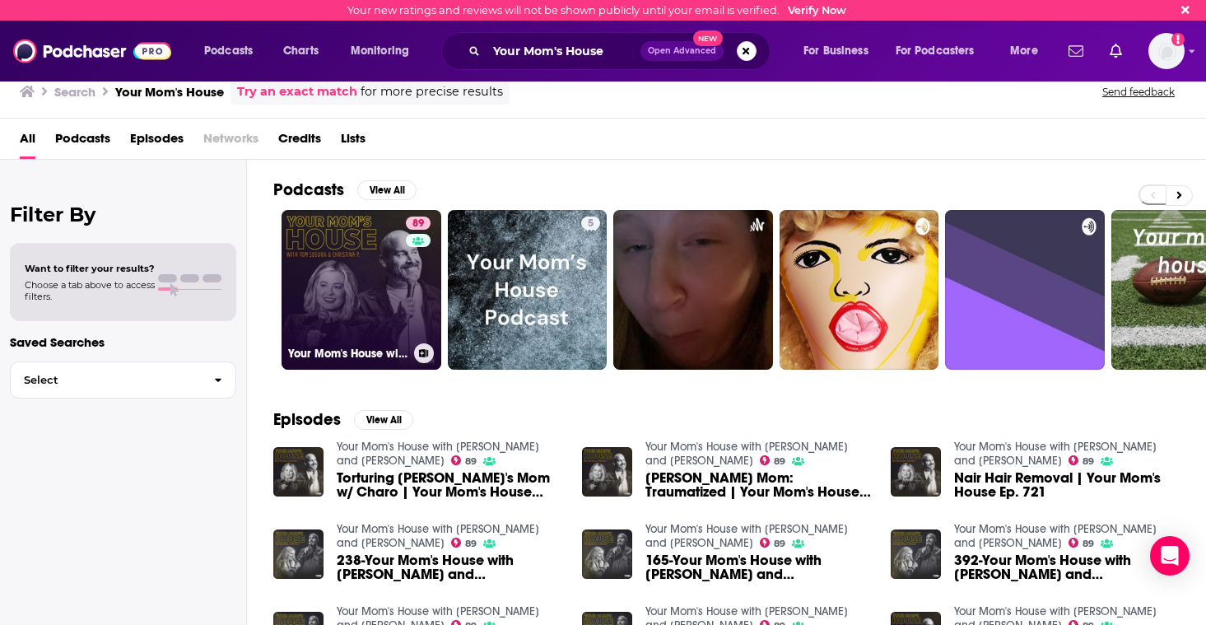
click at [332, 298] on link "89 Your Mom's House with Christina P. and Tom Segura" at bounding box center [362, 290] width 160 height 160
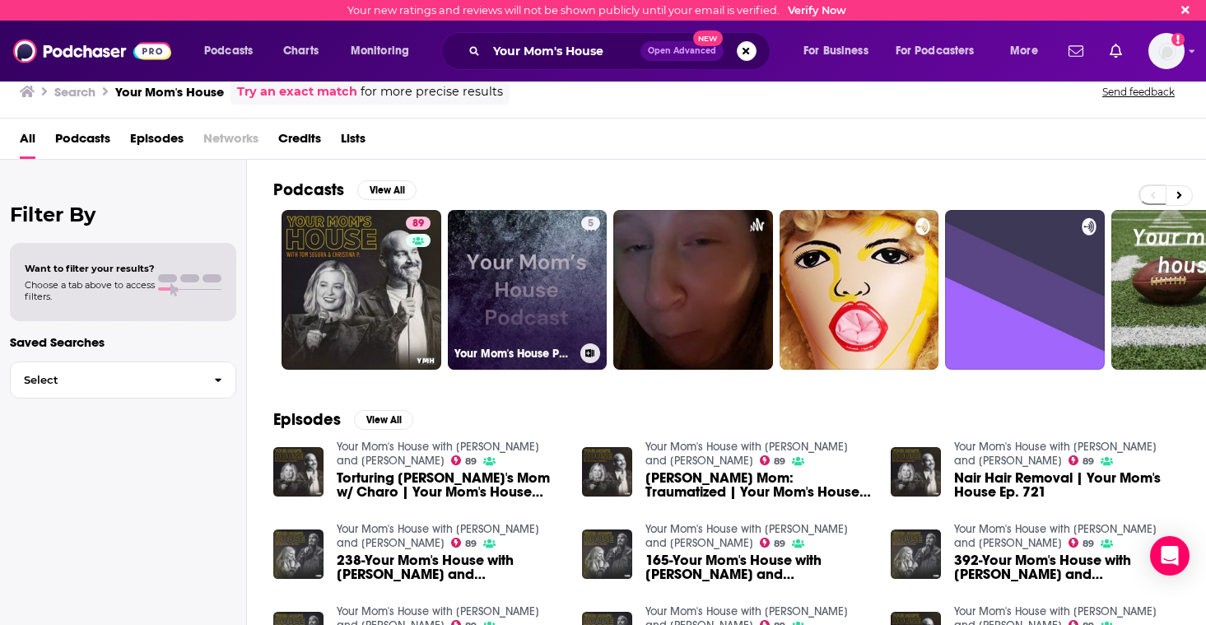
click at [480, 254] on link "5 Your Mom's House Podcast" at bounding box center [528, 290] width 160 height 160
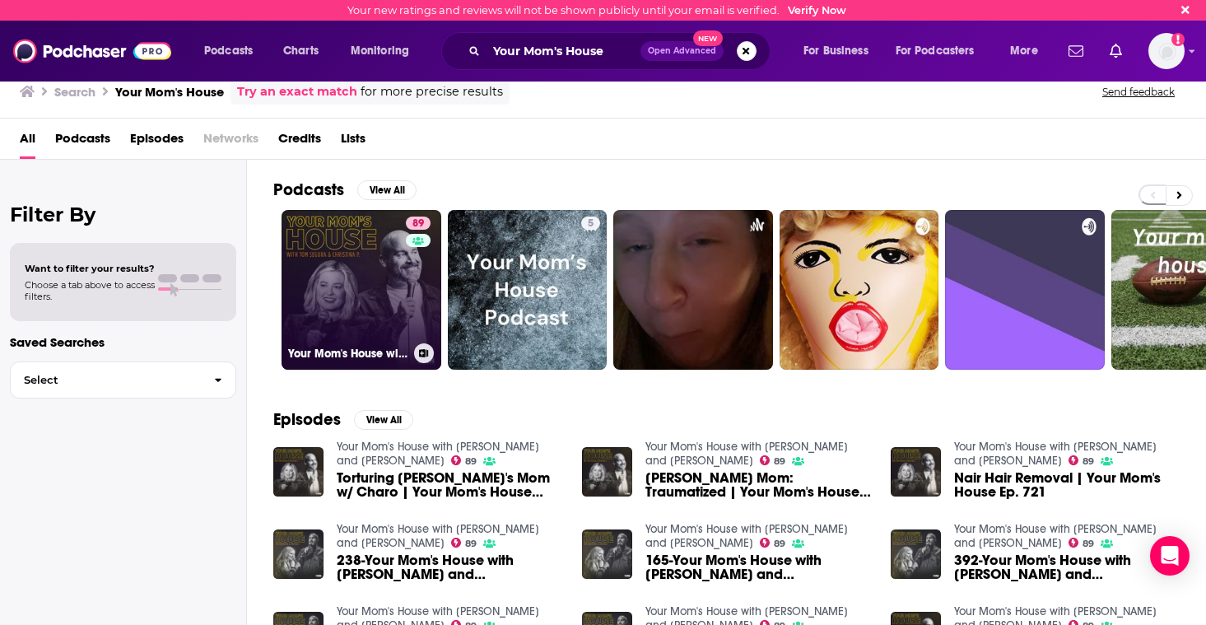
click at [389, 275] on link "89 Your Mom's House with Christina P. and Tom Segura" at bounding box center [362, 290] width 160 height 160
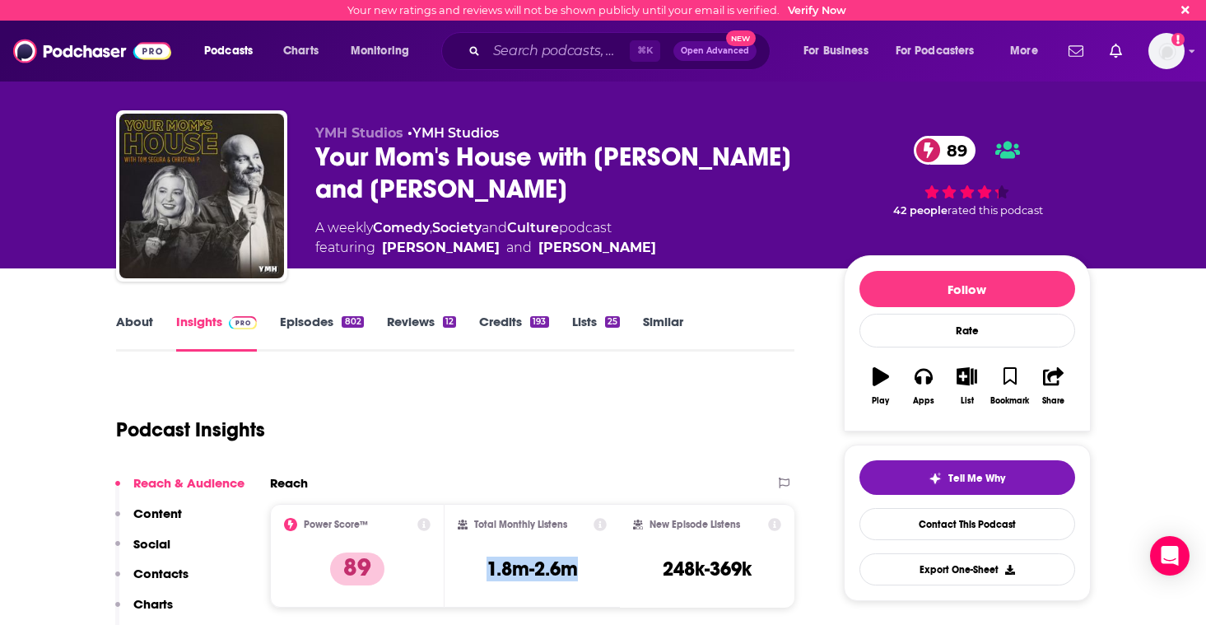
drag, startPoint x: 542, startPoint y: 573, endPoint x: 478, endPoint y: 570, distance: 63.4
click at [478, 570] on div "Total Monthly Listens 1.8m-2.6m" at bounding box center [532, 556] width 149 height 76
click at [579, 60] on input "Search podcasts, credits, & more..." at bounding box center [557, 51] width 143 height 26
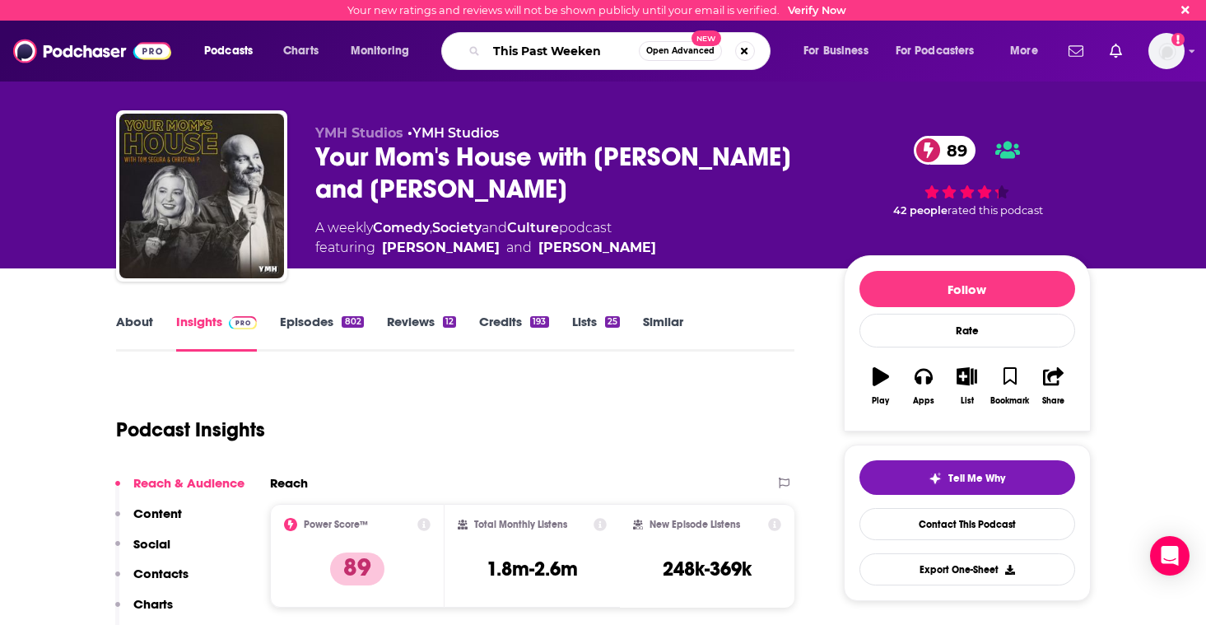
type input "This Past Weekend"
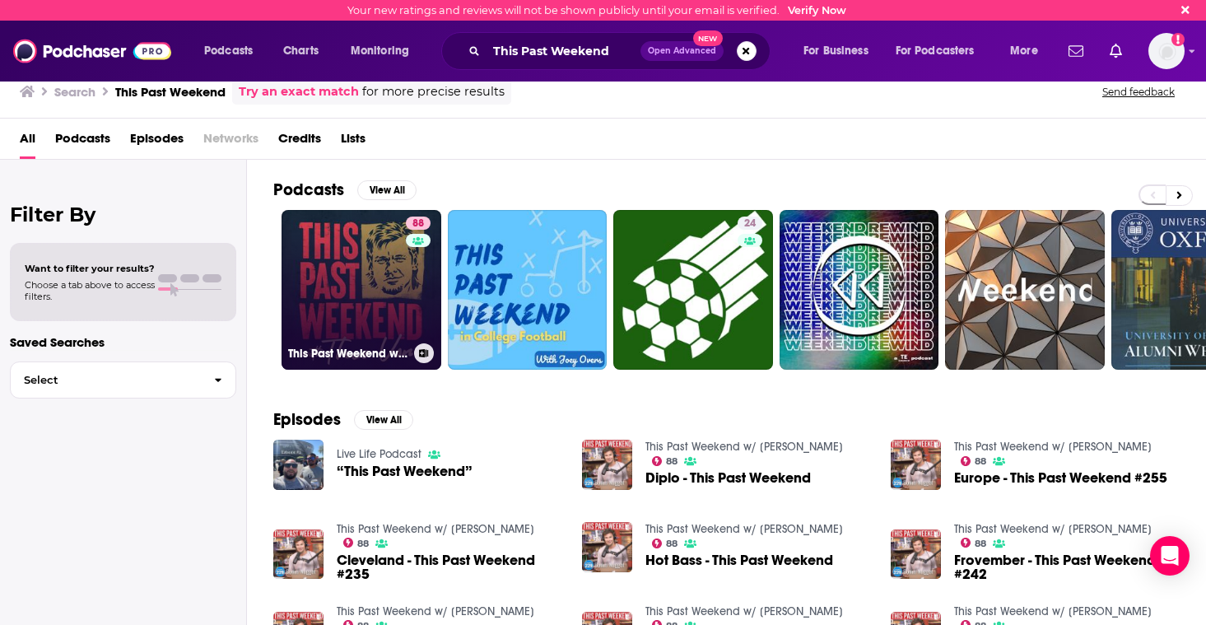
click at [367, 265] on link "88 This Past Weekend w/ Theo Von" at bounding box center [362, 290] width 160 height 160
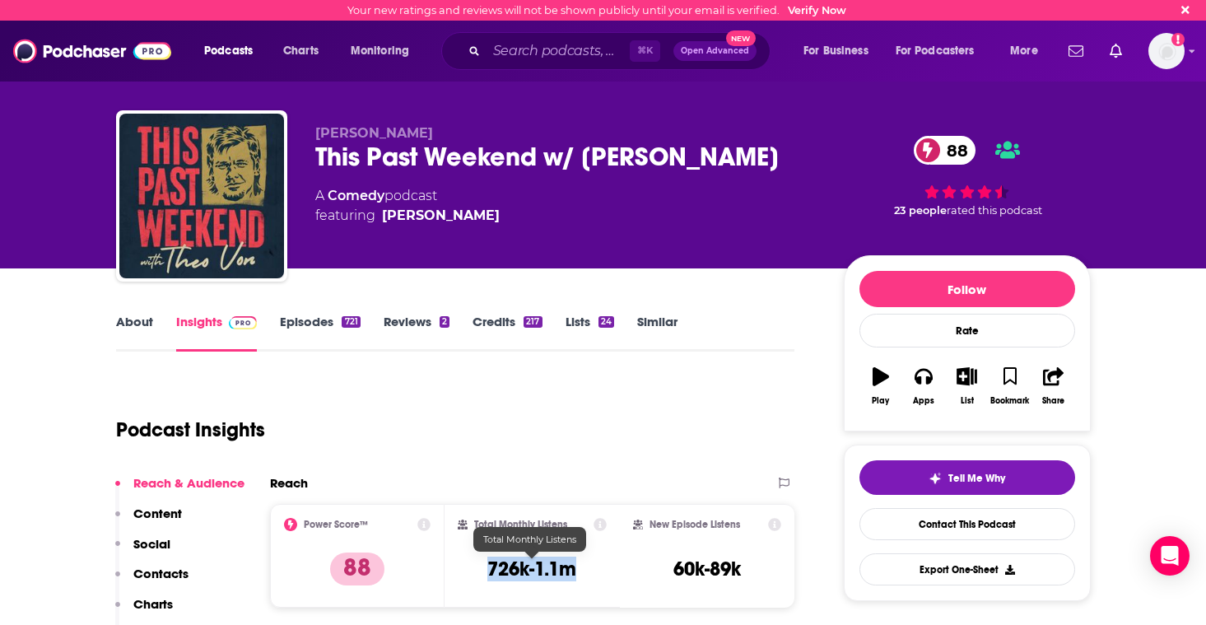
drag, startPoint x: 491, startPoint y: 567, endPoint x: 579, endPoint y: 573, distance: 87.4
click at [577, 573] on div "Total Monthly Listens 726k-1.1m" at bounding box center [532, 556] width 149 height 76
copy h3 "726k-1.1m"
click at [547, 52] on input "Search podcasts, credits, & more..." at bounding box center [557, 51] width 143 height 26
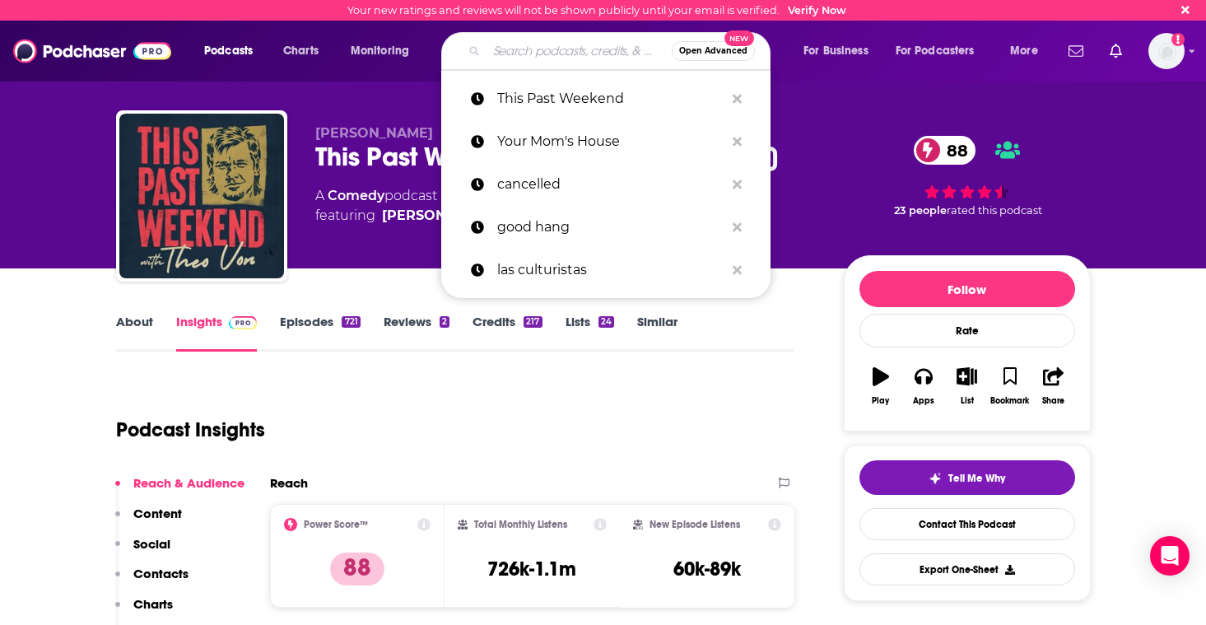
paste input "Are You Garbage?"
type input "Are You Garbage?"
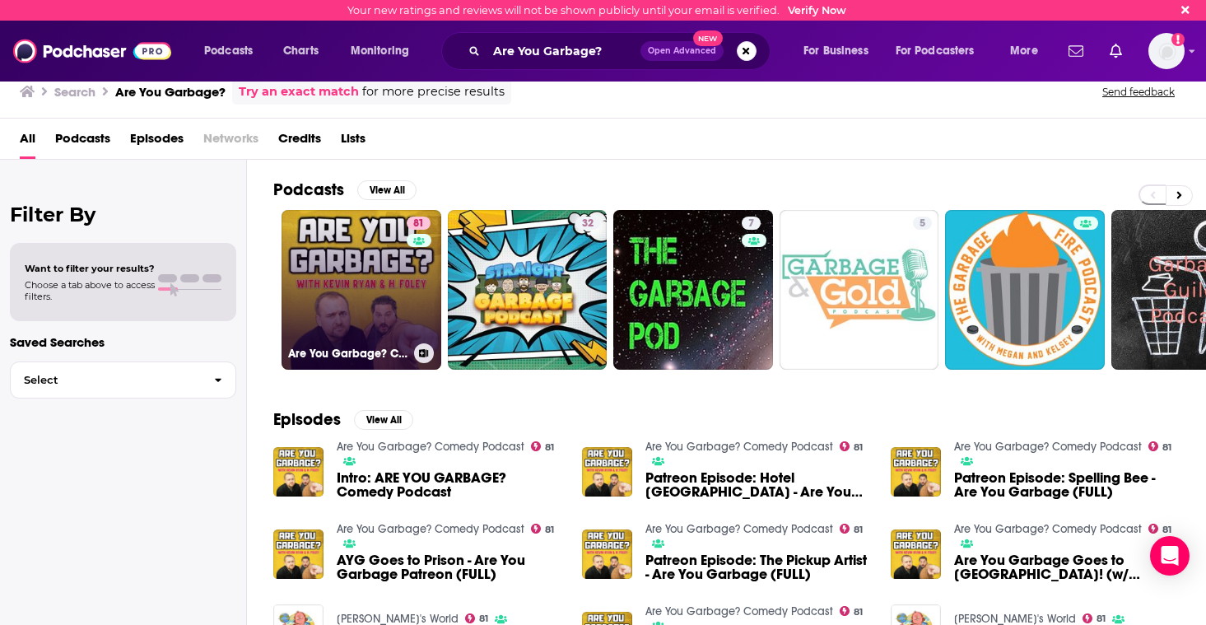
click at [311, 273] on link "81 Are You Garbage? Comedy Podcast" at bounding box center [362, 290] width 160 height 160
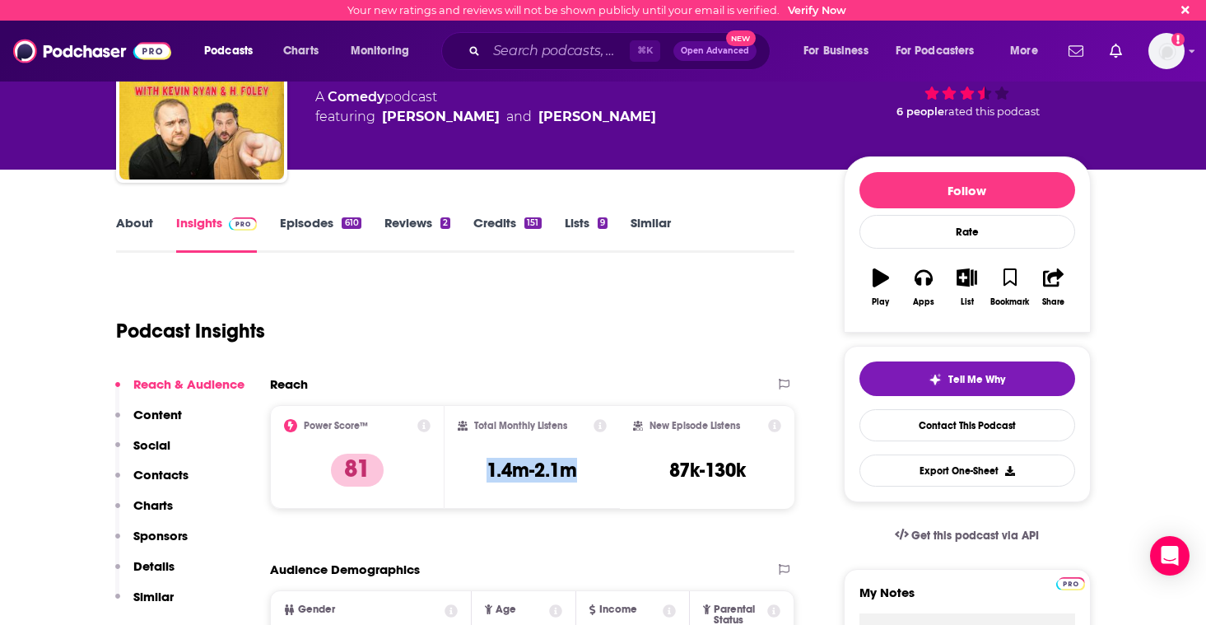
drag, startPoint x: 486, startPoint y: 477, endPoint x: 605, endPoint y: 477, distance: 119.4
click at [605, 477] on div "Total Monthly Listens 1.4m-2.1m" at bounding box center [532, 457] width 149 height 76
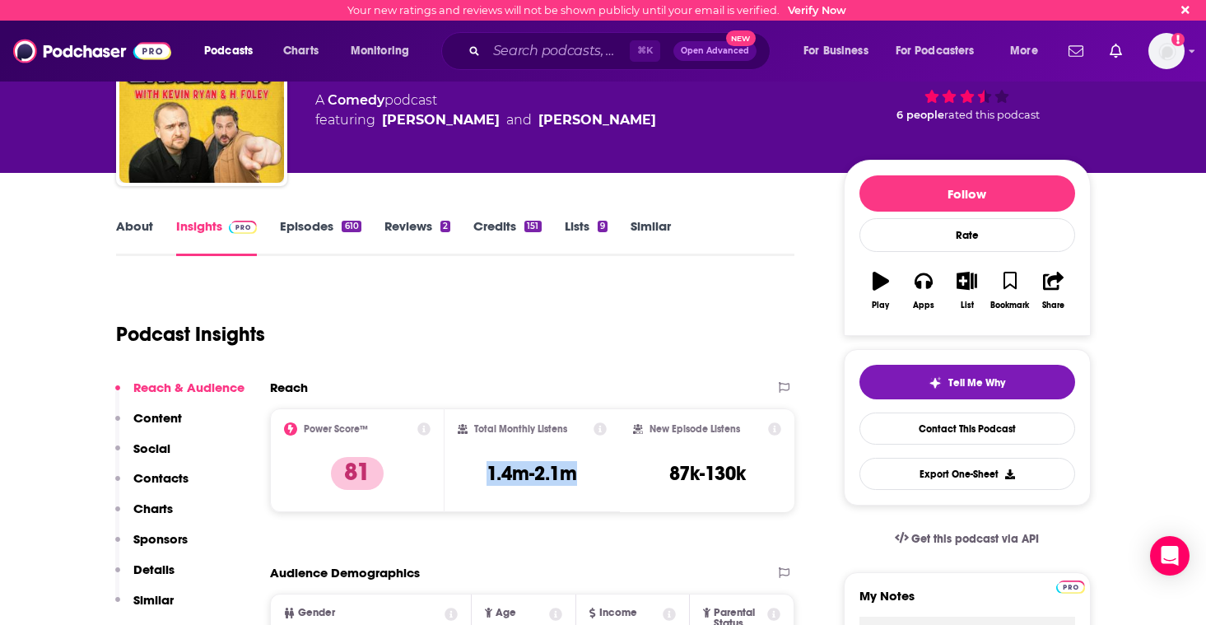
copy h3 "1.4m-2.1m"
click at [551, 56] on input "Search podcasts, credits, & more..." at bounding box center [557, 51] width 143 height 26
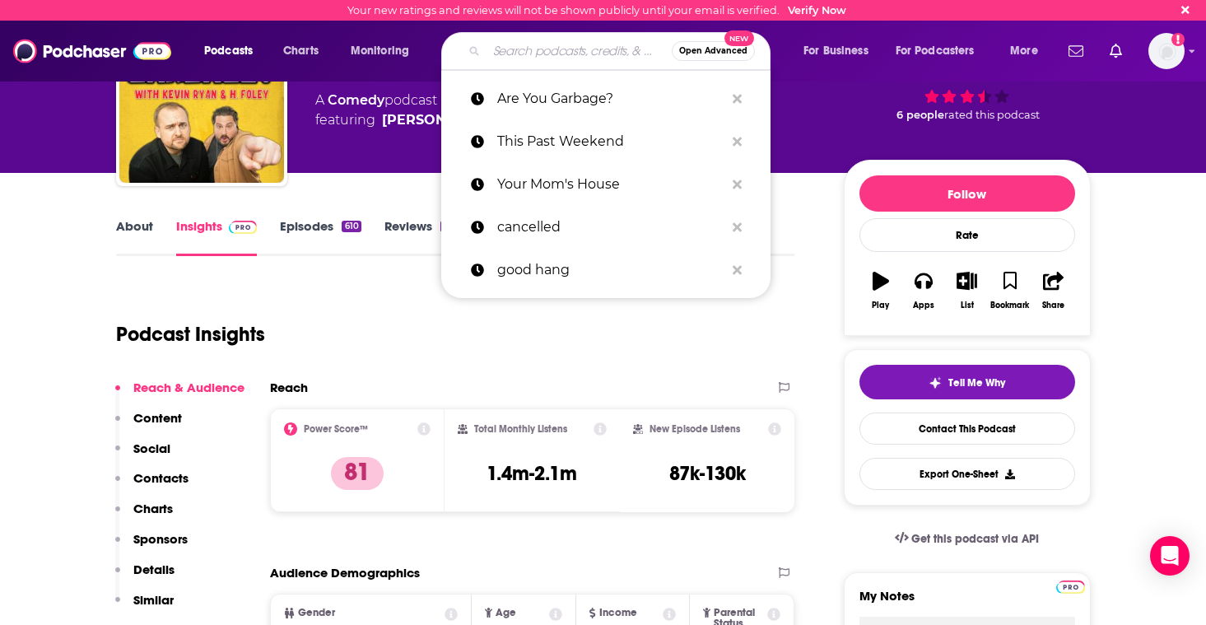
click at [551, 55] on input "Search podcasts, credits, & more..." at bounding box center [578, 51] width 185 height 26
paste input "Kill Tony"
type input "Kill Tony"
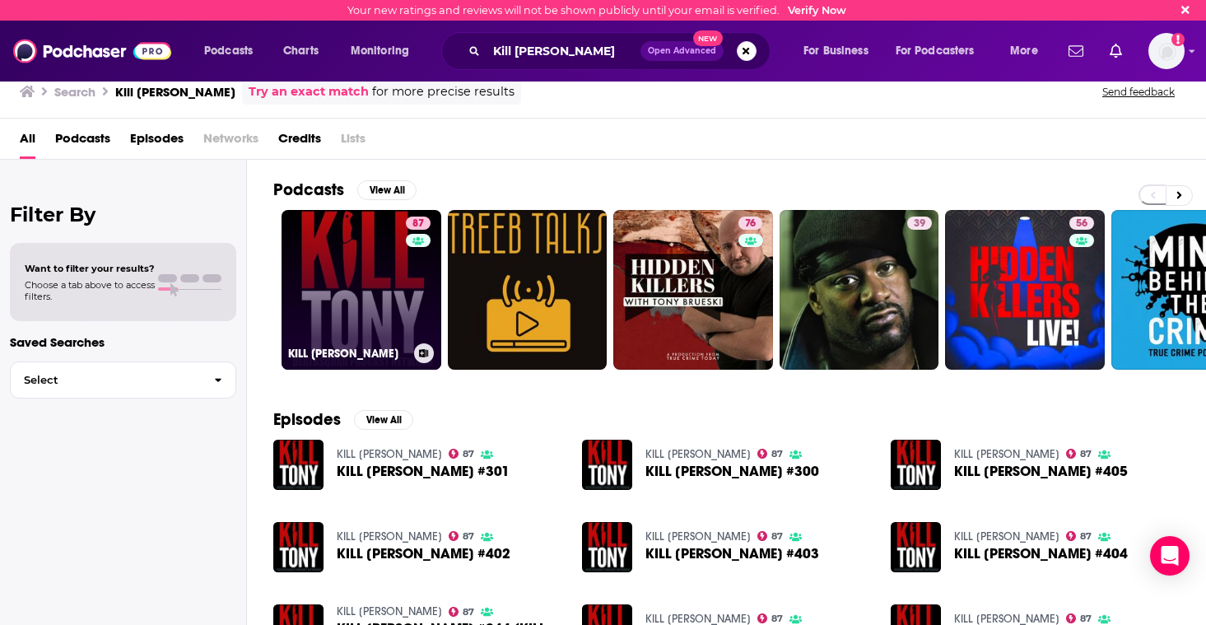
click at [389, 307] on link "87 KILL TONY" at bounding box center [362, 290] width 160 height 160
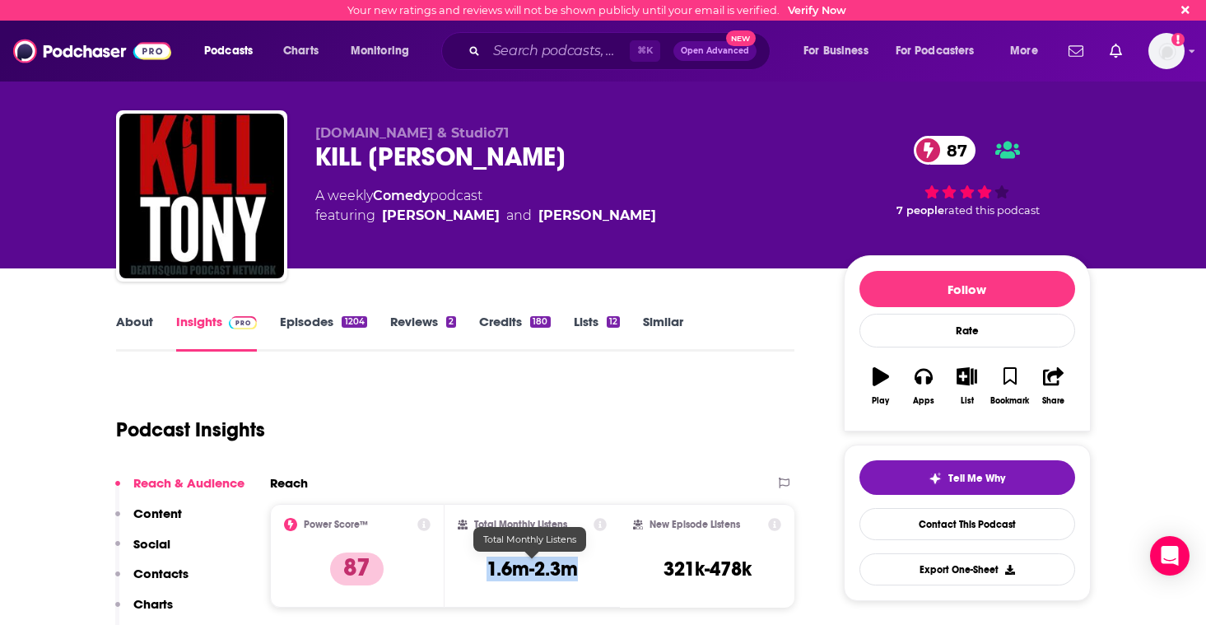
copy h3 "1.6m-2.3m"
drag, startPoint x: 537, startPoint y: 567, endPoint x: 486, endPoint y: 568, distance: 51.0
click at [486, 568] on div "Total Monthly Listens 1.6m-2.3m" at bounding box center [532, 556] width 149 height 76
